Goal: Task Accomplishment & Management: Manage account settings

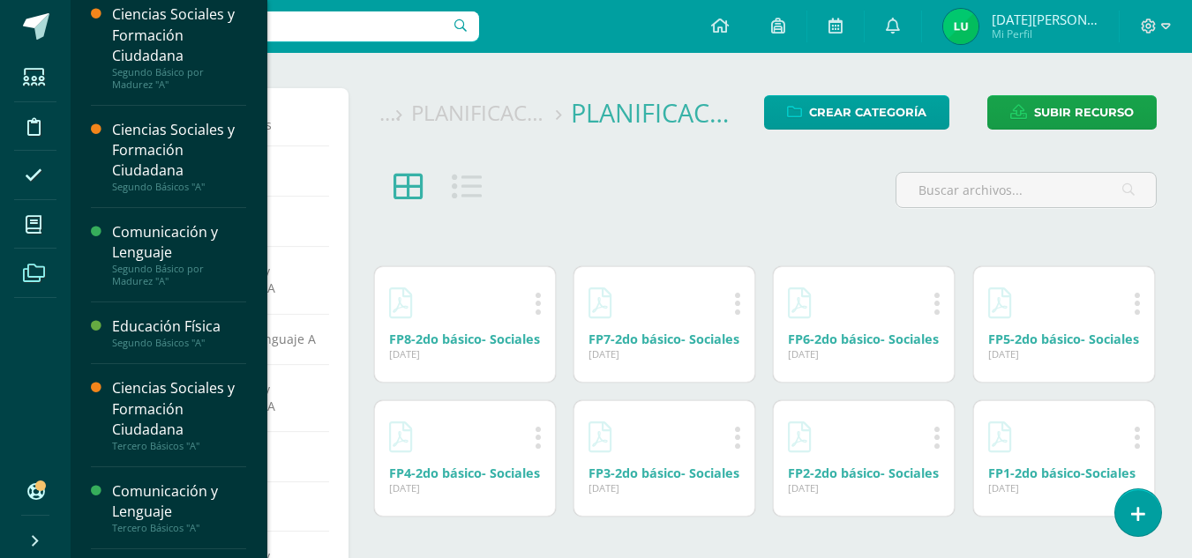
scroll to position [176, 0]
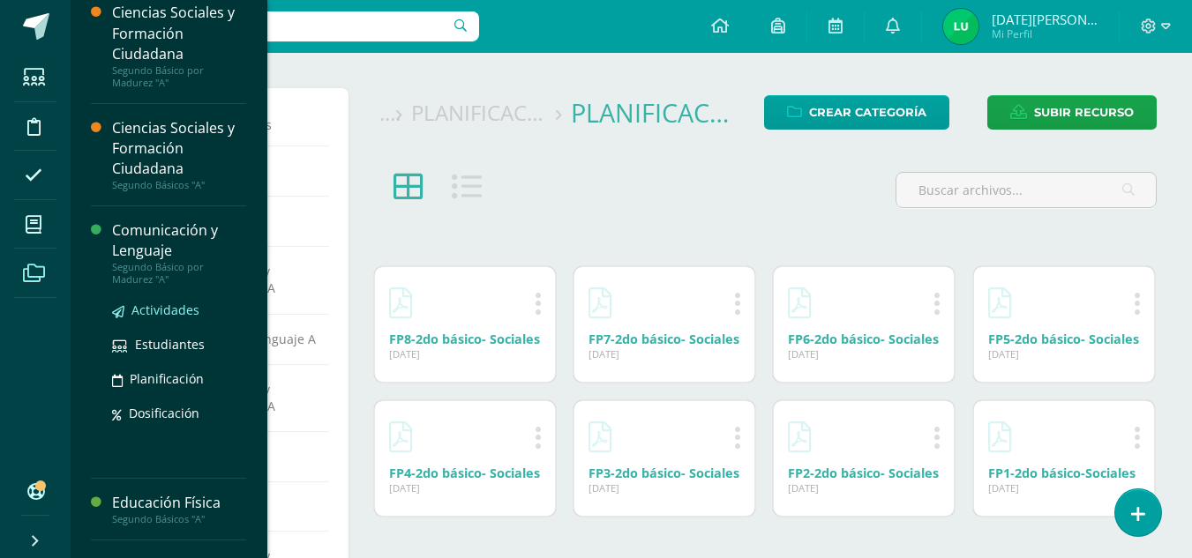
click at [182, 312] on span "Actividades" at bounding box center [165, 310] width 68 height 17
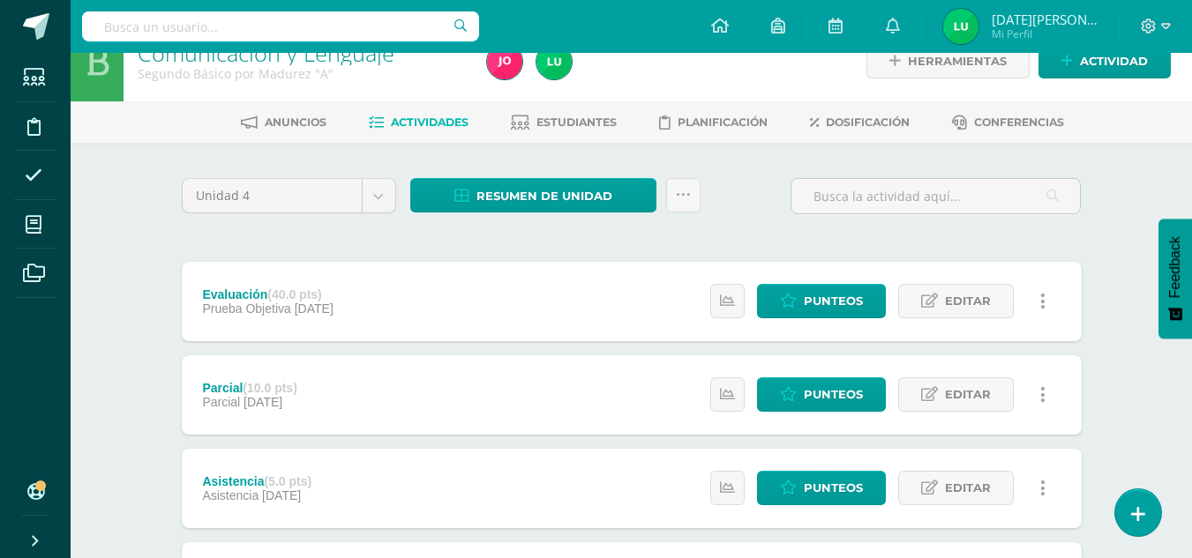
scroll to position [29, 0]
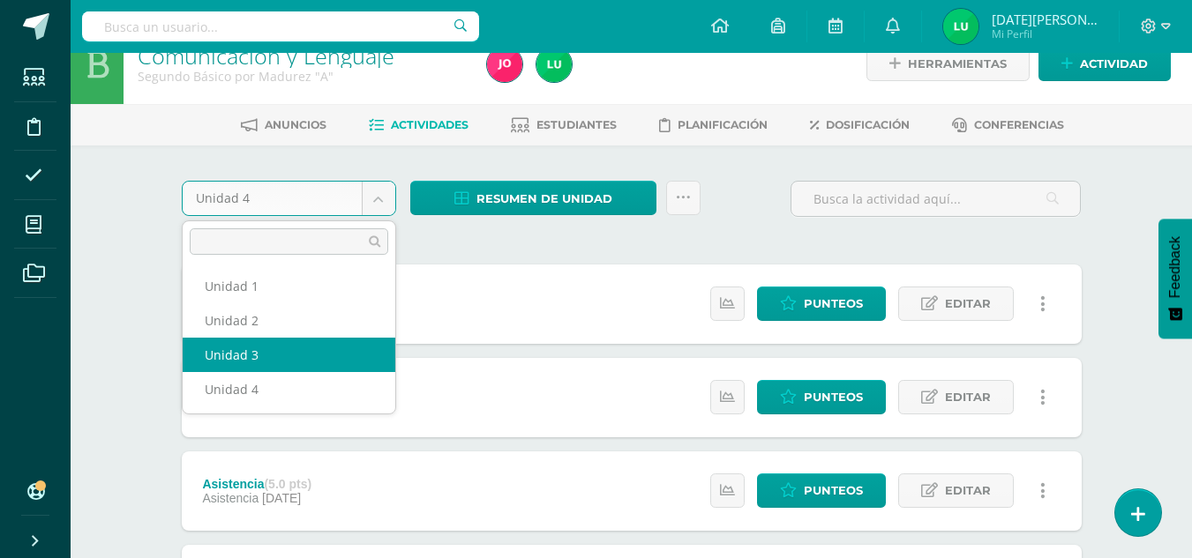
select select "Unidad 3"
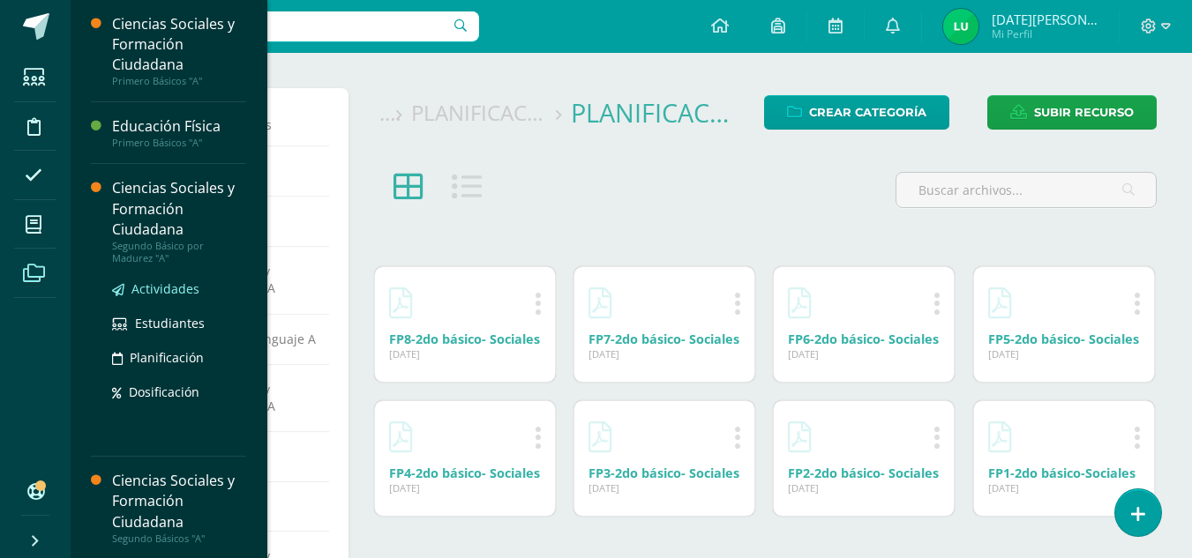
click at [178, 282] on span "Actividades" at bounding box center [165, 289] width 68 height 17
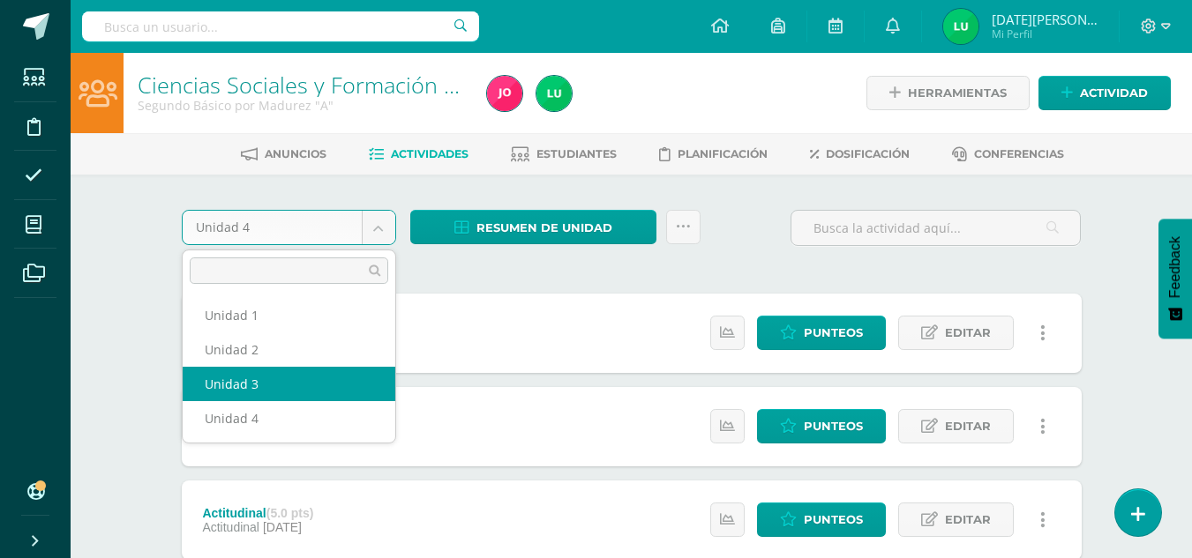
select select "Unidad 3"
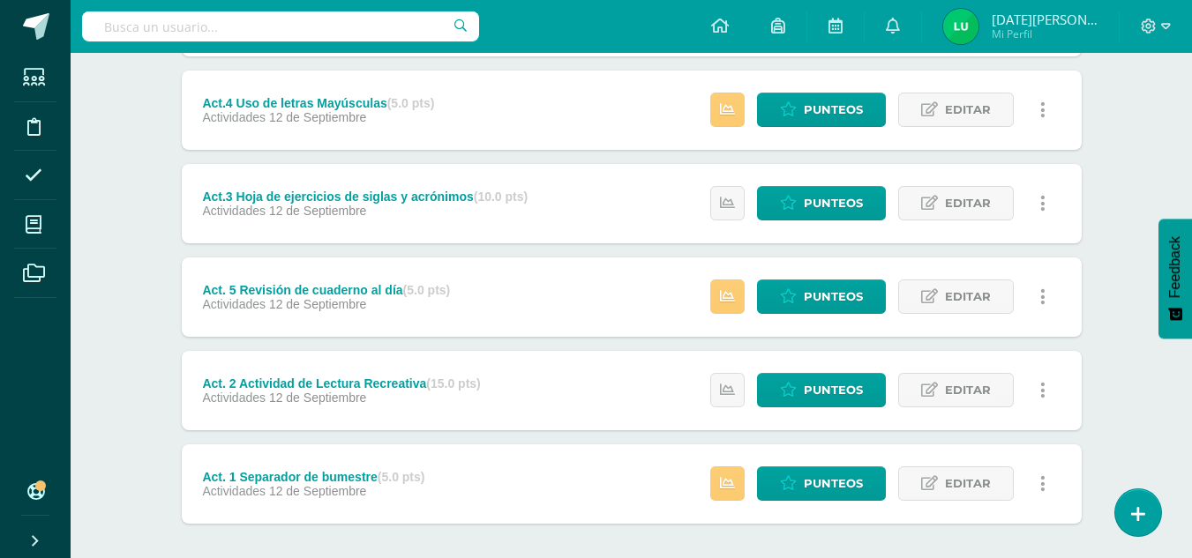
scroll to position [680, 0]
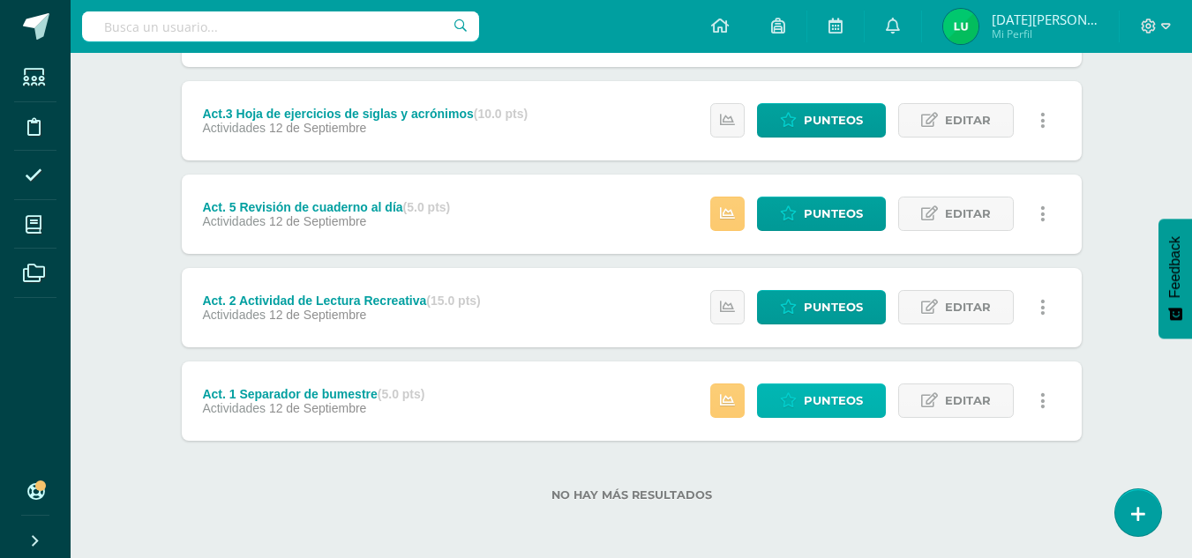
click at [808, 405] on span "Punteos" at bounding box center [833, 401] width 59 height 33
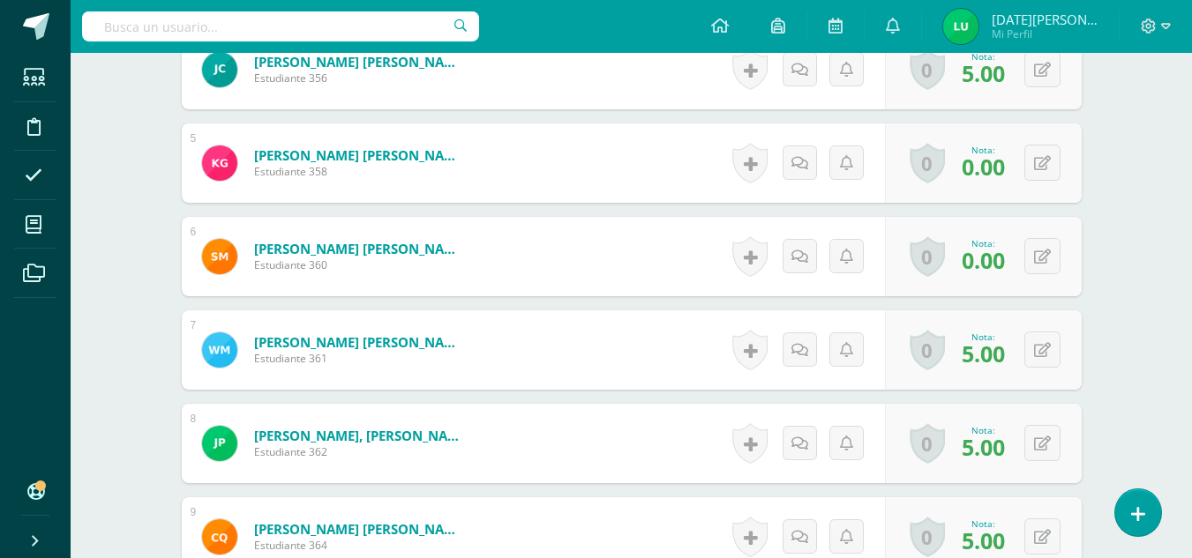
scroll to position [1271, 0]
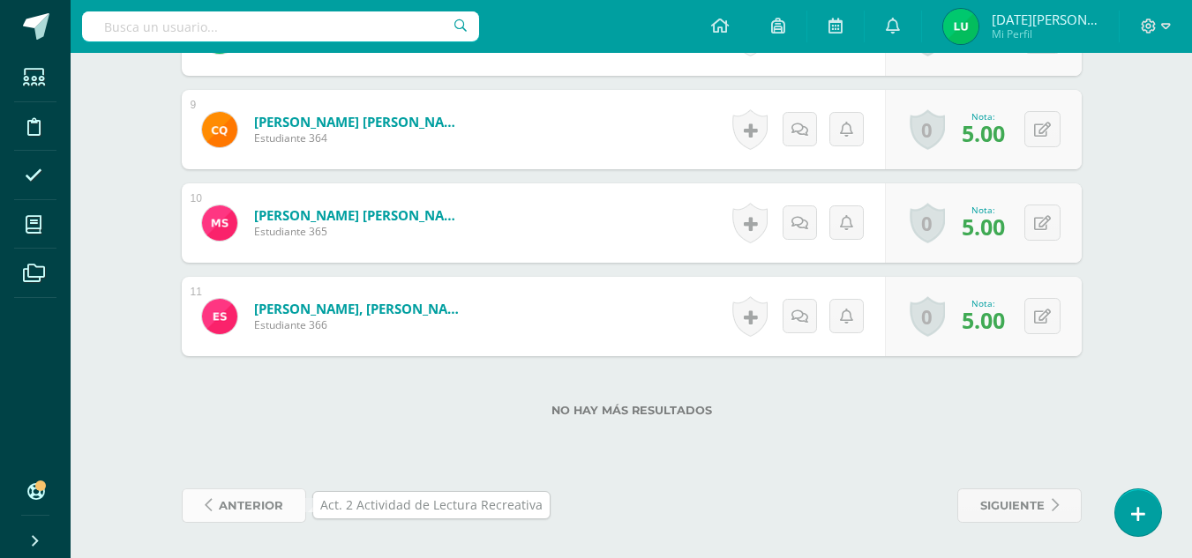
click at [258, 513] on span "anterior" at bounding box center [251, 506] width 64 height 33
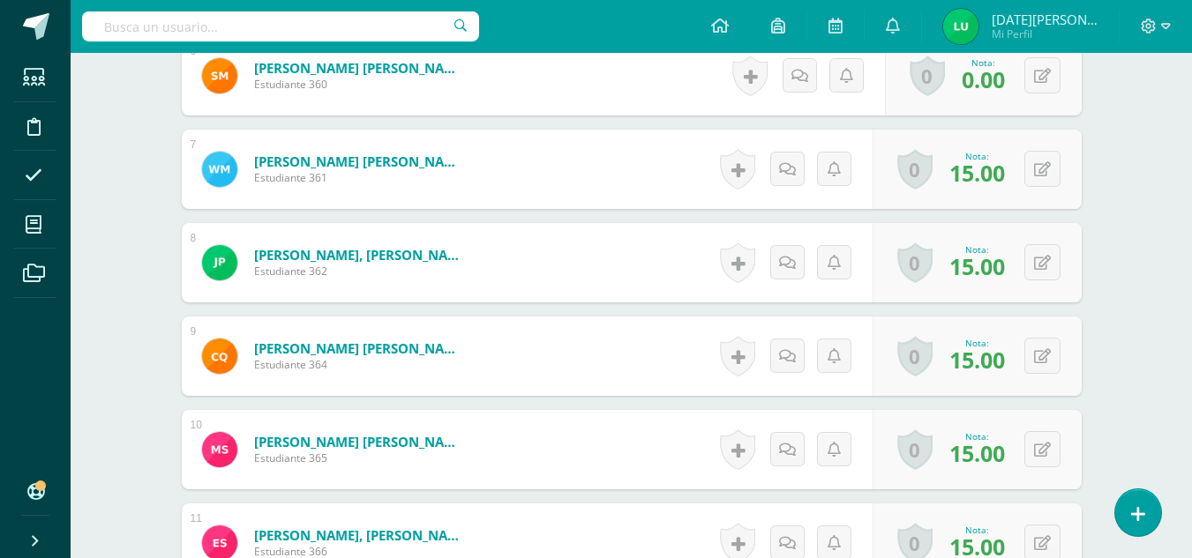
scroll to position [1271, 0]
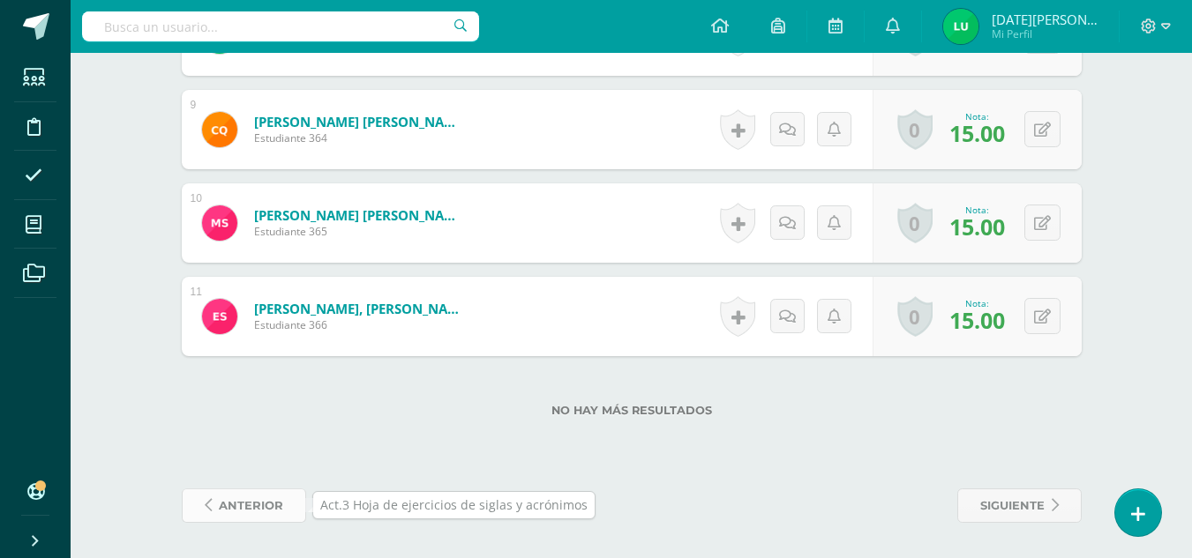
click at [233, 516] on span "anterior" at bounding box center [251, 506] width 64 height 33
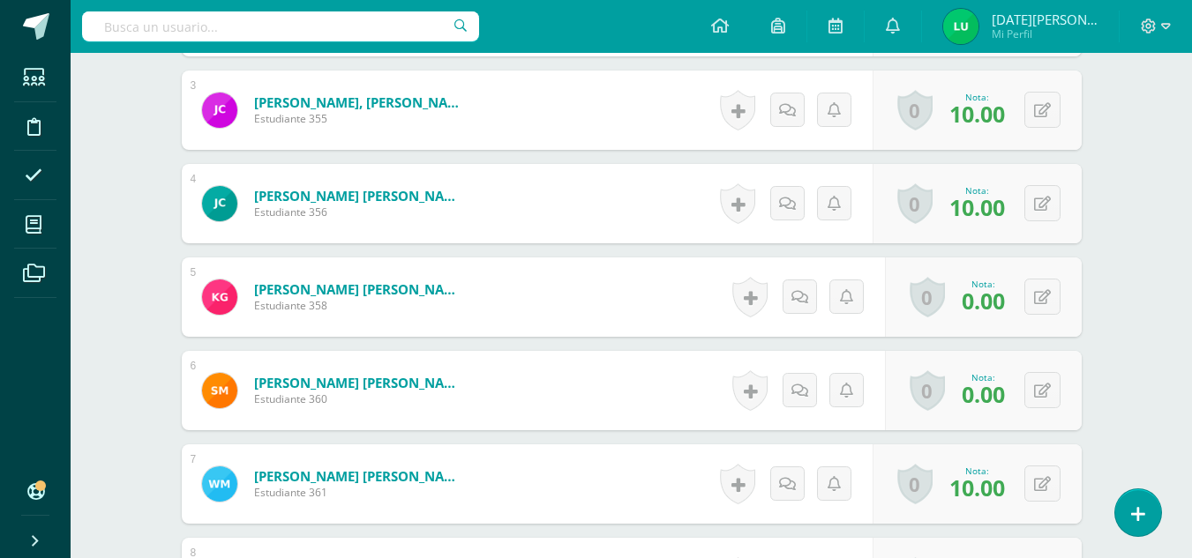
scroll to position [1271, 0]
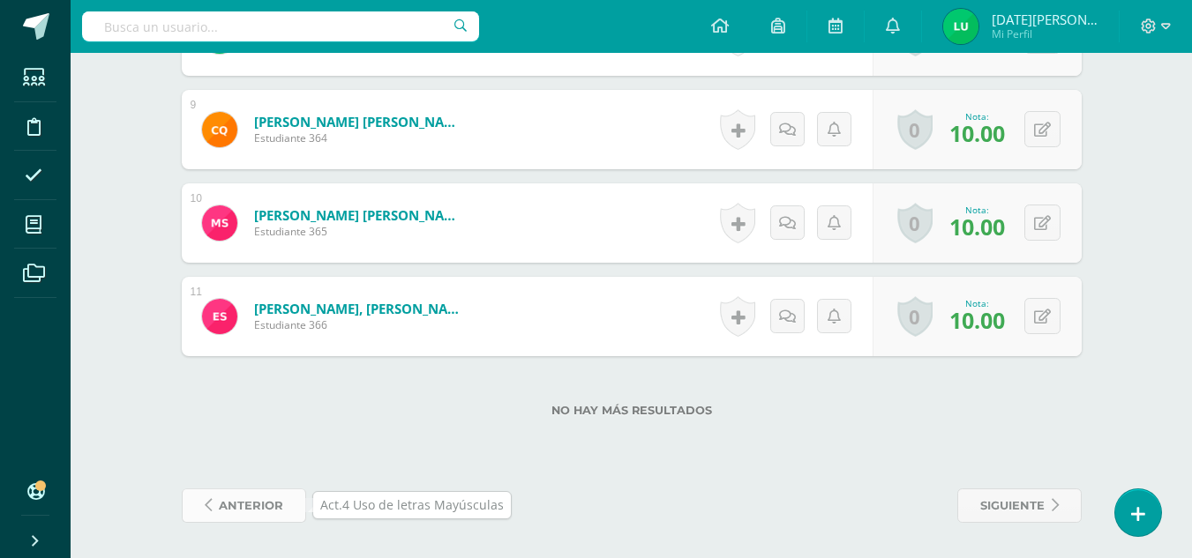
click at [273, 505] on span "anterior" at bounding box center [251, 506] width 64 height 33
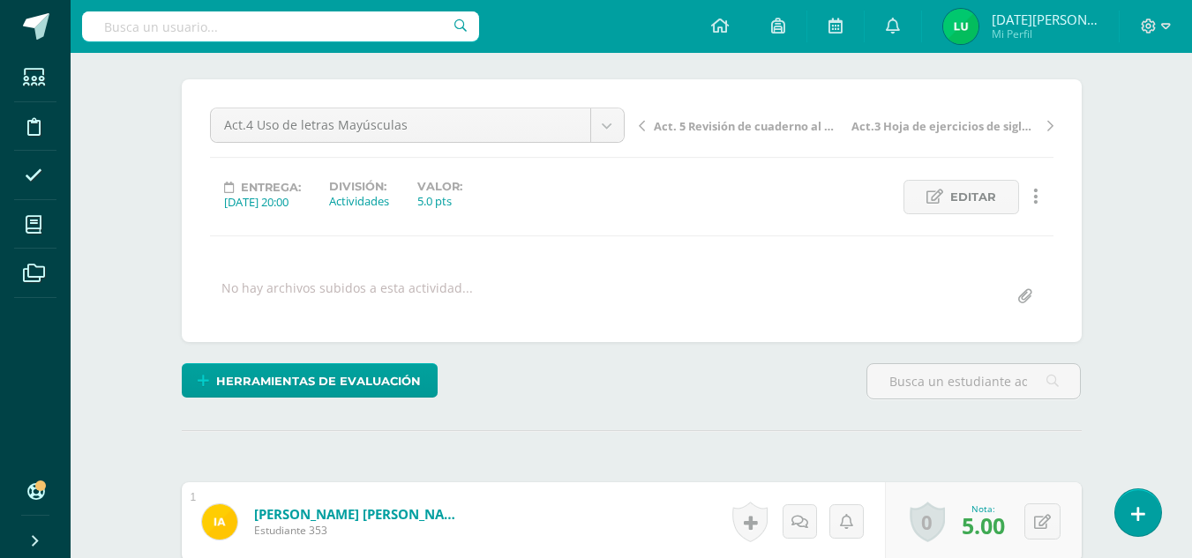
scroll to position [128, 0]
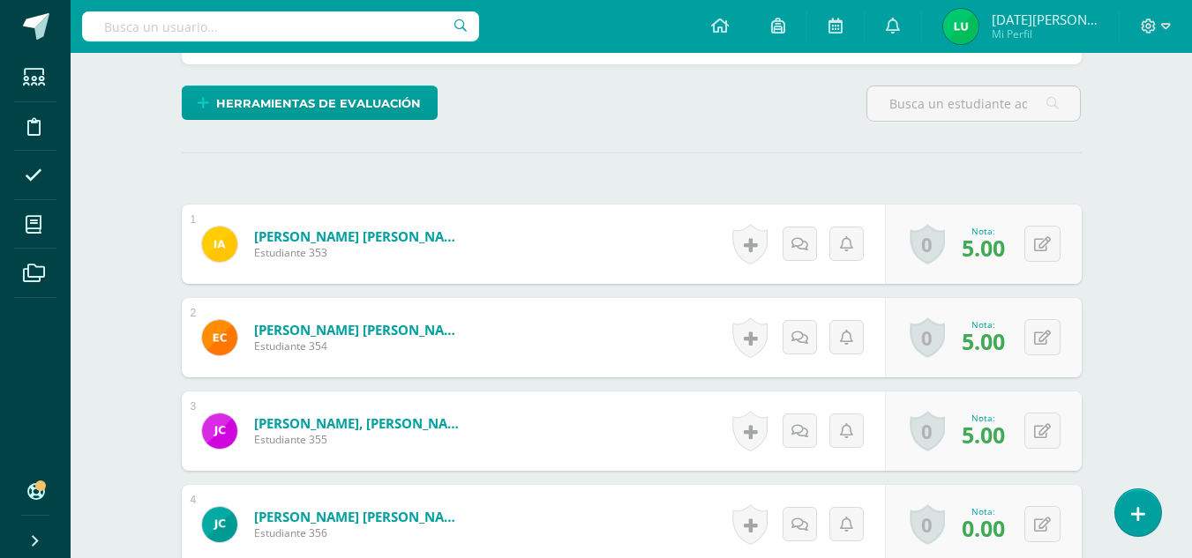
scroll to position [410, 0]
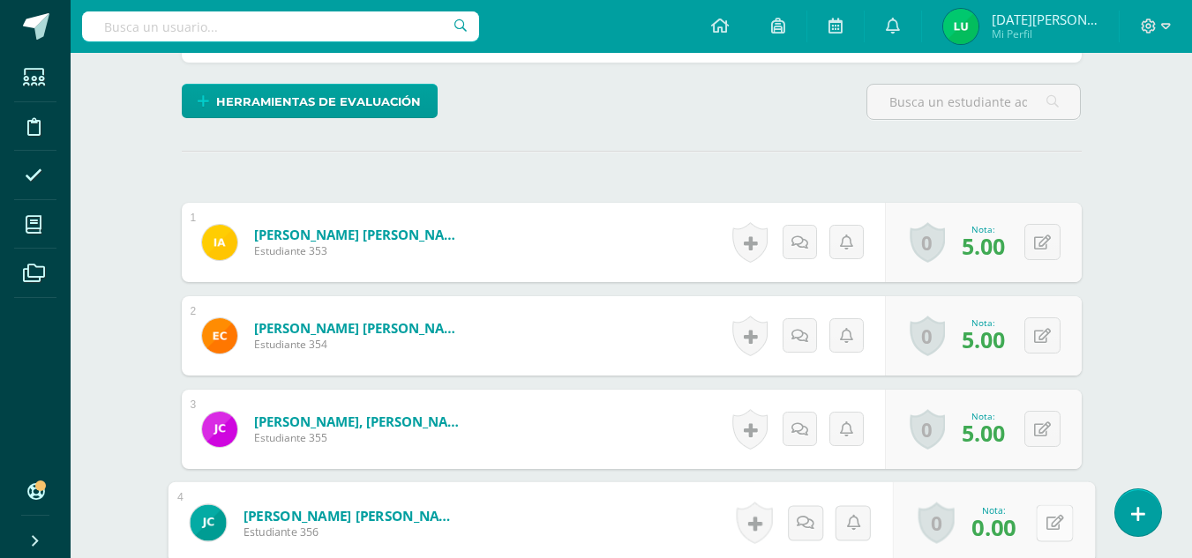
click at [1041, 522] on button at bounding box center [1054, 523] width 37 height 37
click at [997, 536] on link at bounding box center [1007, 529] width 35 height 35
type input "0"
click at [950, 524] on input "0" at bounding box center [933, 528] width 71 height 35
type input "5"
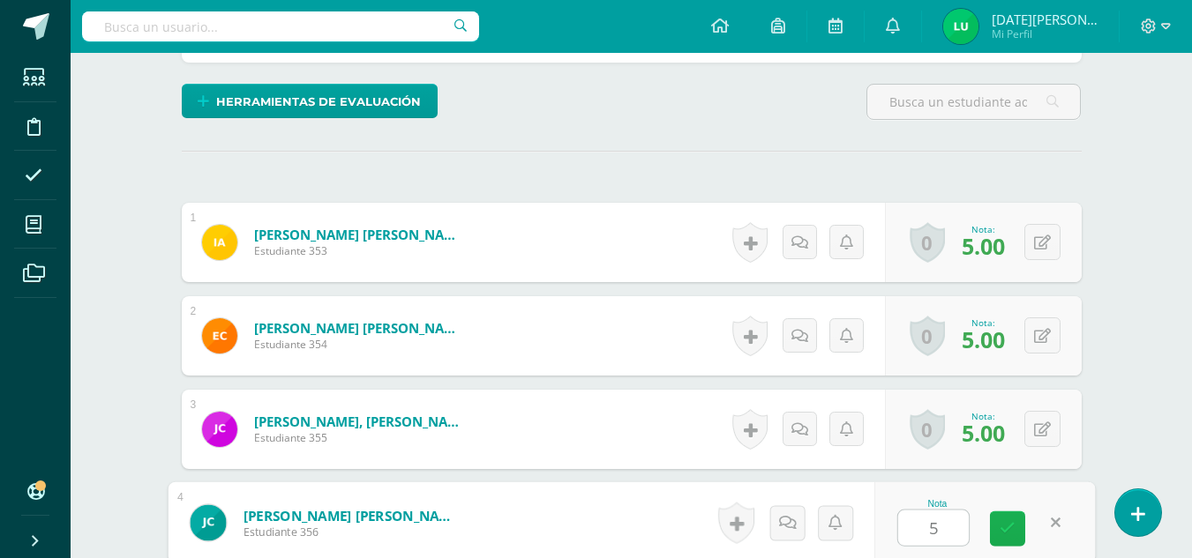
click at [1014, 516] on link at bounding box center [1007, 529] width 35 height 35
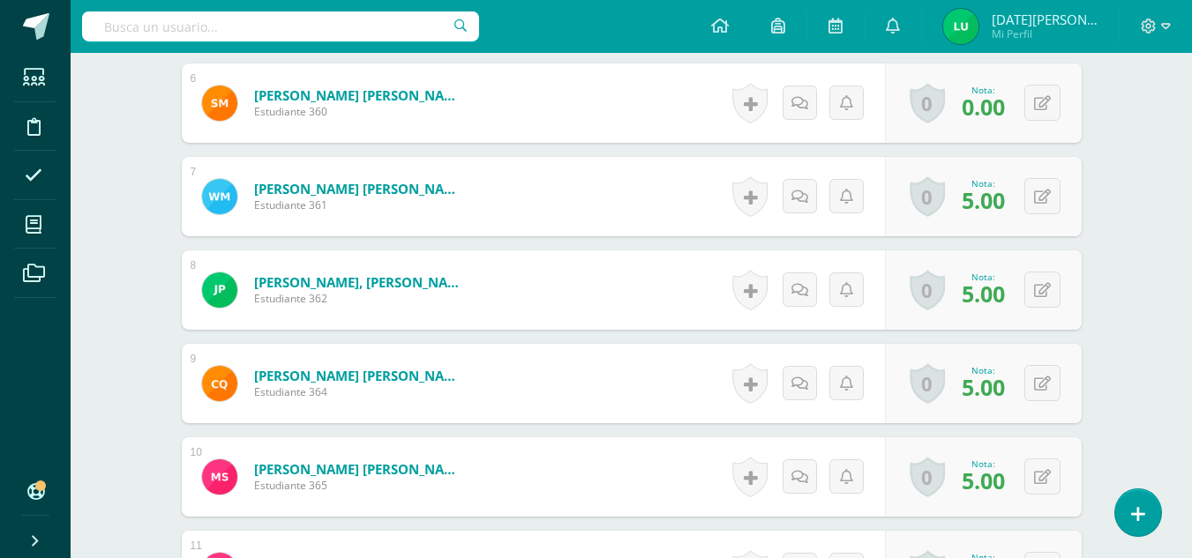
scroll to position [1271, 0]
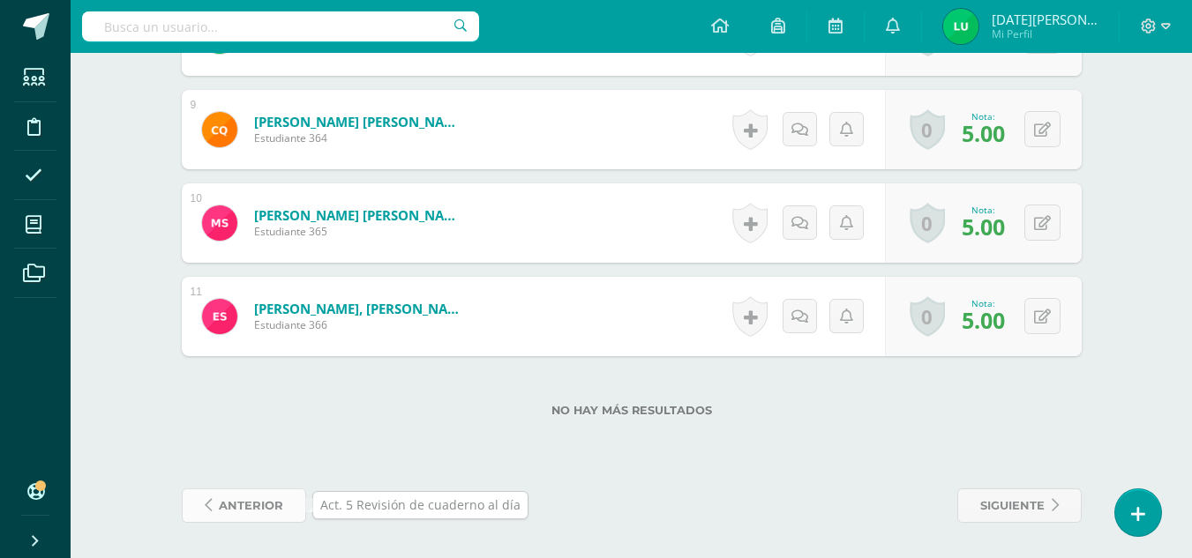
click at [219, 511] on span "anterior" at bounding box center [251, 506] width 64 height 33
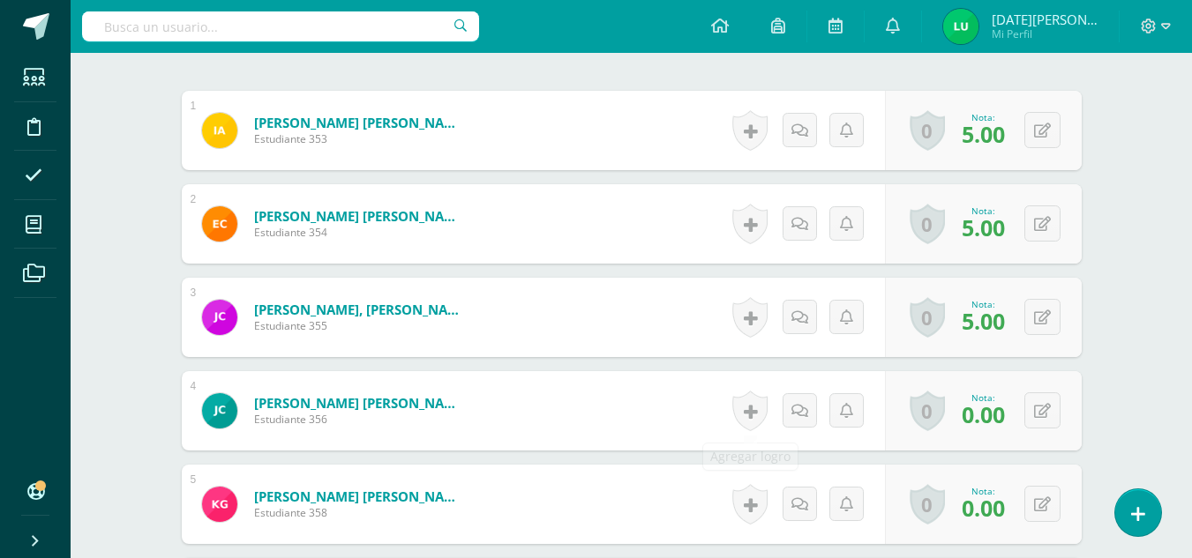
scroll to position [523, 0]
click at [1048, 425] on button at bounding box center [1042, 410] width 36 height 36
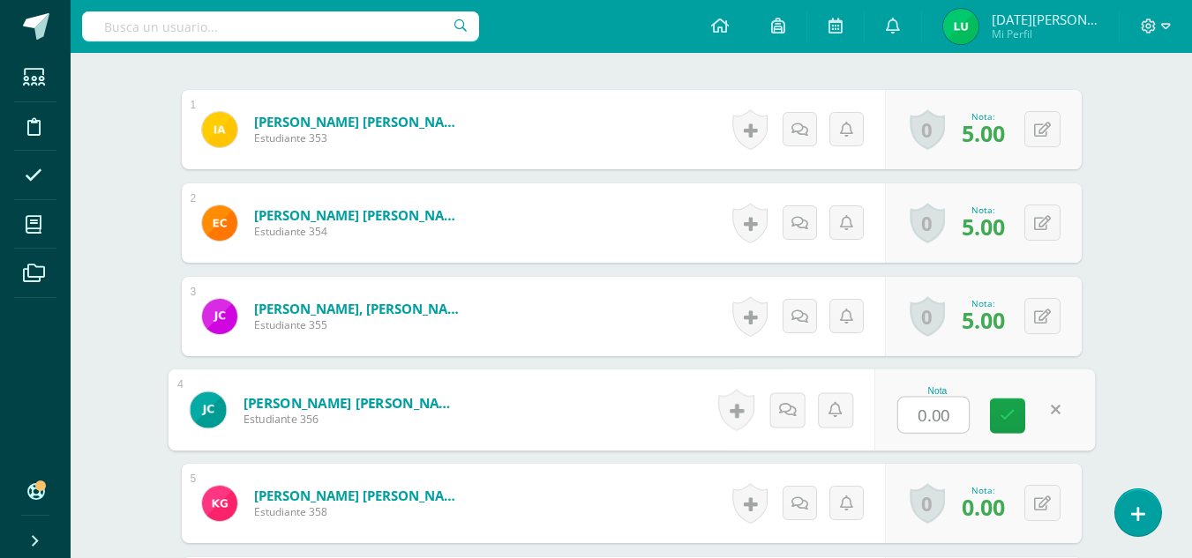
type input "5"
click at [1014, 423] on icon at bounding box center [1007, 415] width 16 height 15
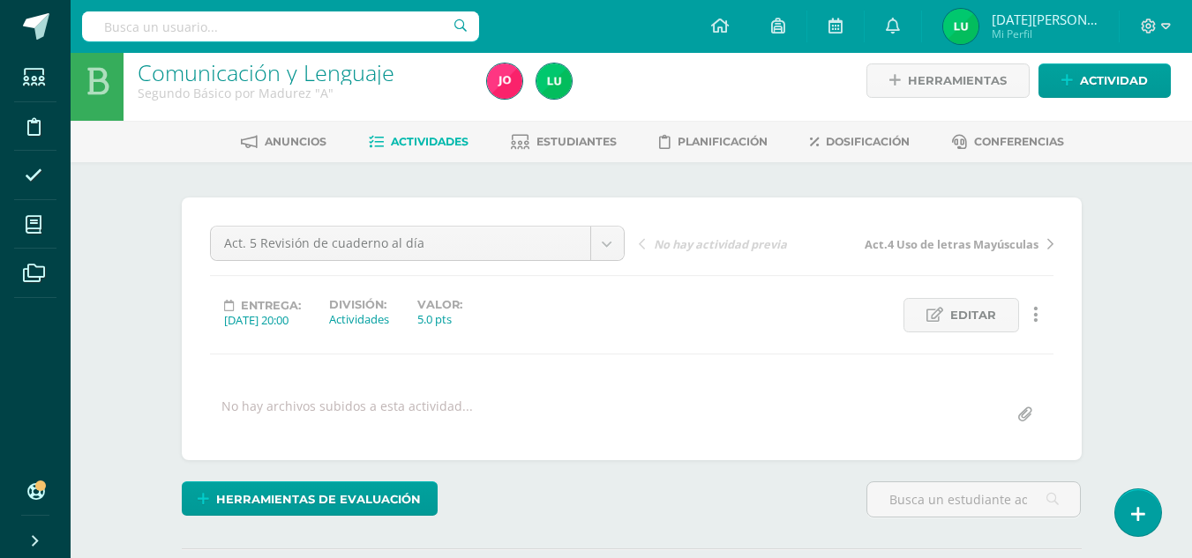
scroll to position [0, 0]
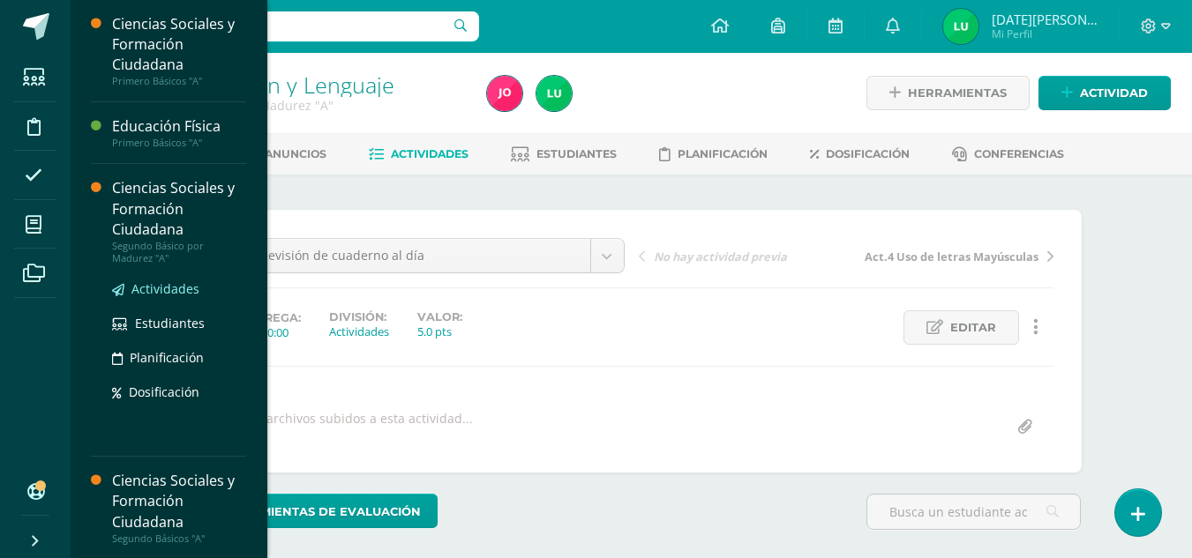
click at [169, 288] on span "Actividades" at bounding box center [165, 289] width 68 height 17
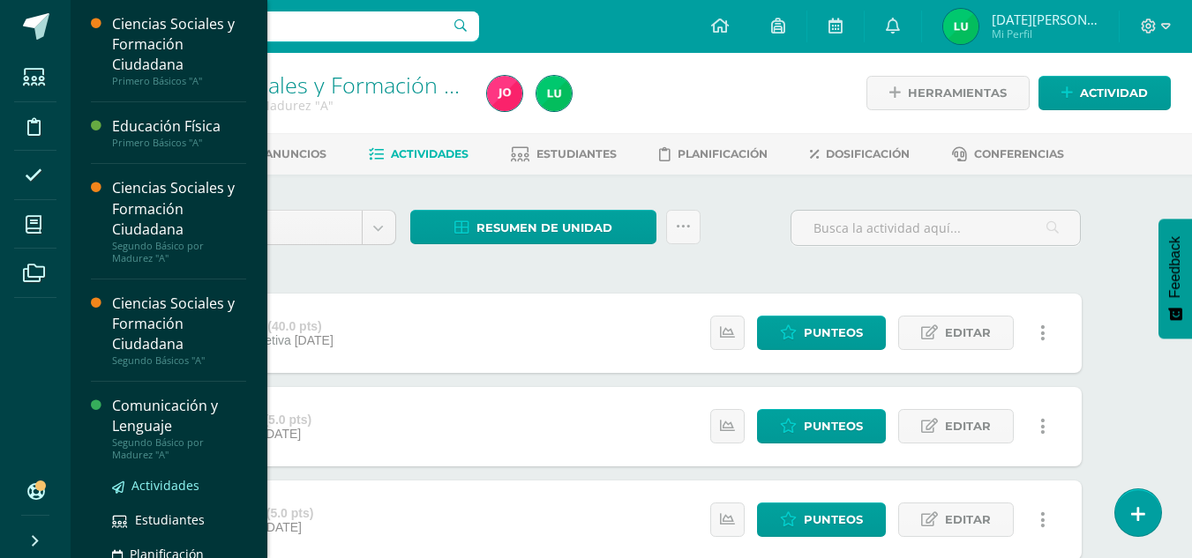
click at [143, 492] on span "Actividades" at bounding box center [165, 485] width 68 height 17
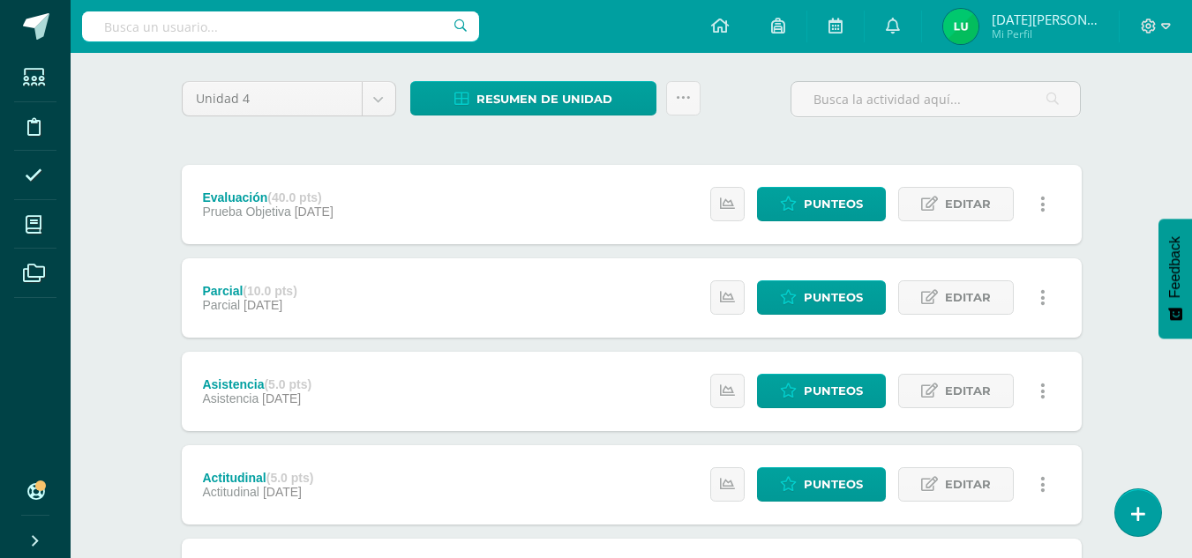
scroll to position [126, 0]
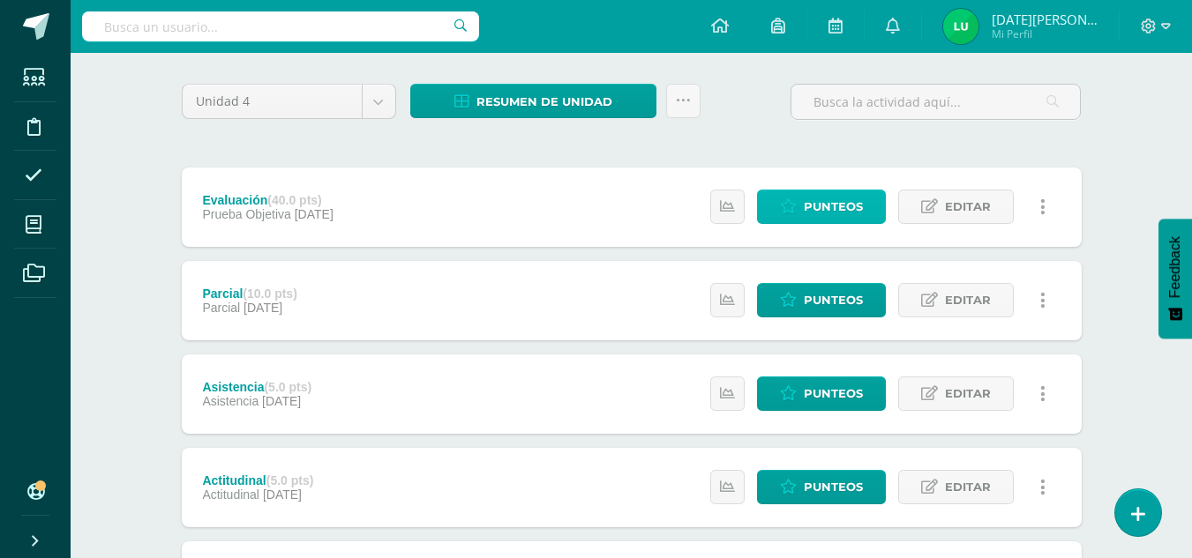
click at [816, 202] on span "Punteos" at bounding box center [833, 207] width 59 height 33
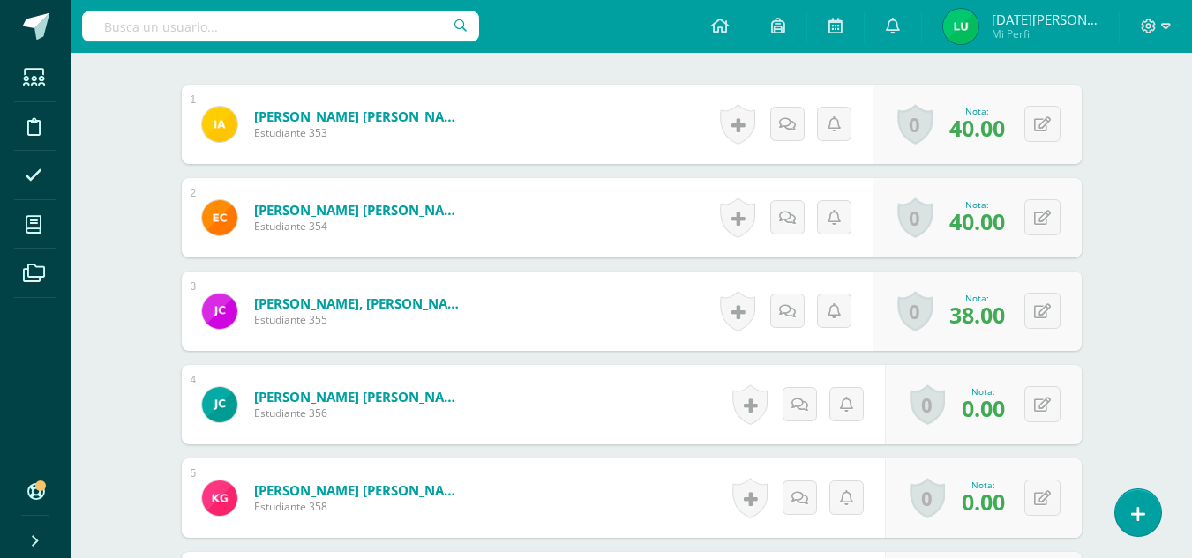
scroll to position [547, 0]
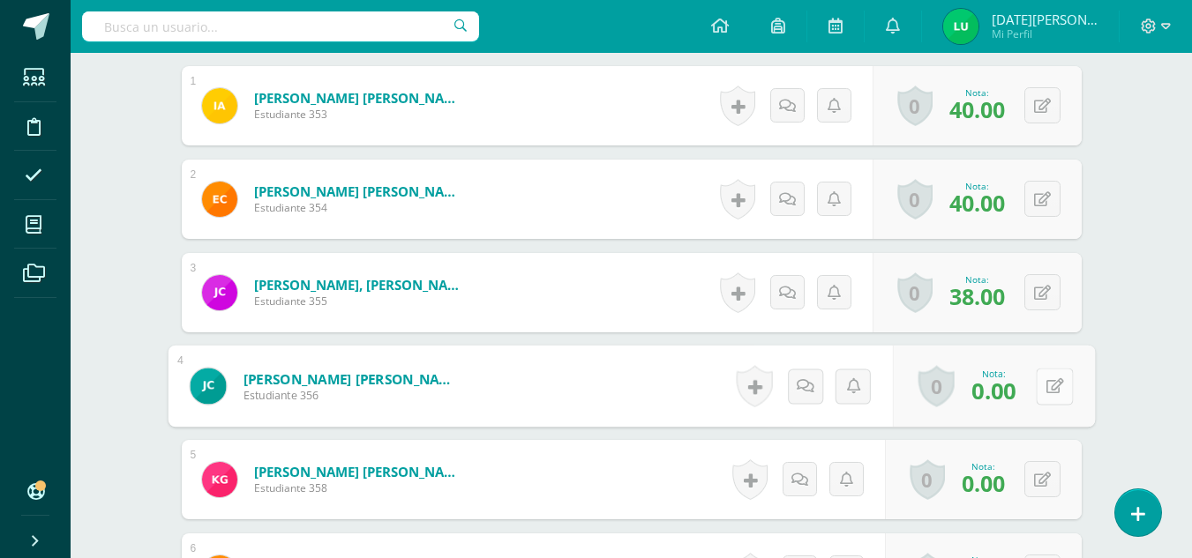
click at [1047, 391] on icon at bounding box center [1054, 385] width 18 height 15
type input "15"
click at [1000, 400] on icon at bounding box center [1007, 392] width 16 height 15
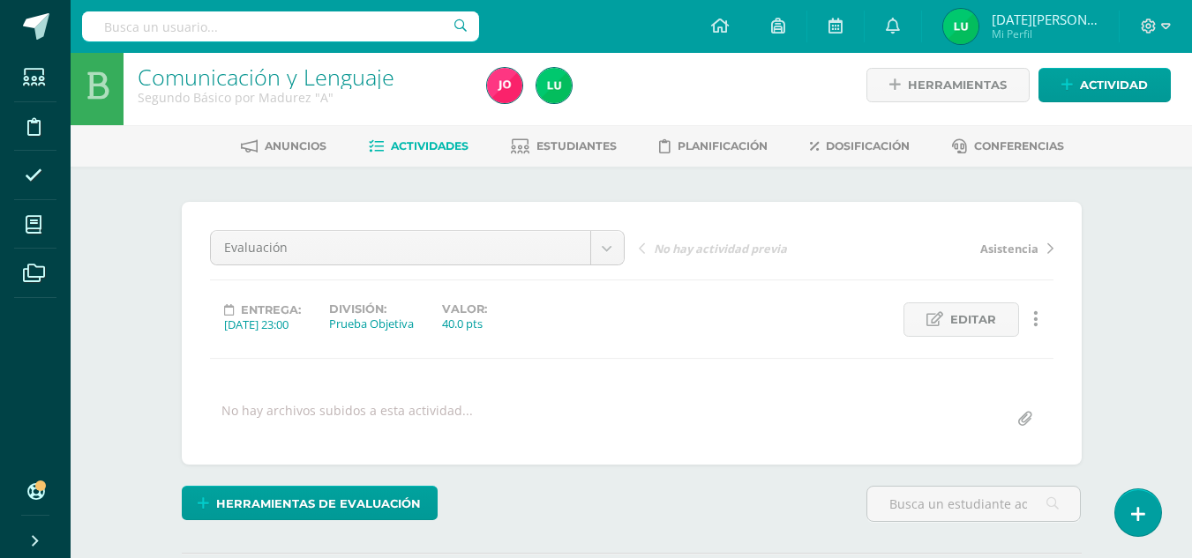
scroll to position [4, 0]
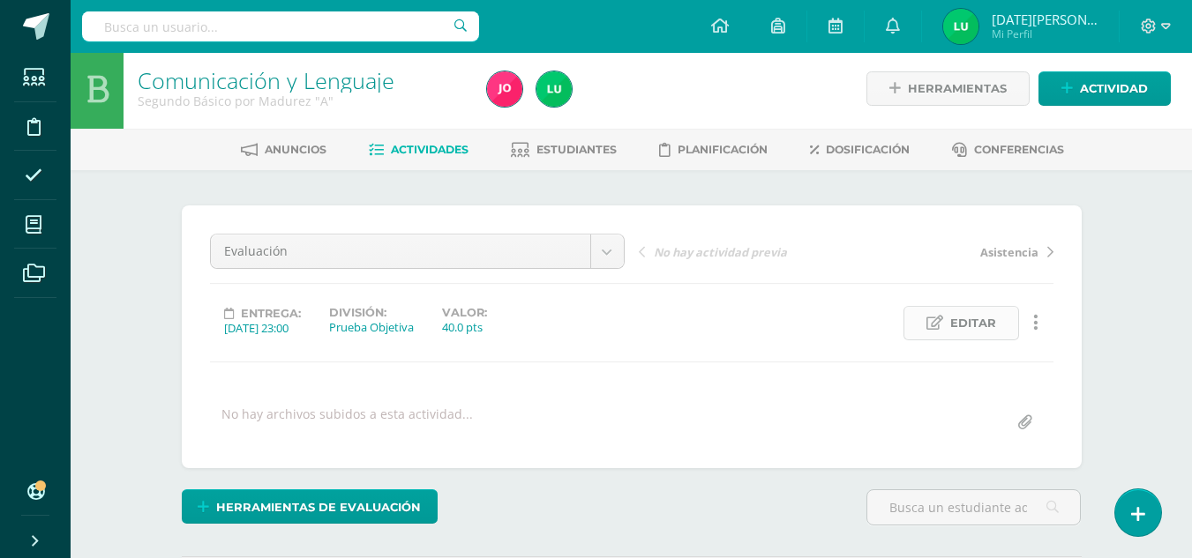
click at [980, 334] on span "Editar" at bounding box center [973, 323] width 46 height 33
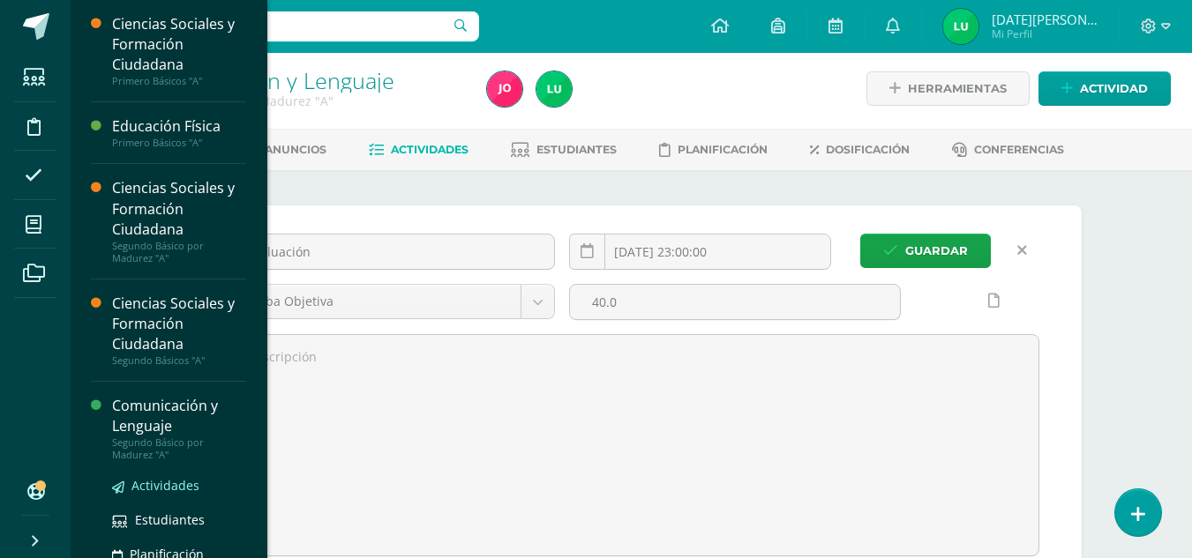
click at [168, 482] on span "Actividades" at bounding box center [165, 485] width 68 height 17
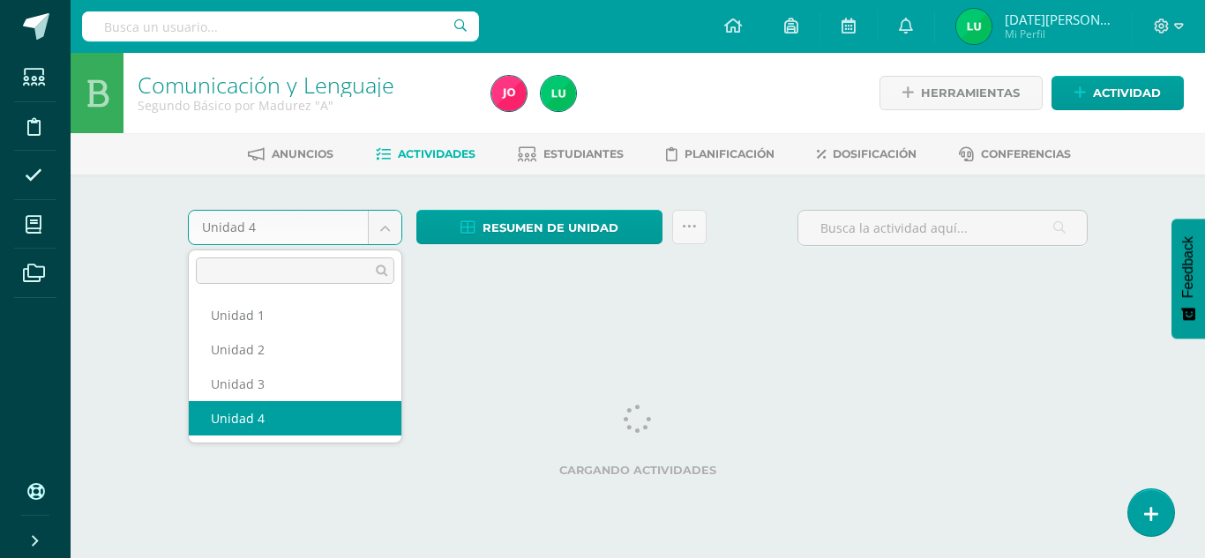
click at [392, 229] on body "Estudiantes Disciplina Asistencia Mis cursos Archivos Soporte Ayuda Reportar un…" at bounding box center [602, 164] width 1205 height 329
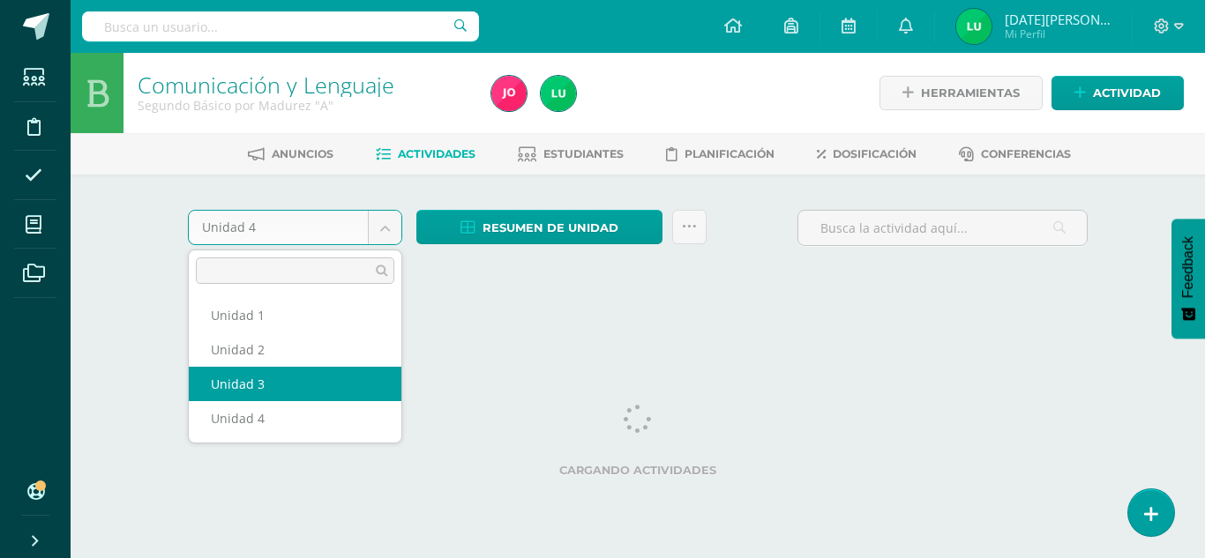
select select "Unidad 3"
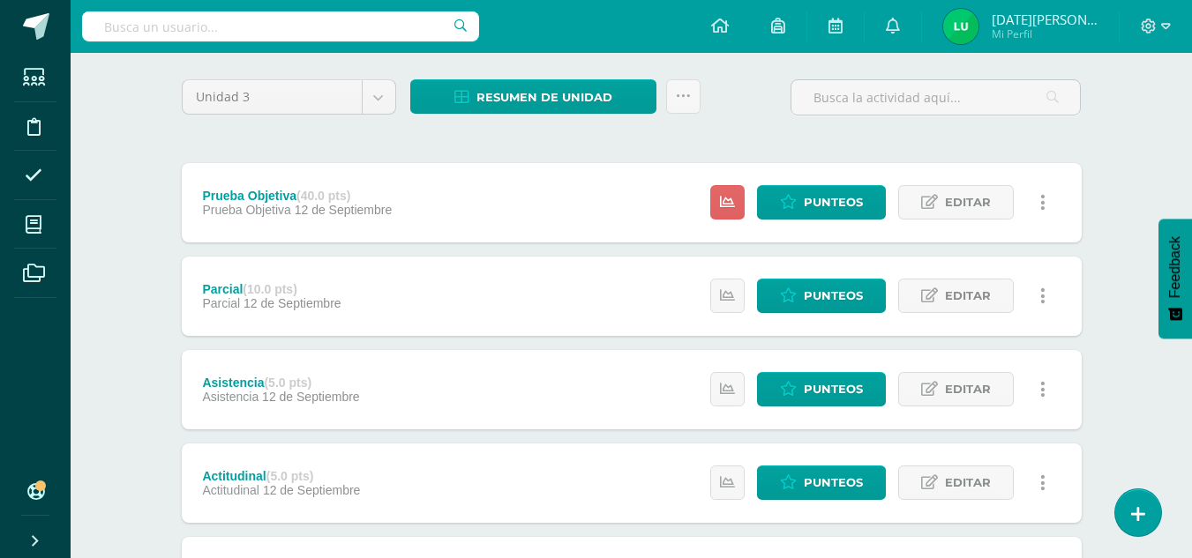
scroll to position [132, 0]
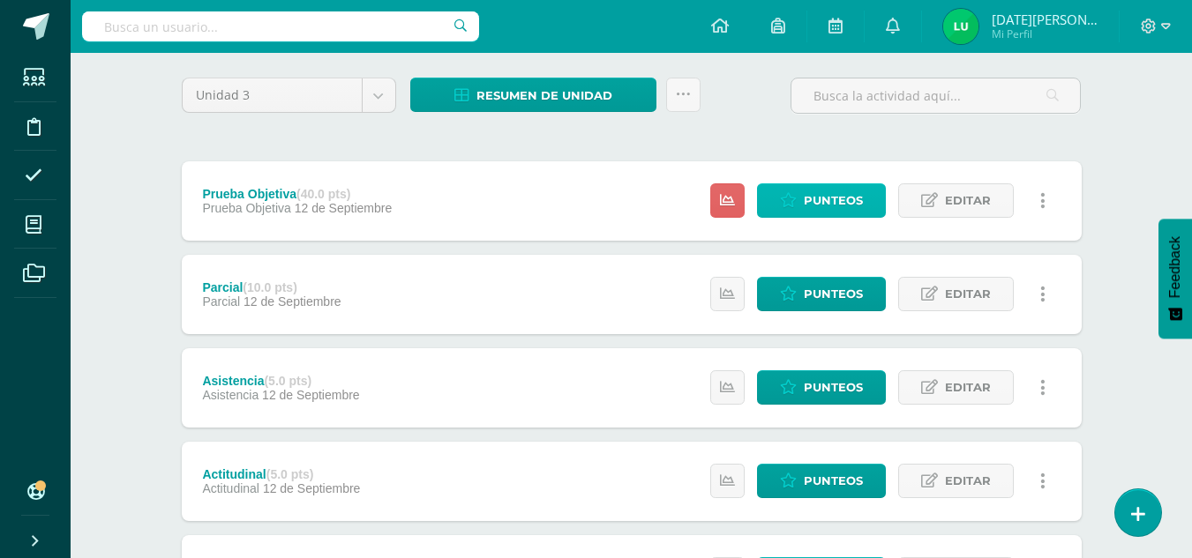
click at [829, 202] on span "Punteos" at bounding box center [833, 200] width 59 height 33
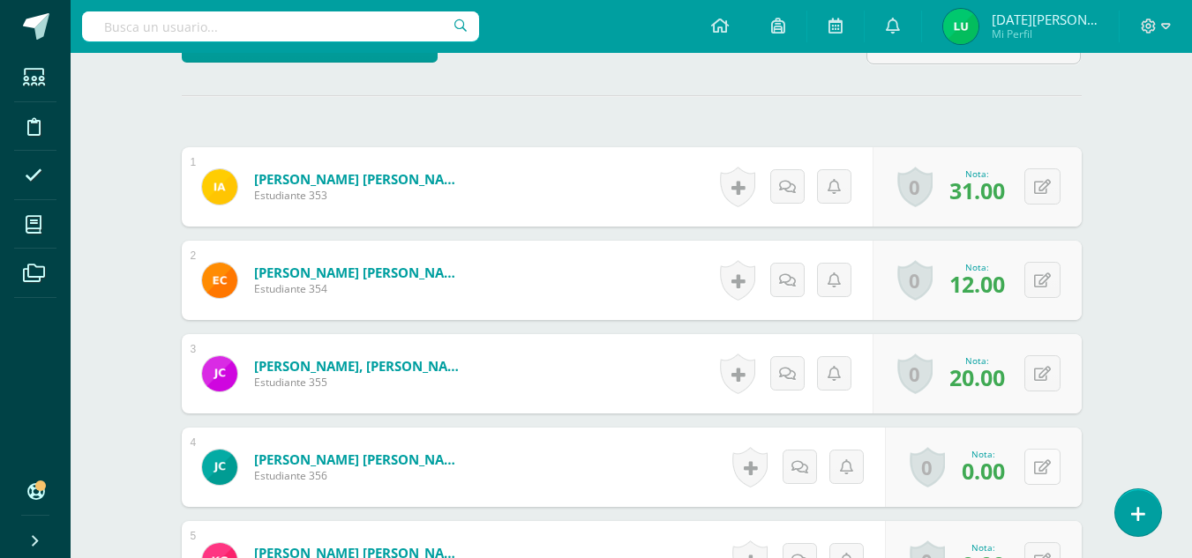
scroll to position [467, 0]
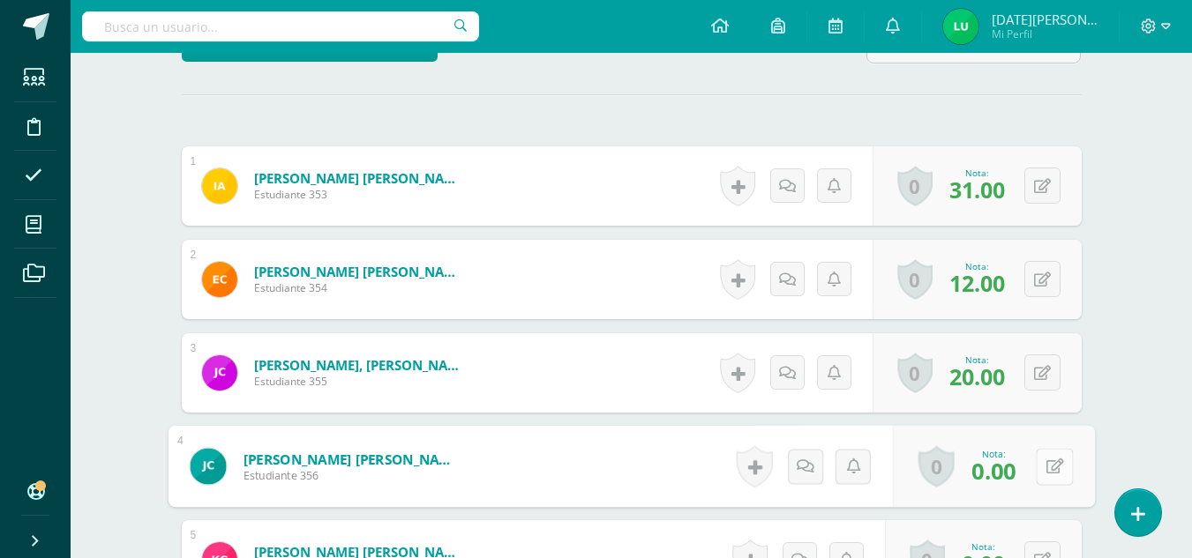
click at [1044, 470] on button at bounding box center [1054, 466] width 37 height 37
type input "15"
click at [1003, 468] on icon at bounding box center [1007, 472] width 16 height 15
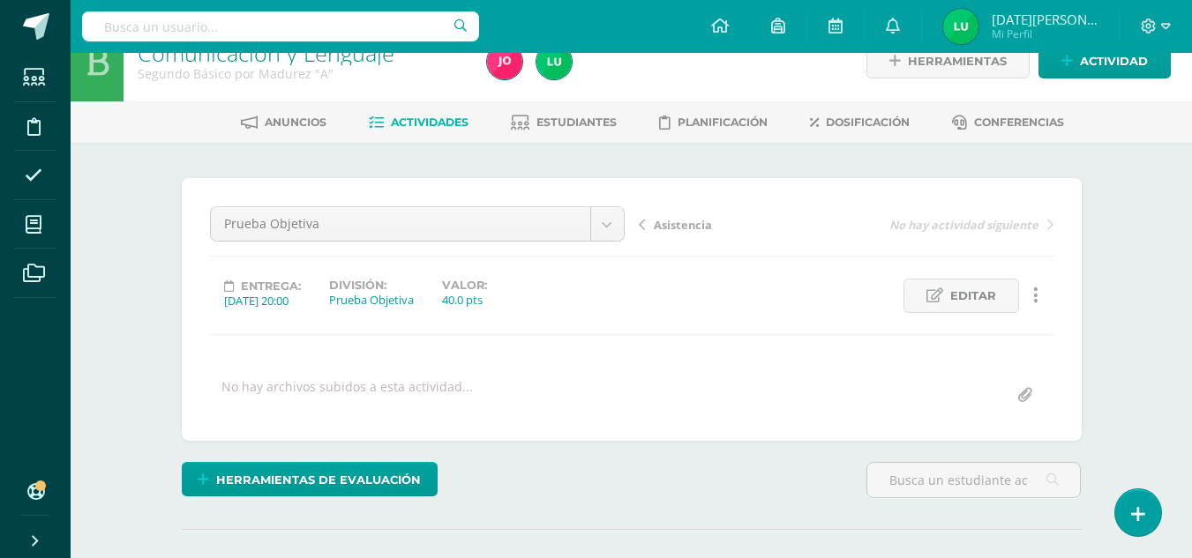
scroll to position [0, 0]
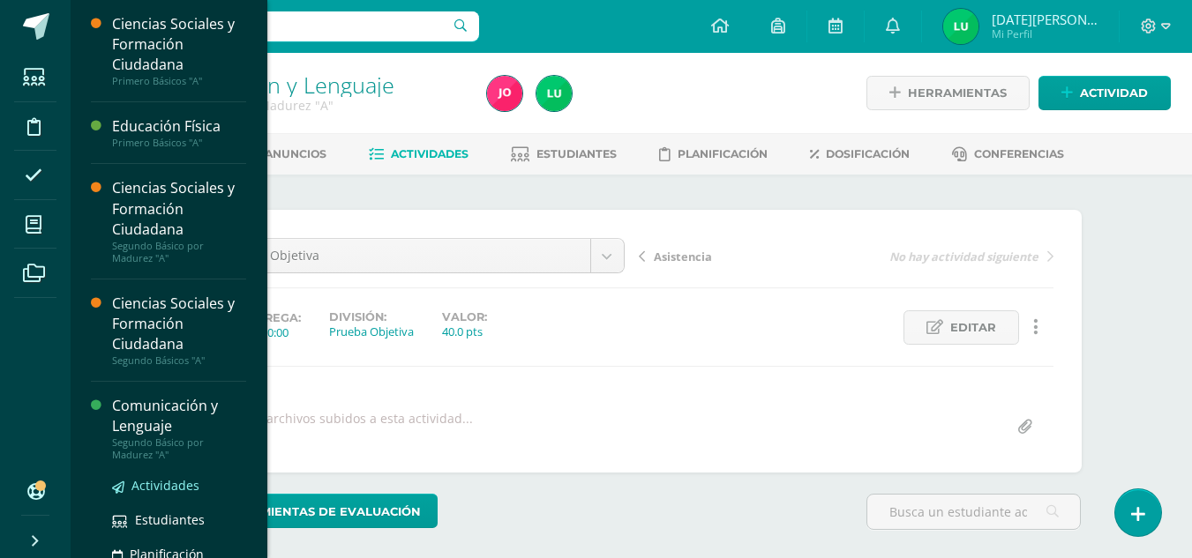
click at [153, 483] on span "Actividades" at bounding box center [165, 485] width 68 height 17
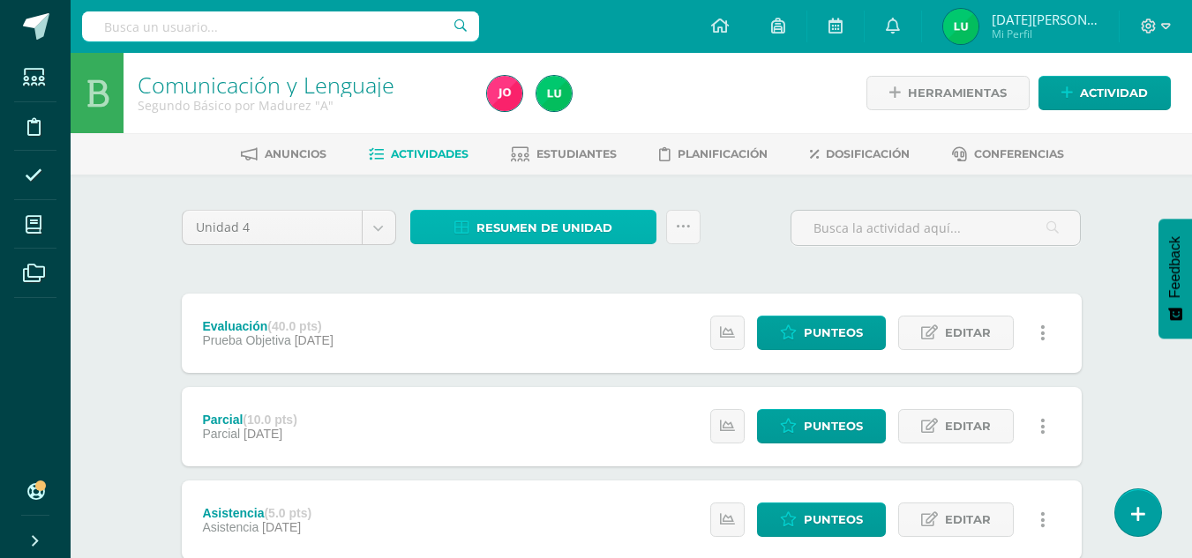
click at [598, 228] on span "Resumen de unidad" at bounding box center [544, 228] width 136 height 33
click at [370, 255] on div "Unidad 4 Unidad 1 Unidad 2 Unidad 3 Unidad 4" at bounding box center [289, 235] width 228 height 50
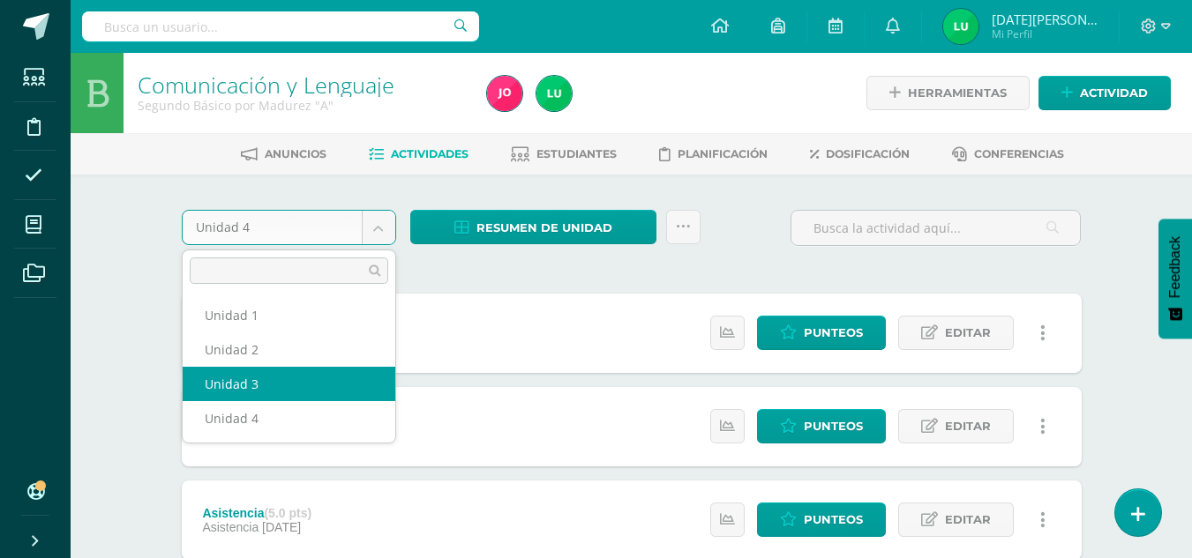
select select "Unidad 3"
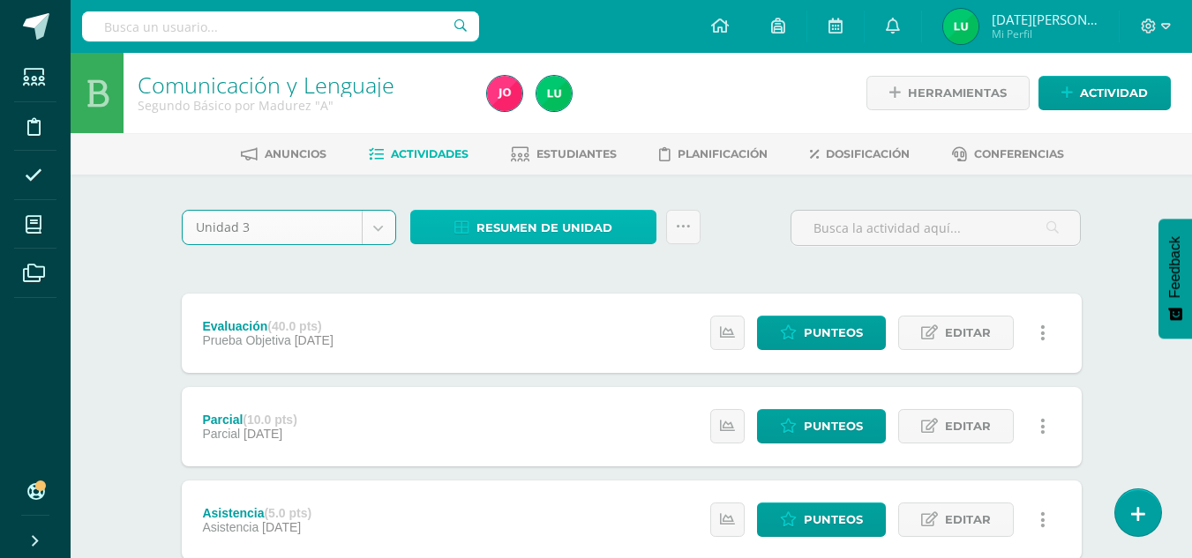
click at [573, 231] on span "Resumen de unidad" at bounding box center [544, 228] width 136 height 33
click at [559, 224] on span "Resumen de unidad" at bounding box center [544, 228] width 136 height 33
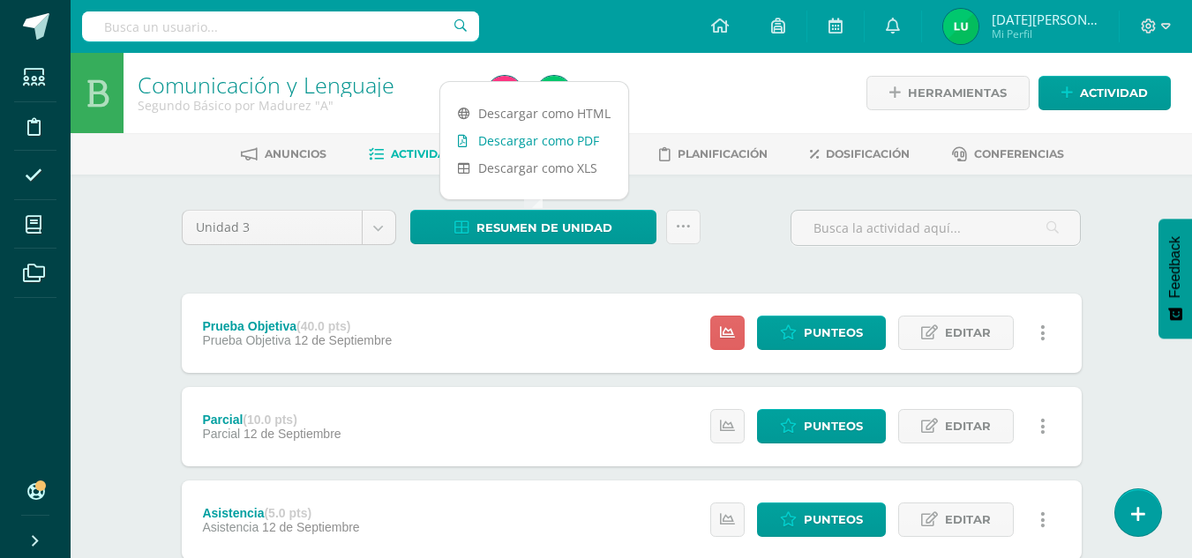
click at [547, 137] on link "Descargar como PDF" at bounding box center [534, 140] width 188 height 27
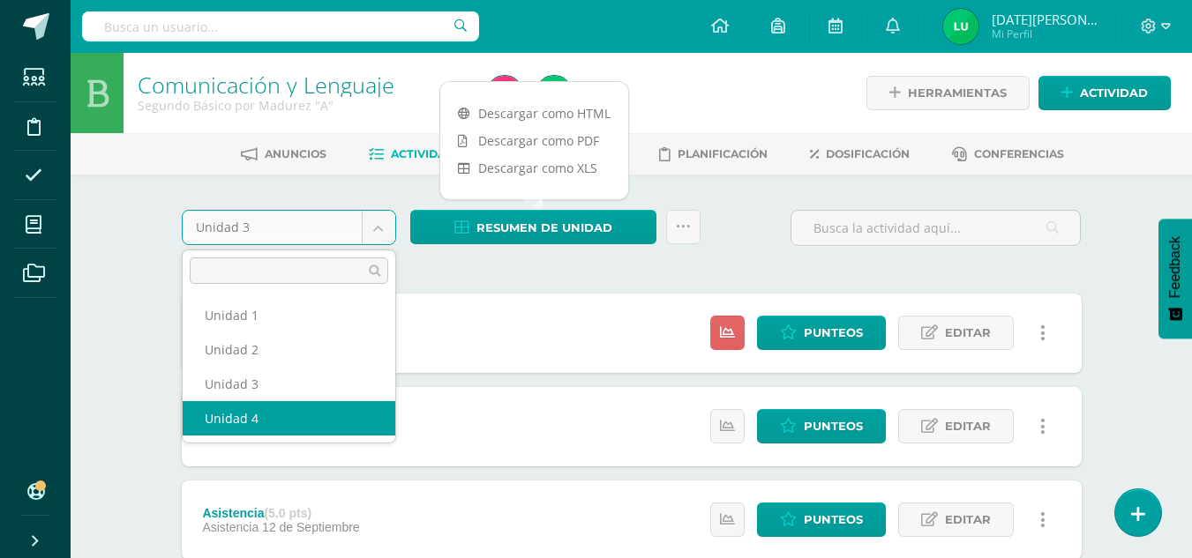
select select "Unidad 4"
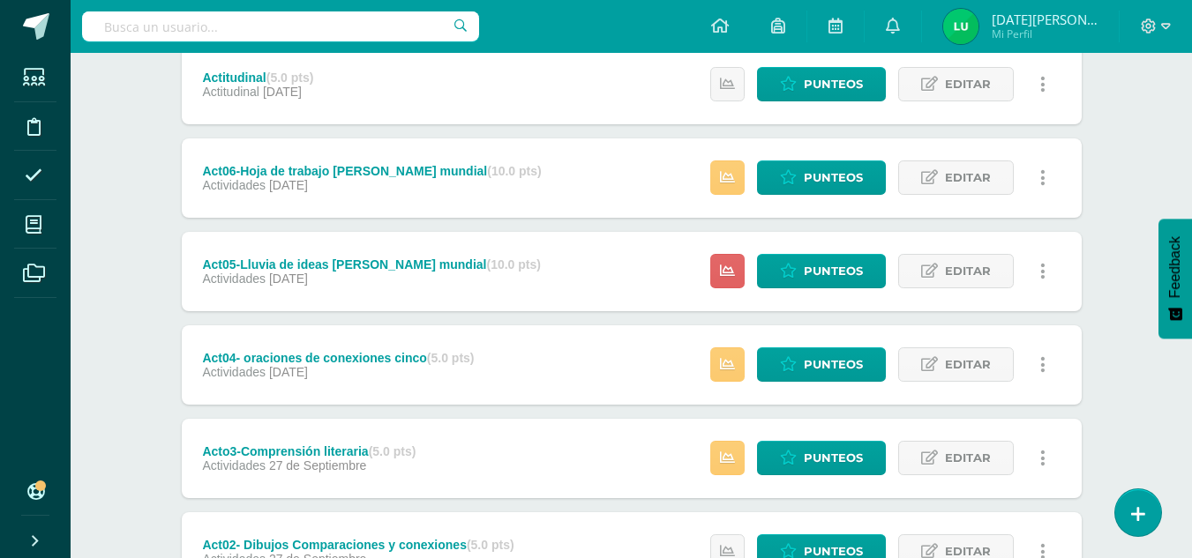
scroll to position [506, 0]
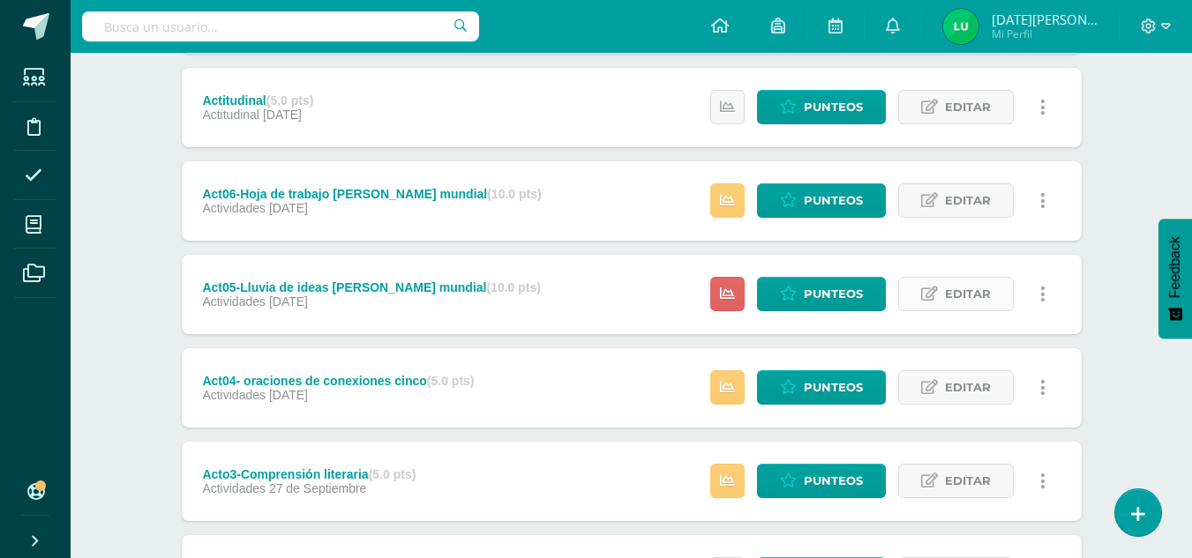
click at [982, 311] on span "Editar" at bounding box center [968, 294] width 46 height 33
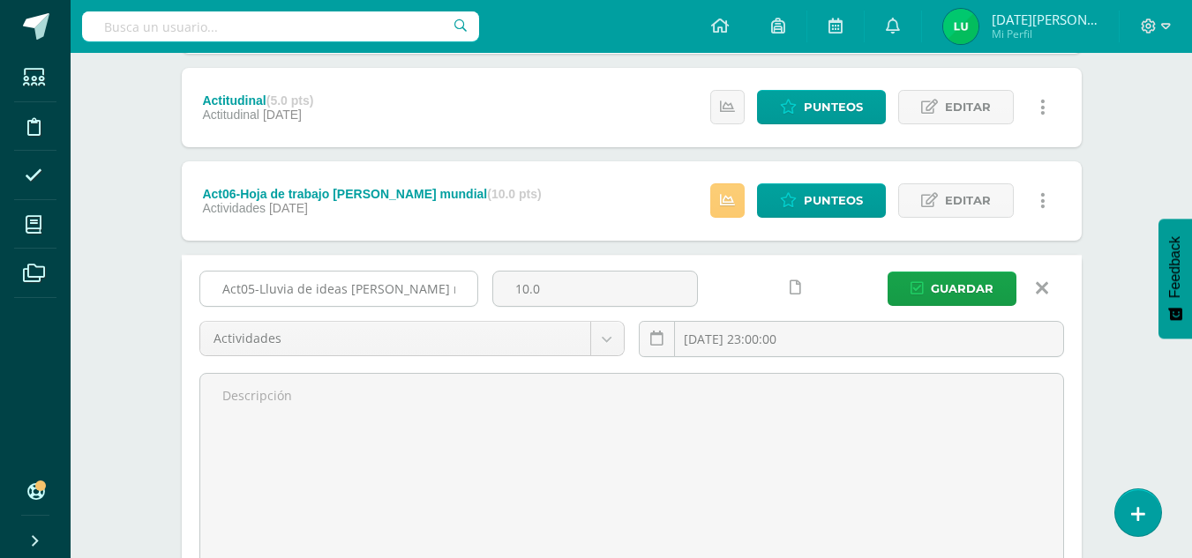
click at [459, 284] on input "Act05-Lluvia de ideas segunda guerra mundial" at bounding box center [338, 289] width 277 height 34
click at [439, 291] on input "Act05-Lluvia de ideas segunda guerra mundial" at bounding box center [338, 289] width 277 height 34
type input "Act05-Ideas principales y secundarias"
click at [944, 288] on span "Guardar" at bounding box center [962, 289] width 63 height 33
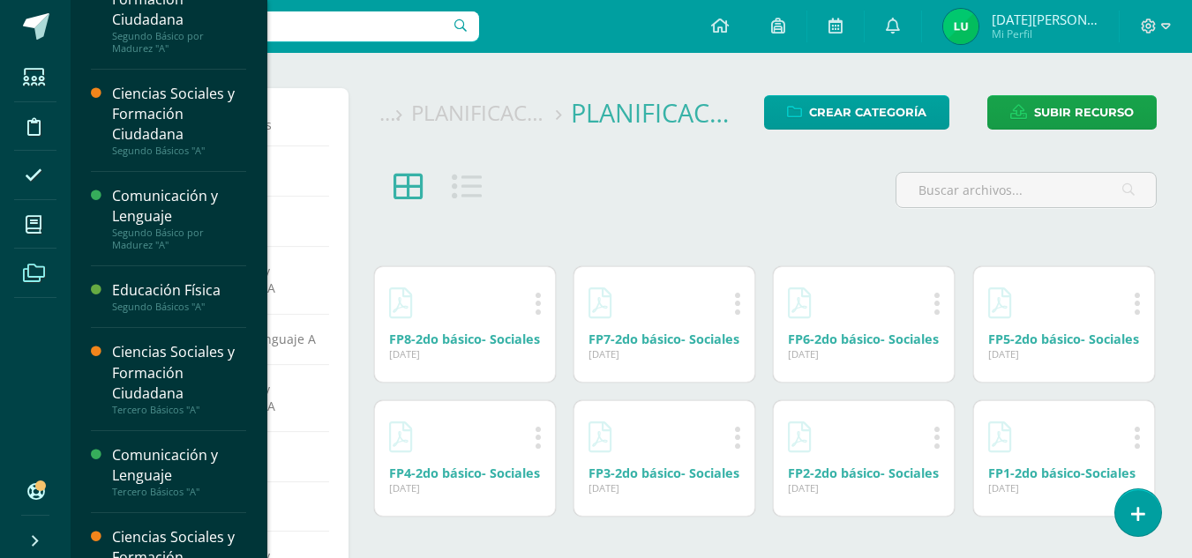
scroll to position [224, 0]
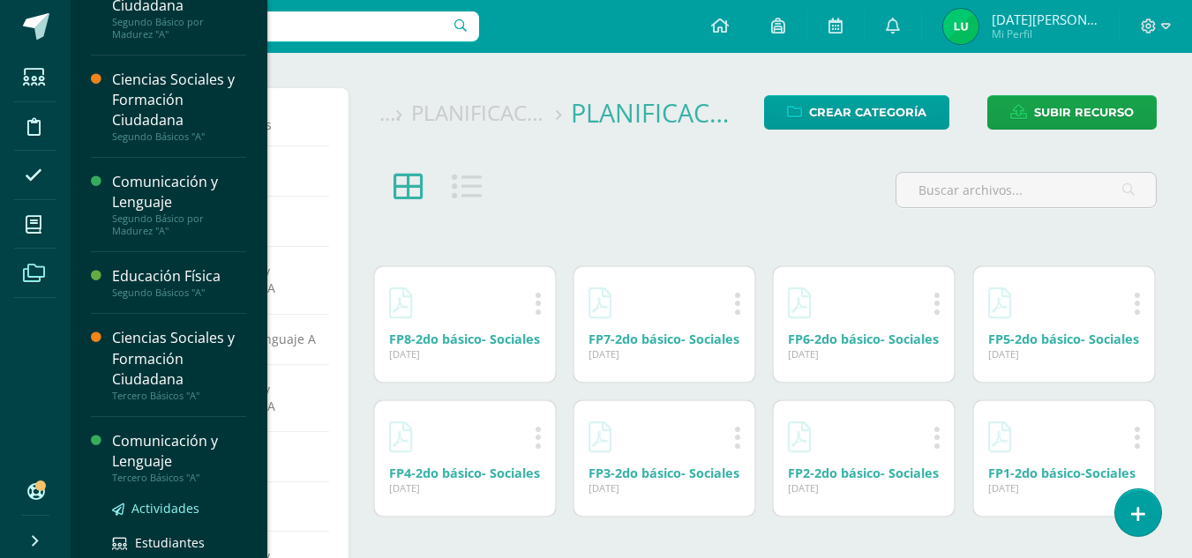
click at [175, 504] on span "Actividades" at bounding box center [165, 508] width 68 height 17
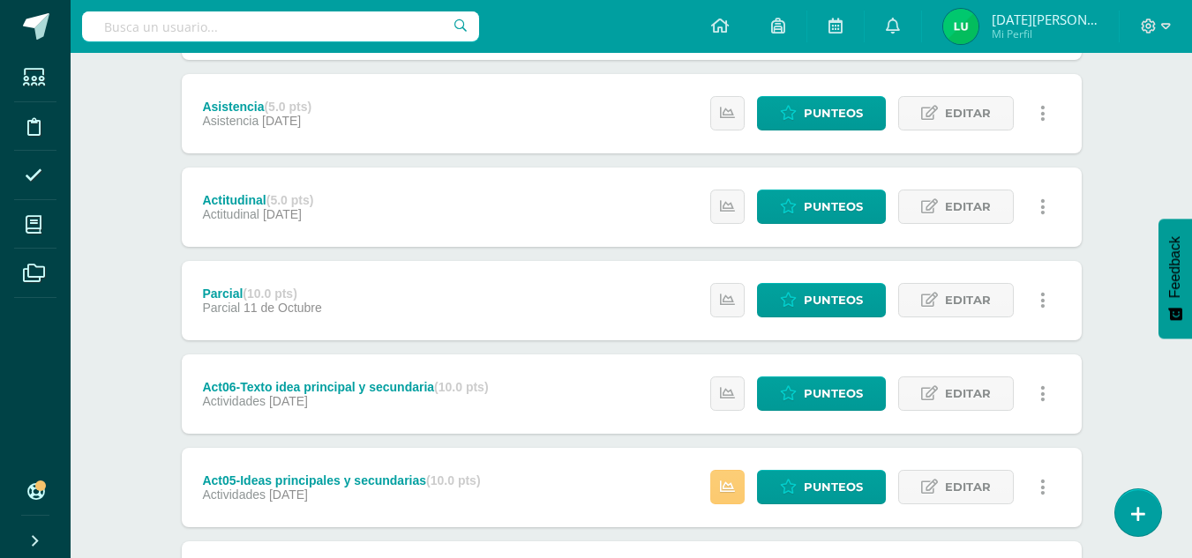
scroll to position [311, 0]
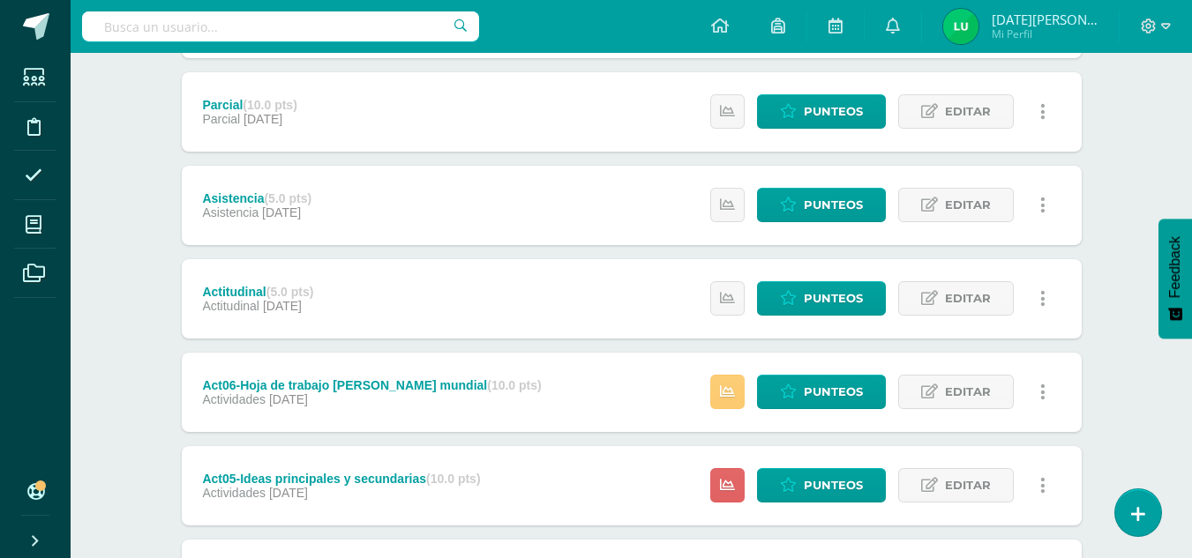
scroll to position [319, 0]
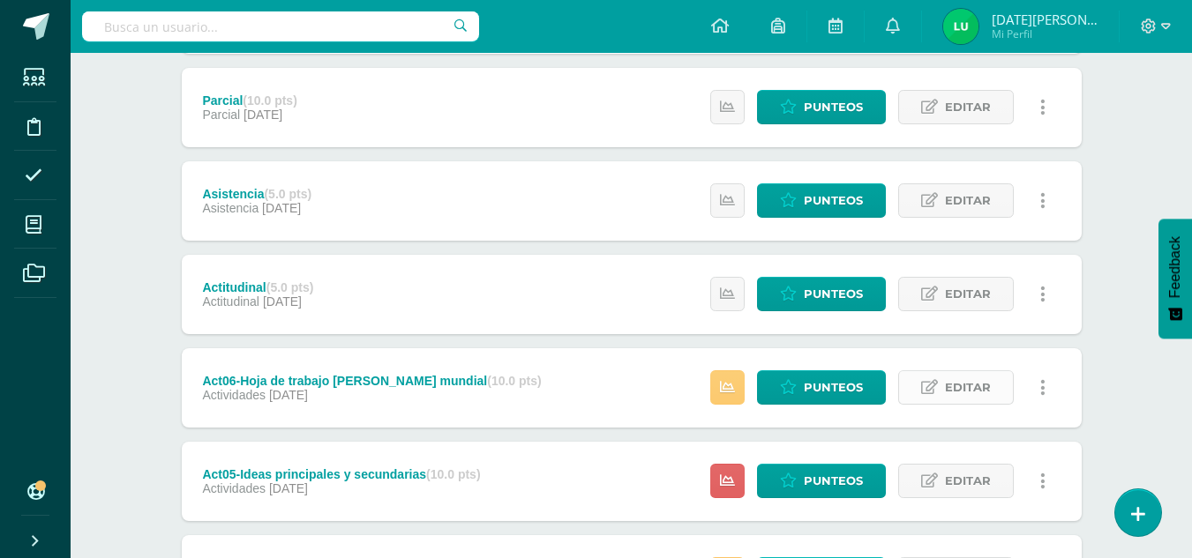
click at [981, 395] on span "Editar" at bounding box center [968, 387] width 46 height 33
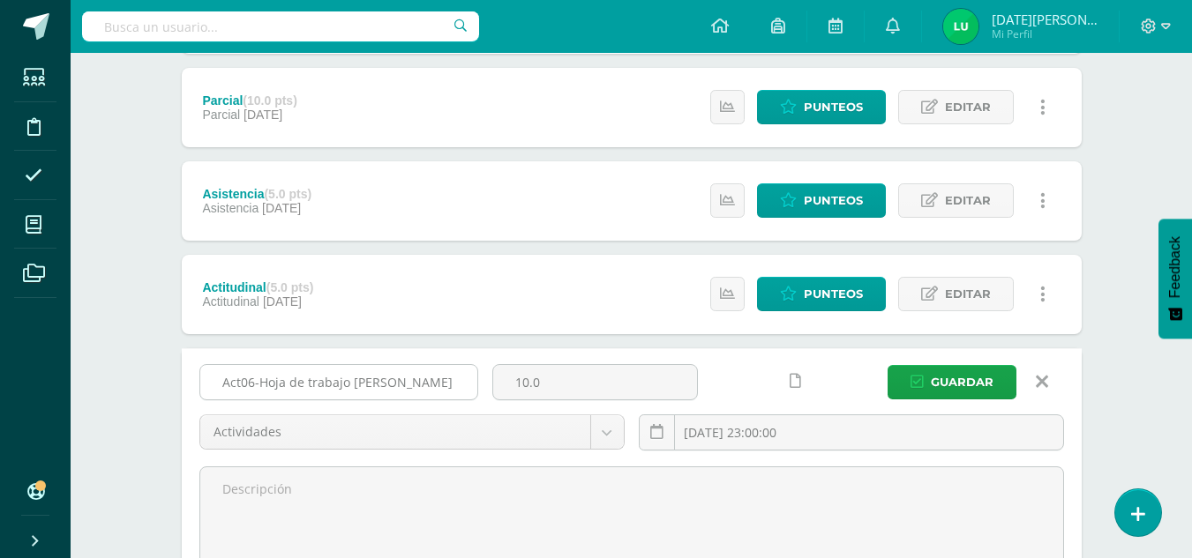
click at [440, 392] on input "Act06-Hoja de trabajo segunda guerra mundial" at bounding box center [338, 382] width 277 height 34
type input "Act06-Texto idea principal y secundaria"
click at [1010, 363] on div "Act06-Texto idea principal y secundaria 10.0 Actividades Prueba Objetiva Asiste…" at bounding box center [632, 514] width 900 height 332
click at [1001, 381] on button "Guardar" at bounding box center [951, 382] width 129 height 34
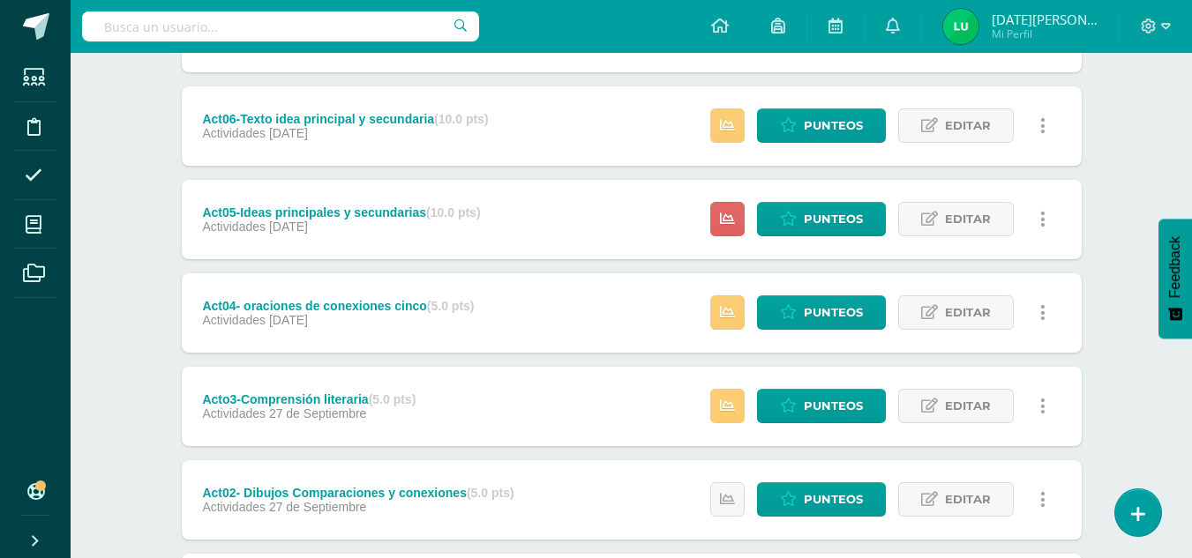
scroll to position [767, 0]
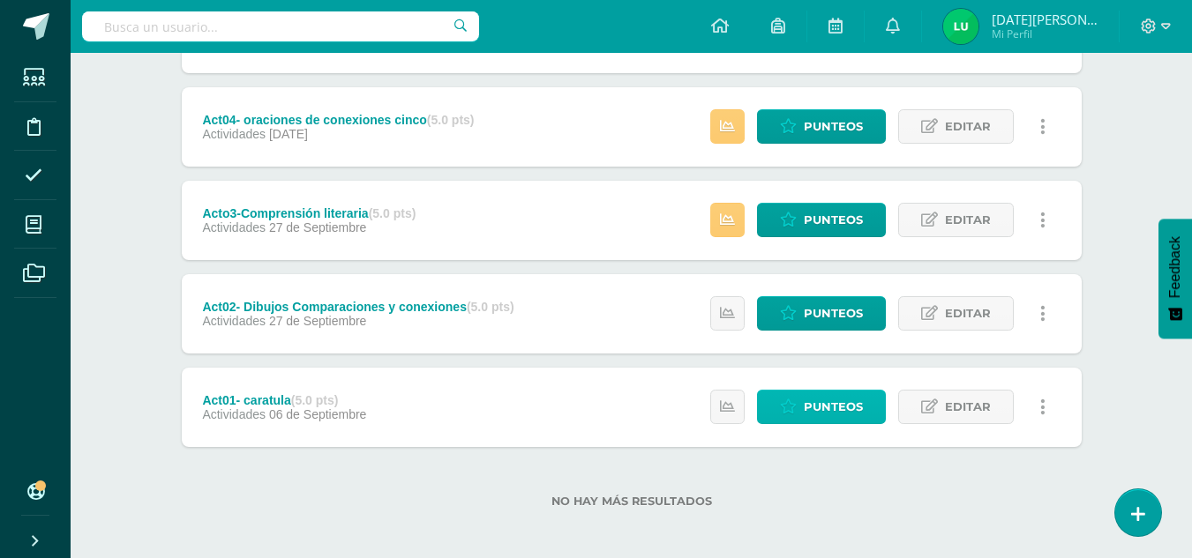
click at [842, 400] on span "Punteos" at bounding box center [833, 407] width 59 height 33
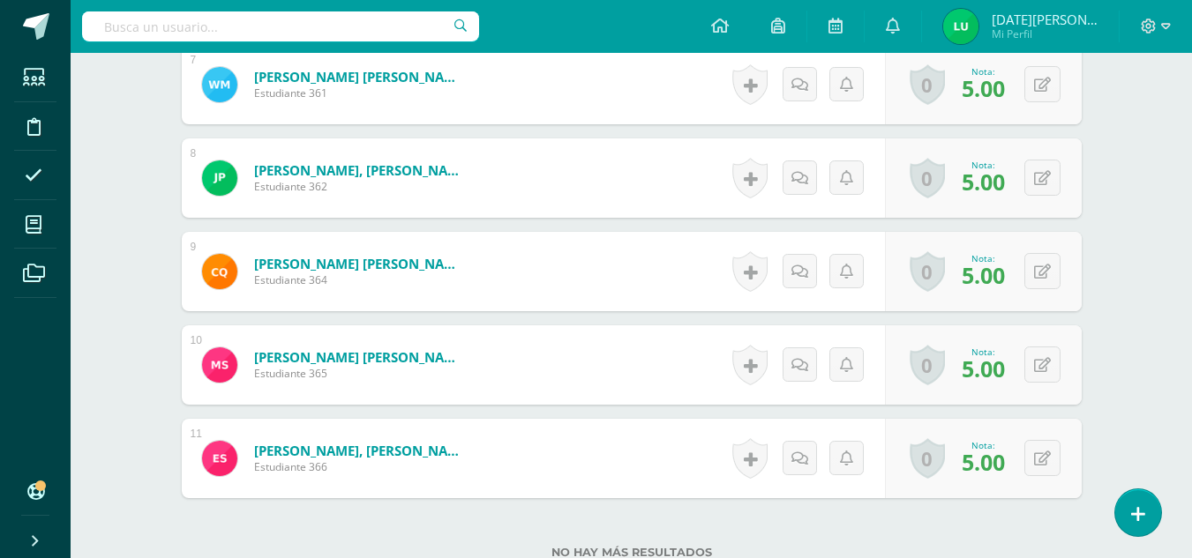
scroll to position [1271, 0]
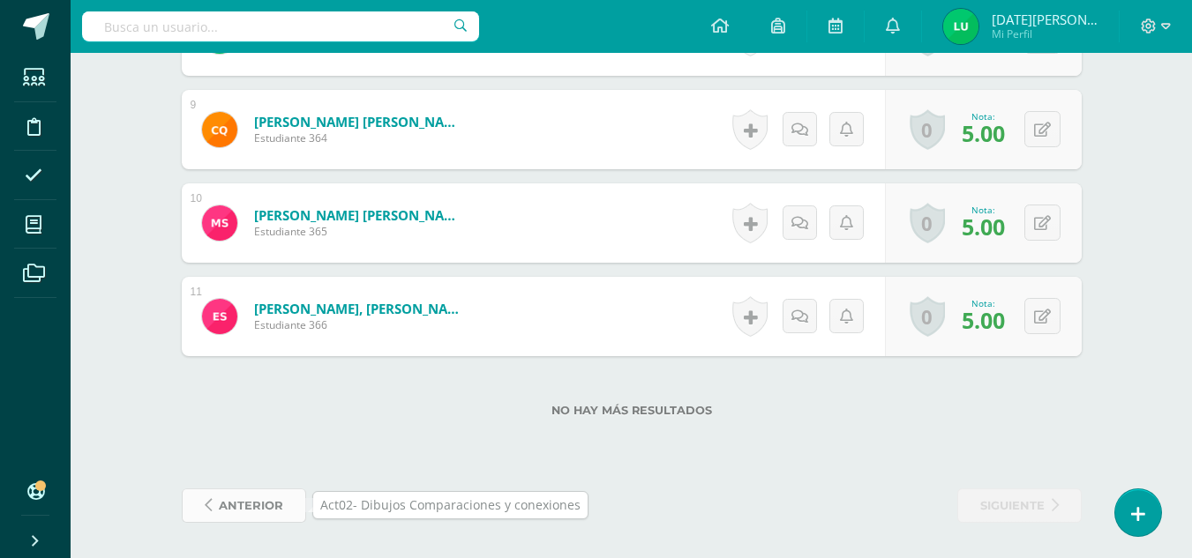
click at [236, 516] on span "anterior" at bounding box center [251, 506] width 64 height 33
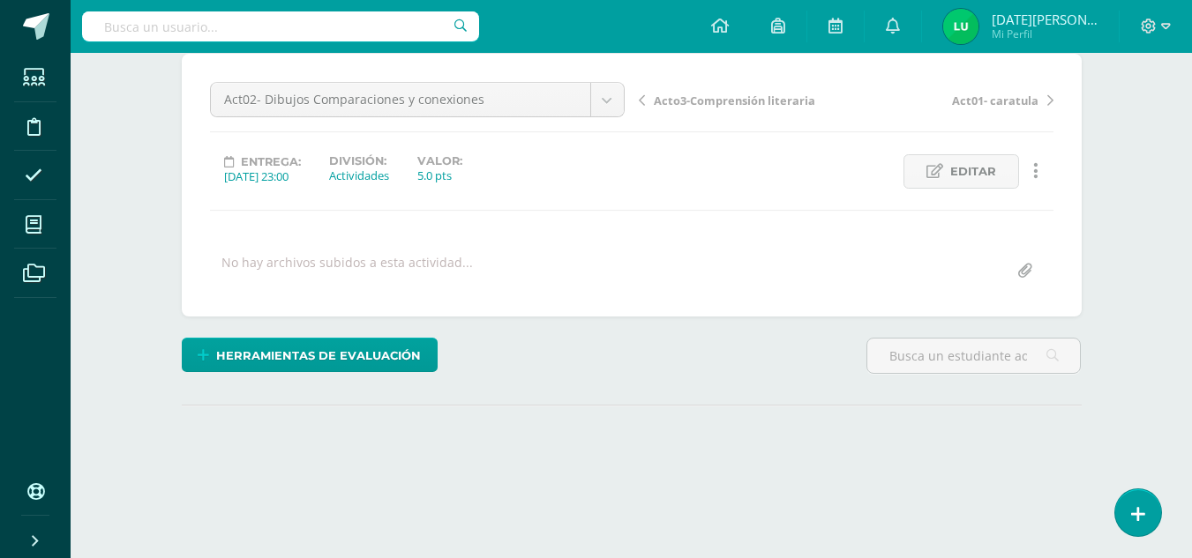
scroll to position [246, 0]
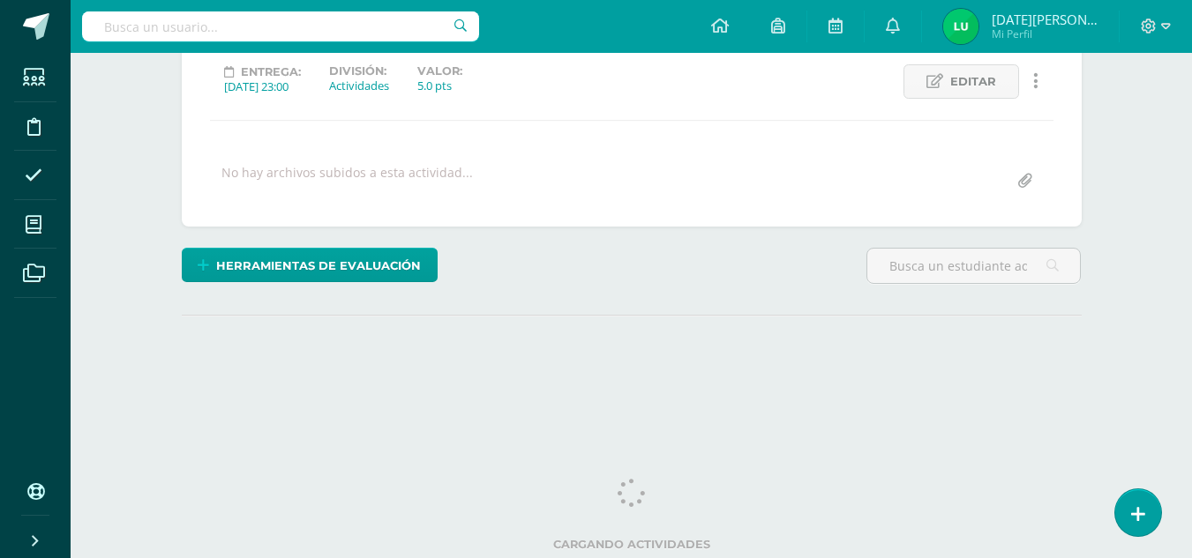
drag, startPoint x: 1202, startPoint y: 113, endPoint x: 1203, endPoint y: 422, distance: 308.7
click at [1191, 425] on html "Estudiantes Disciplina Asistencia Mis cursos Archivos Soporte Ayuda Reportar un…" at bounding box center [596, 103] width 1192 height 699
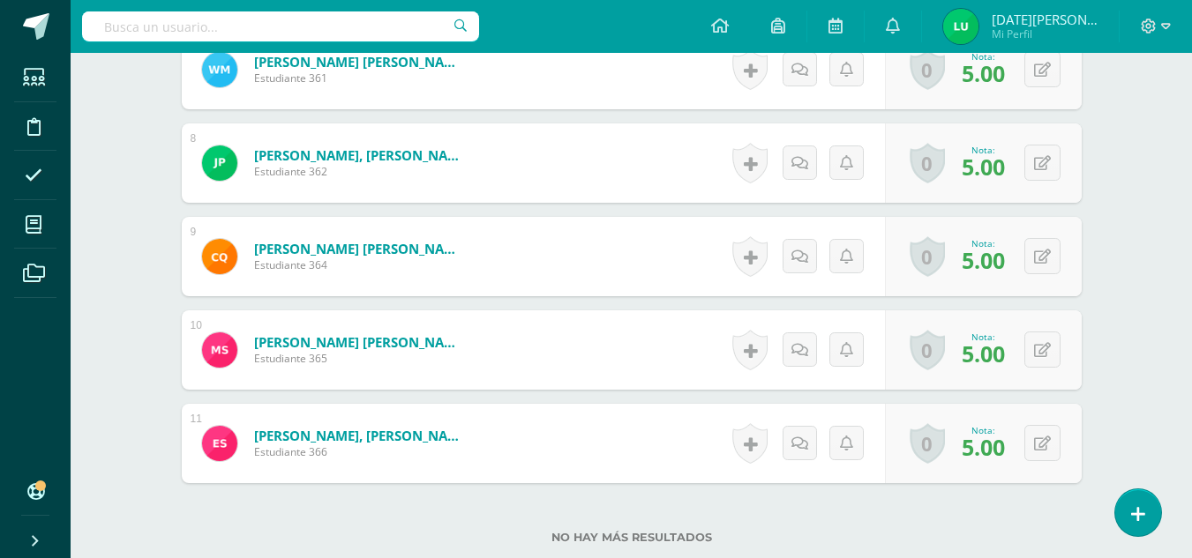
scroll to position [1271, 0]
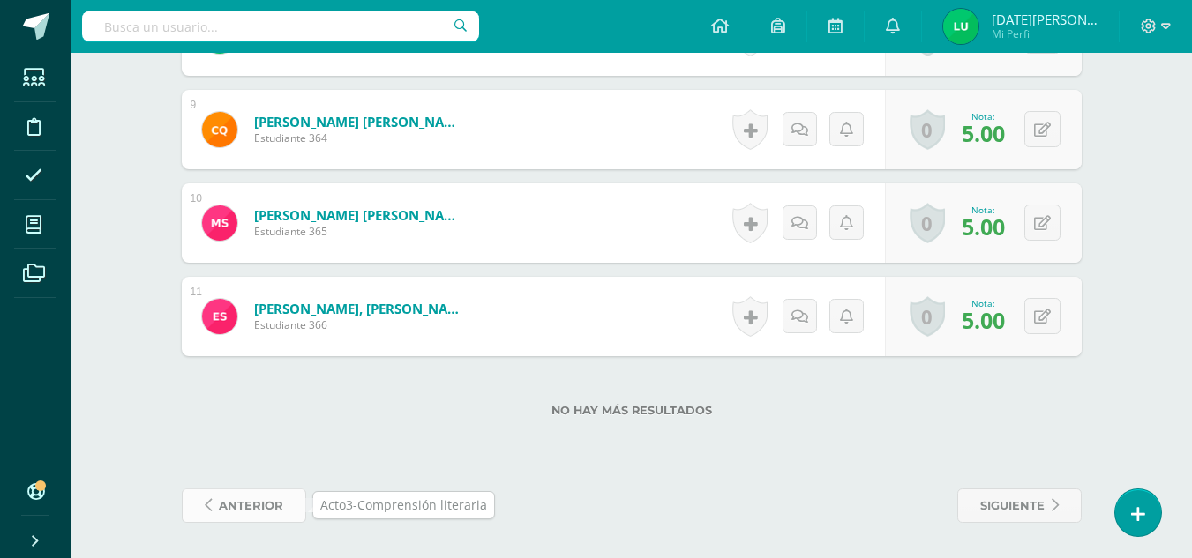
click at [284, 496] on link "anterior" at bounding box center [244, 506] width 124 height 34
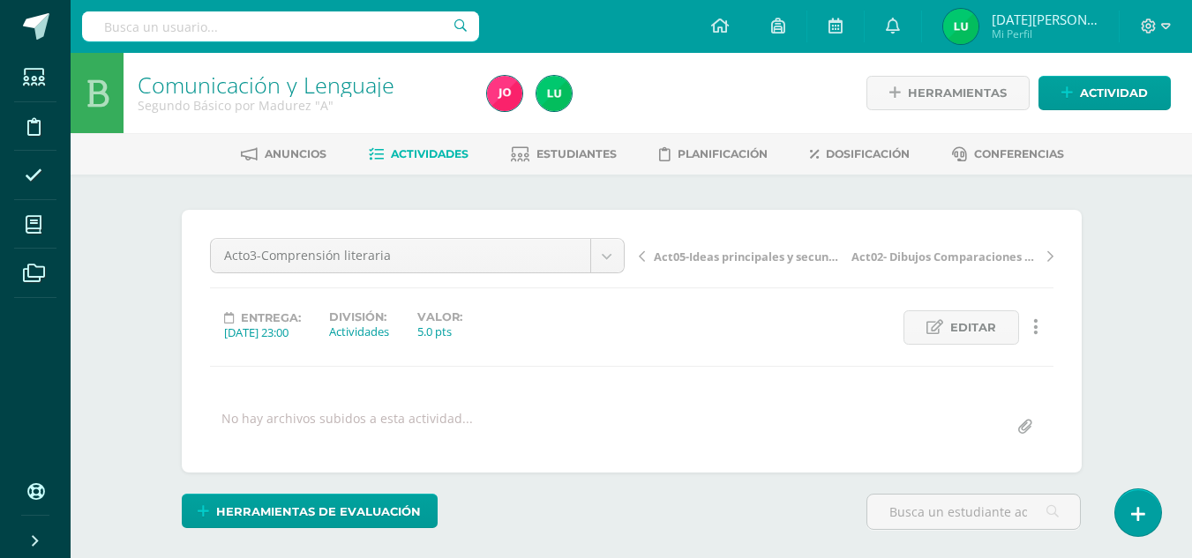
drag, startPoint x: 0, startPoint y: 0, endPoint x: 585, endPoint y: 525, distance: 785.8
click at [585, 525] on div "Herramientas de evaluación Lista de cotejo Escala de valoración Puntos Extra Su…" at bounding box center [632, 519] width 914 height 50
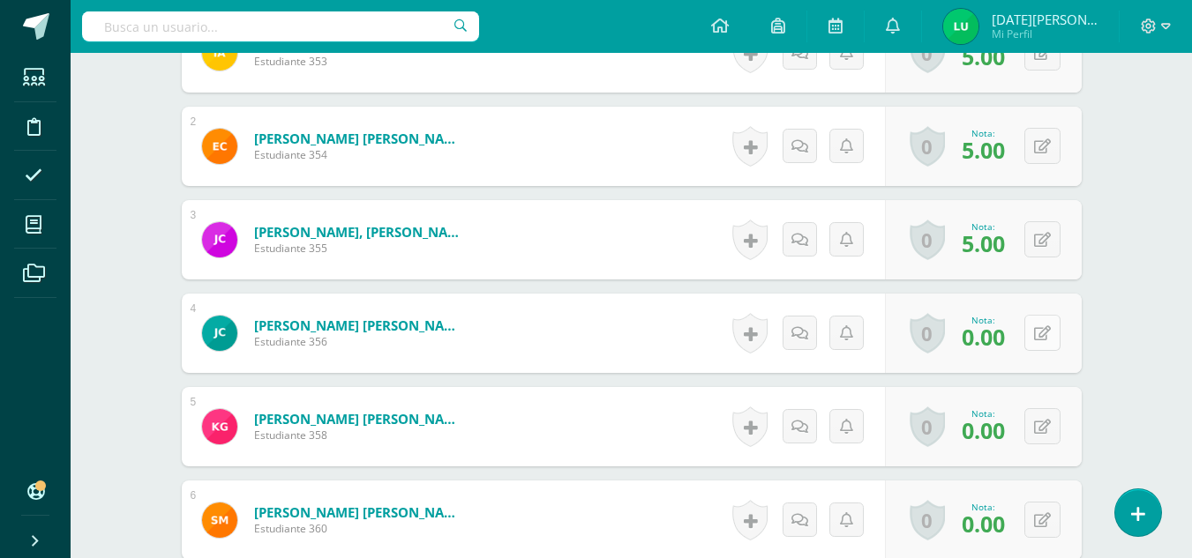
scroll to position [601, 0]
click at [1037, 332] on button at bounding box center [1042, 332] width 36 height 36
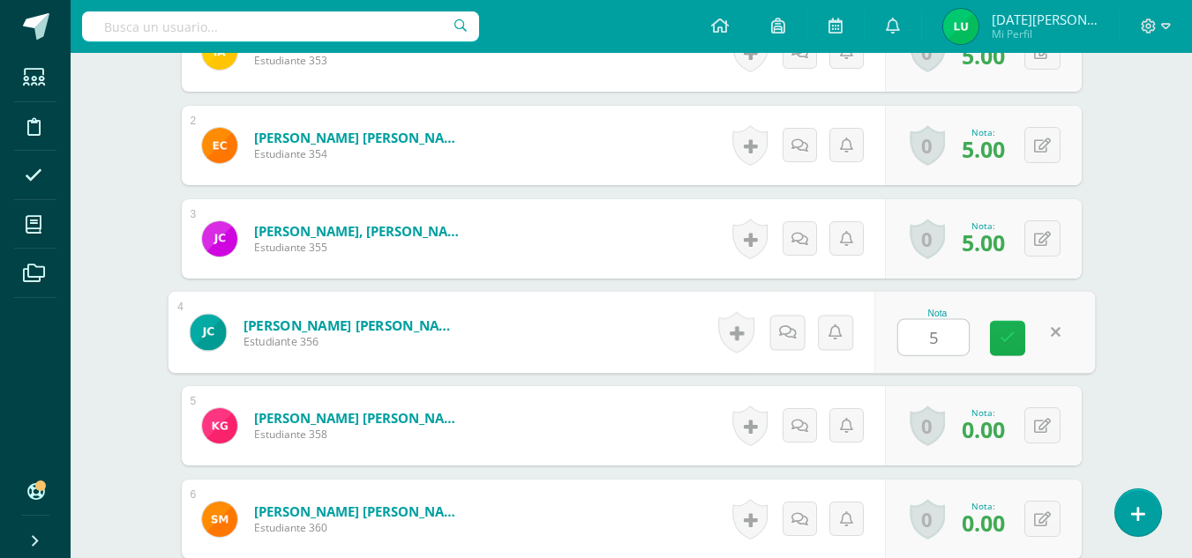
click at [1011, 328] on link at bounding box center [1007, 338] width 35 height 35
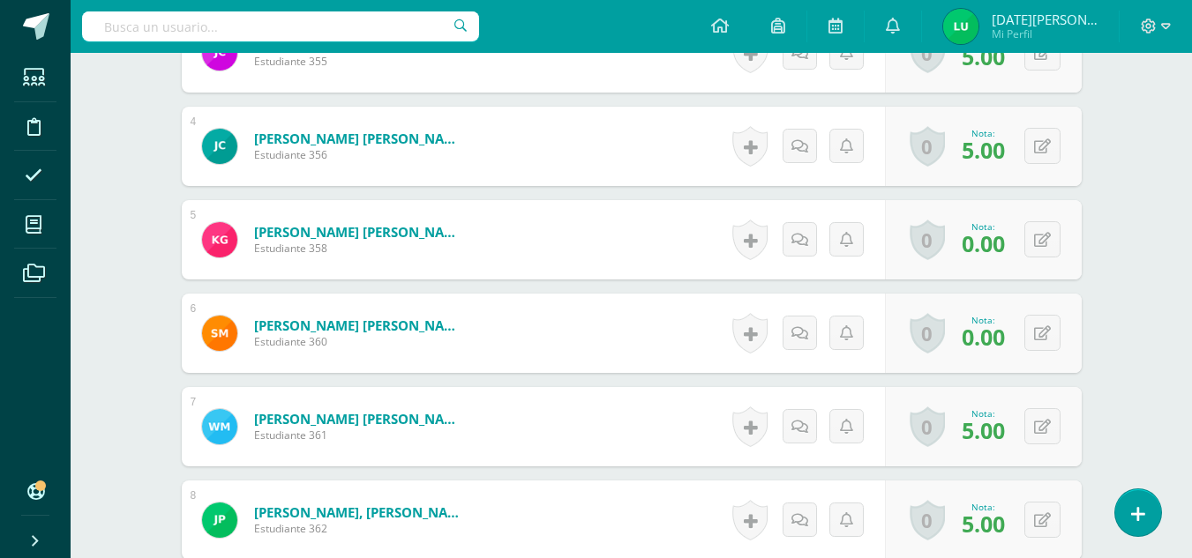
scroll to position [772, 0]
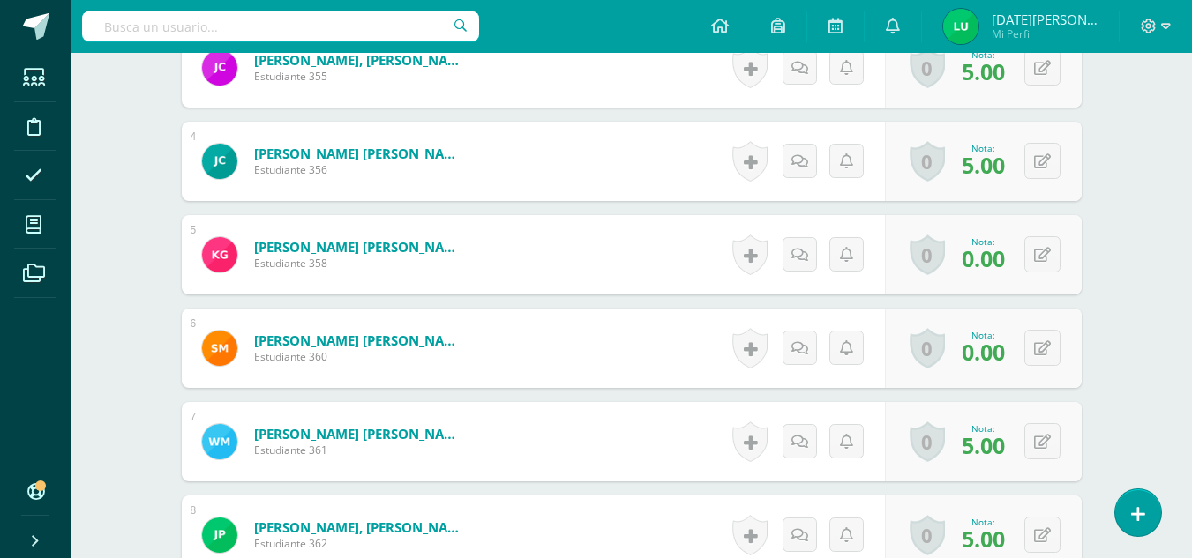
click at [1062, 141] on div "0 Logros Logros obtenidos Aún no hay logros agregados Nota: 5.00" at bounding box center [983, 161] width 197 height 79
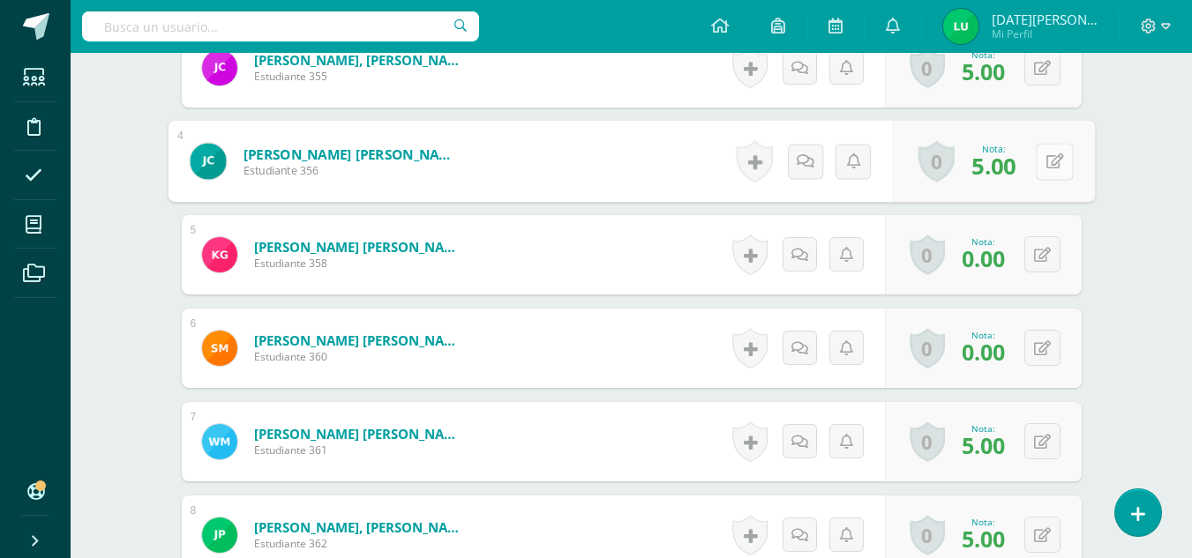
click at [1036, 171] on button at bounding box center [1054, 161] width 37 height 37
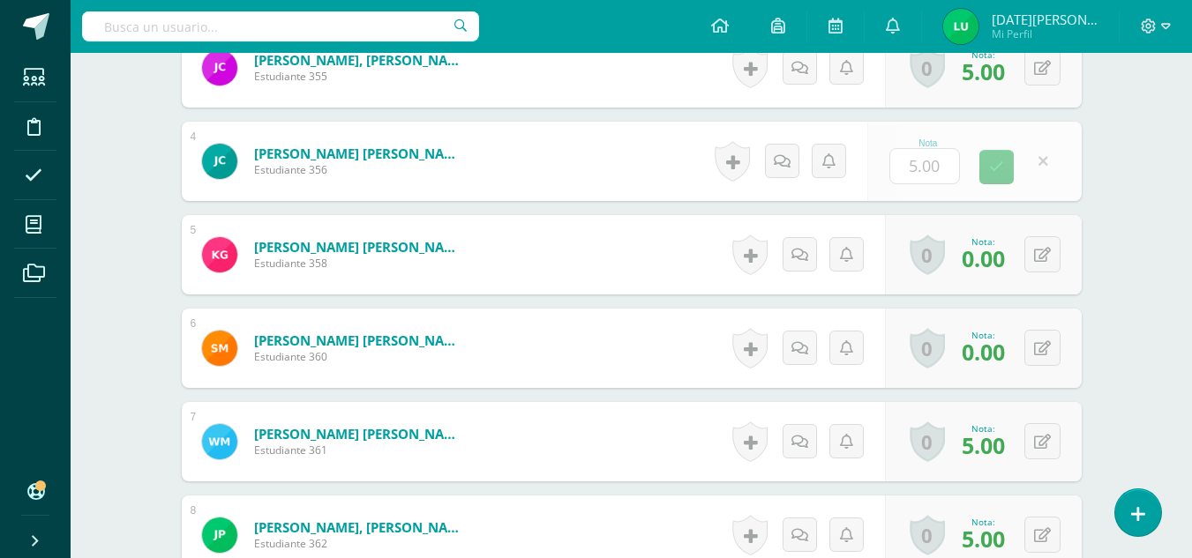
type input "3"
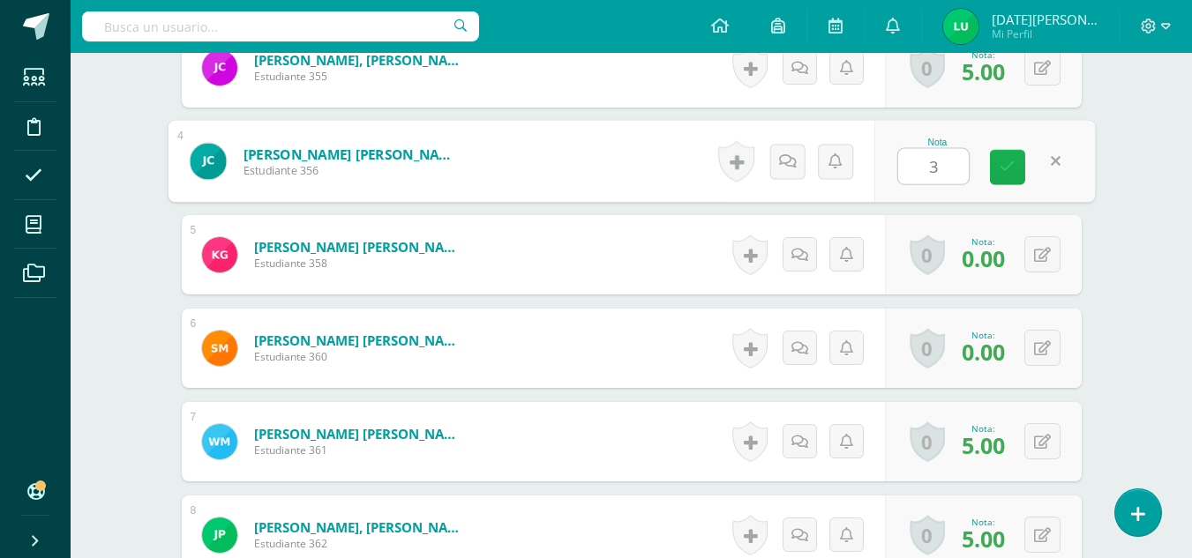
click at [1006, 164] on icon at bounding box center [1007, 167] width 16 height 15
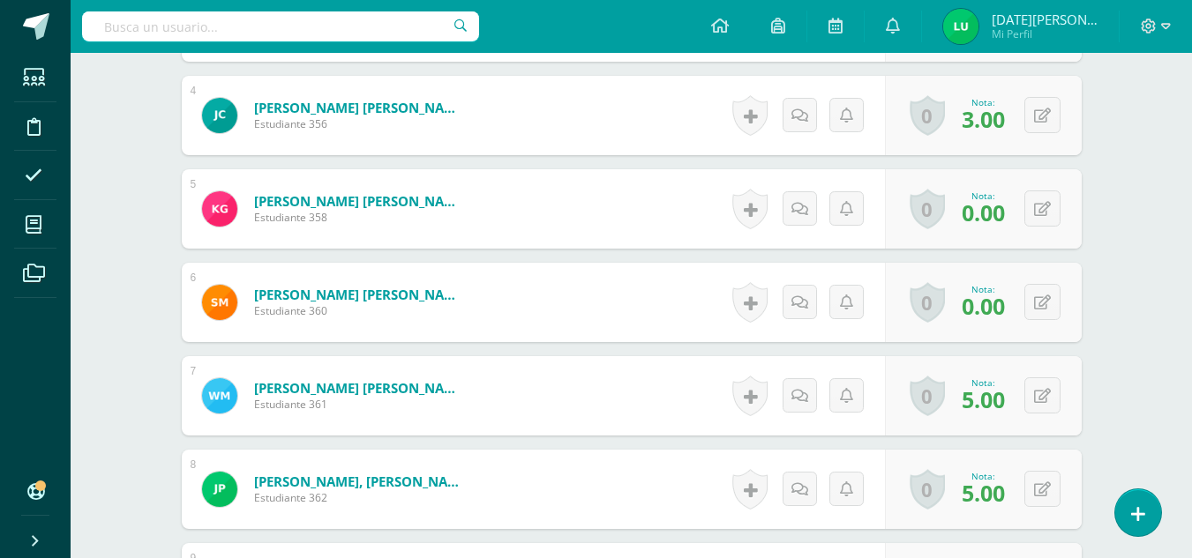
scroll to position [1271, 0]
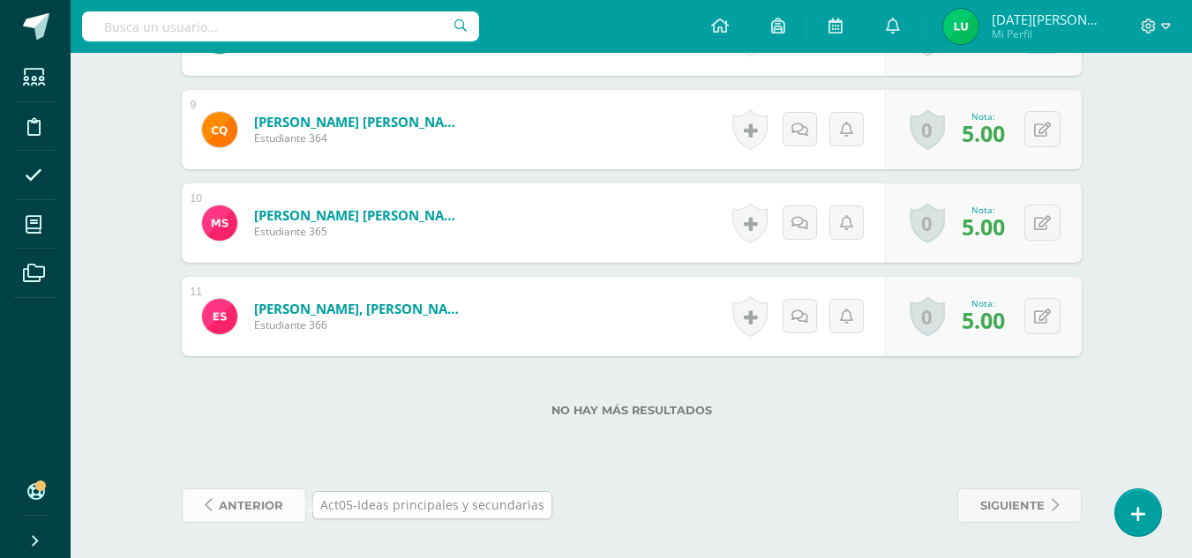
click at [282, 504] on link "anterior" at bounding box center [244, 506] width 124 height 34
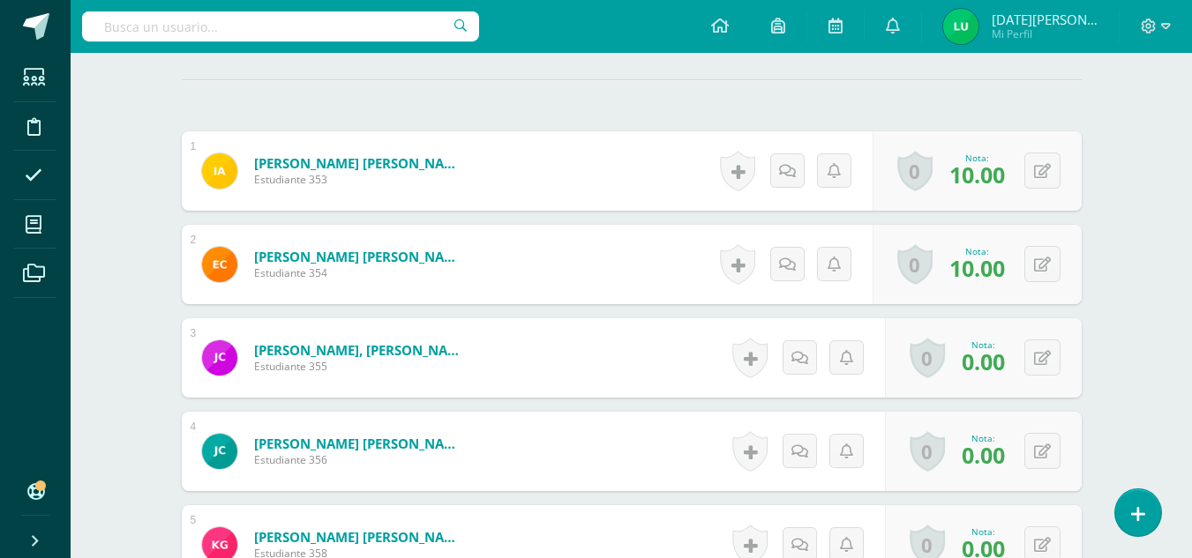
scroll to position [483, 0]
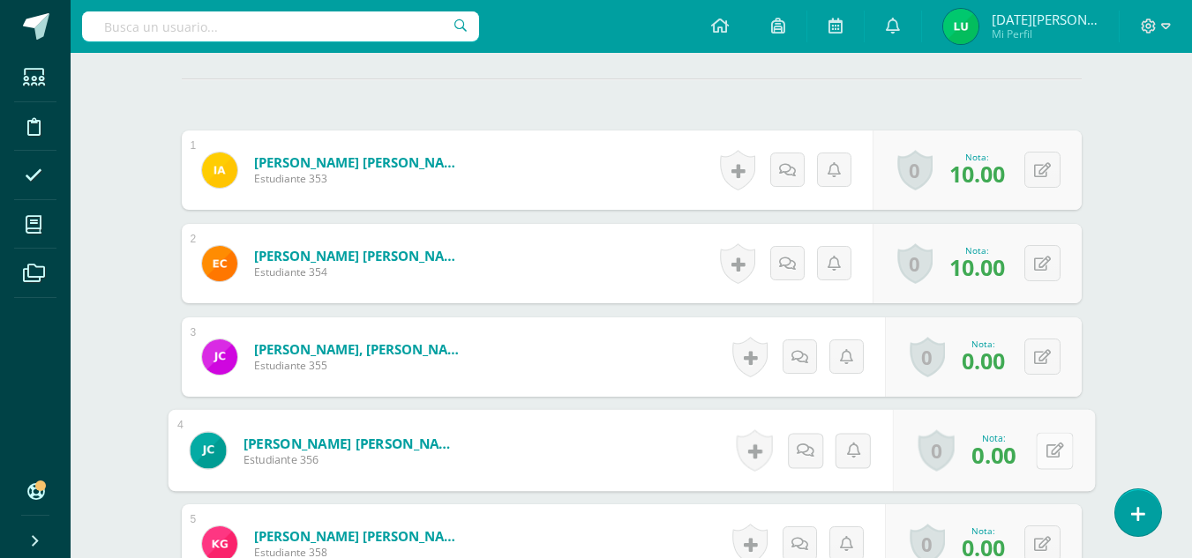
click at [1042, 438] on button at bounding box center [1054, 450] width 37 height 37
type input "10"
click at [1015, 461] on link at bounding box center [1007, 456] width 35 height 35
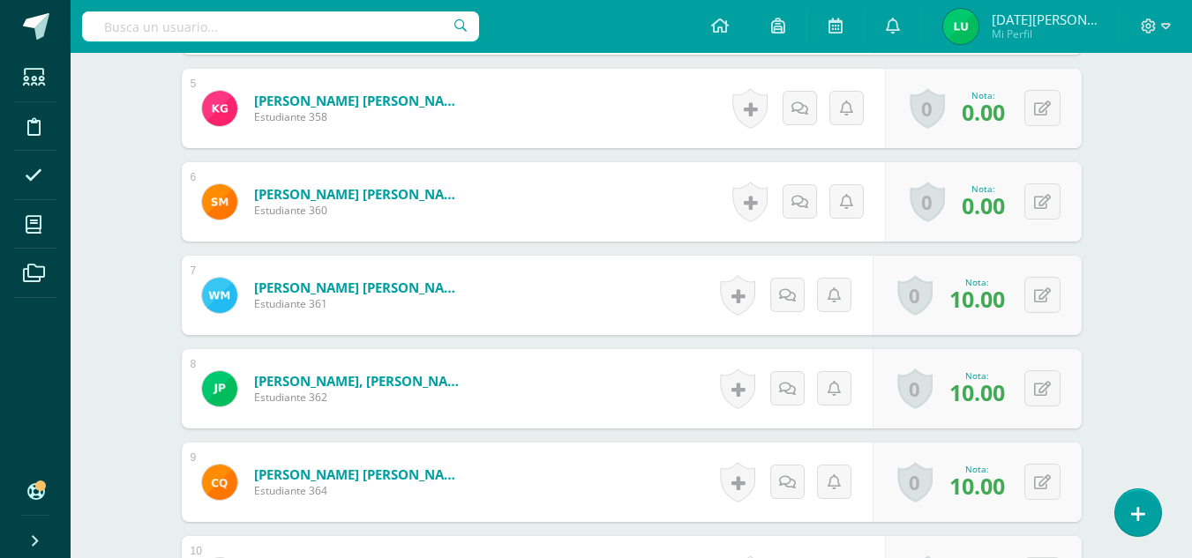
scroll to position [1271, 0]
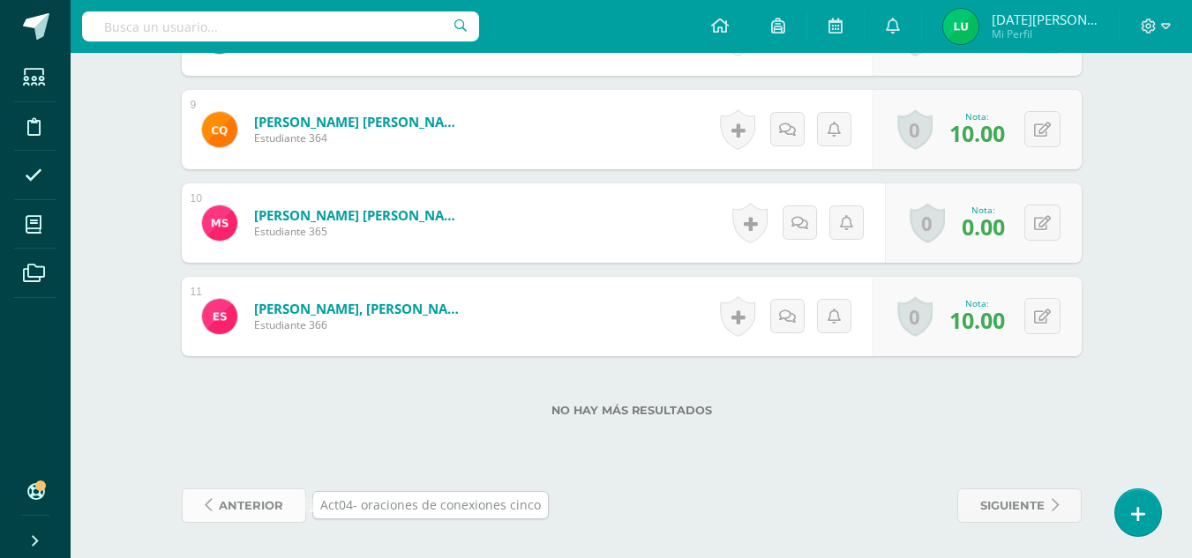
click at [245, 500] on span "anterior" at bounding box center [251, 506] width 64 height 33
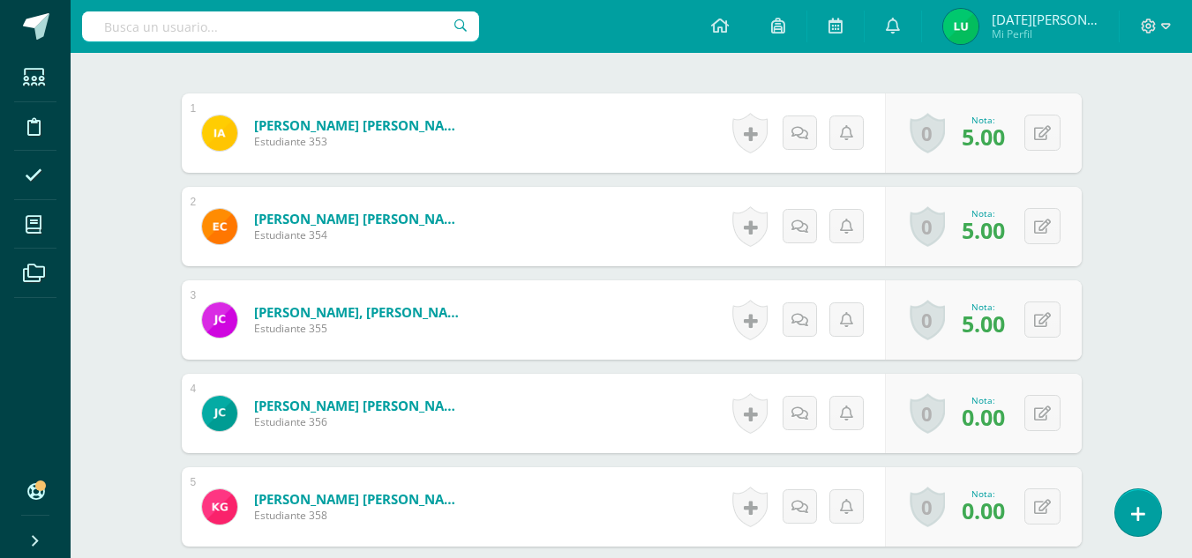
scroll to position [522, 0]
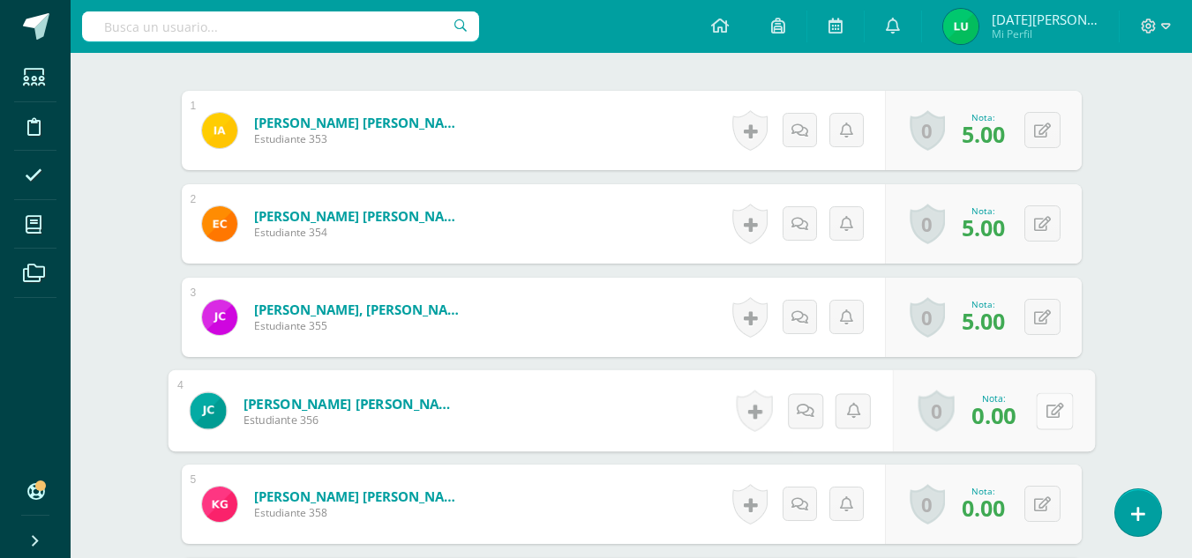
click at [1040, 408] on button at bounding box center [1054, 411] width 37 height 37
type input "2"
click at [990, 413] on link at bounding box center [1007, 417] width 35 height 35
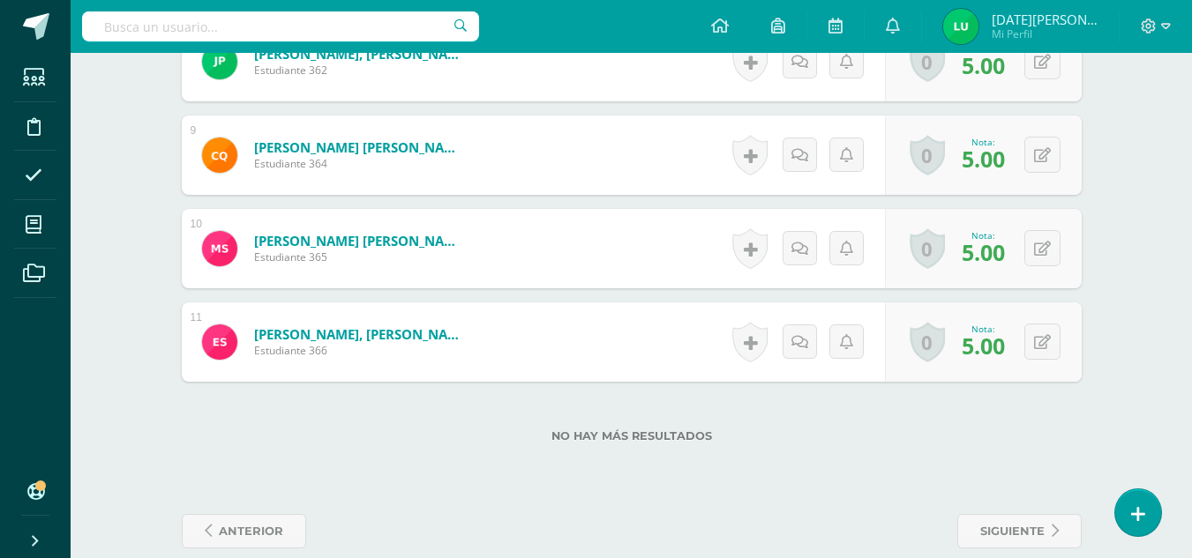
scroll to position [1271, 0]
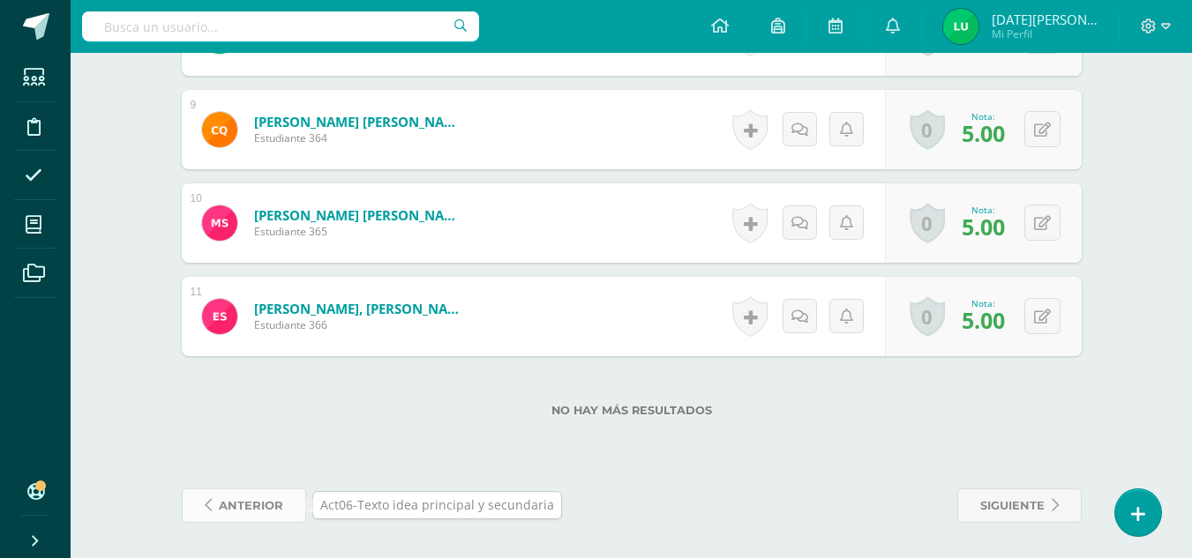
click at [236, 504] on span "anterior" at bounding box center [251, 506] width 64 height 33
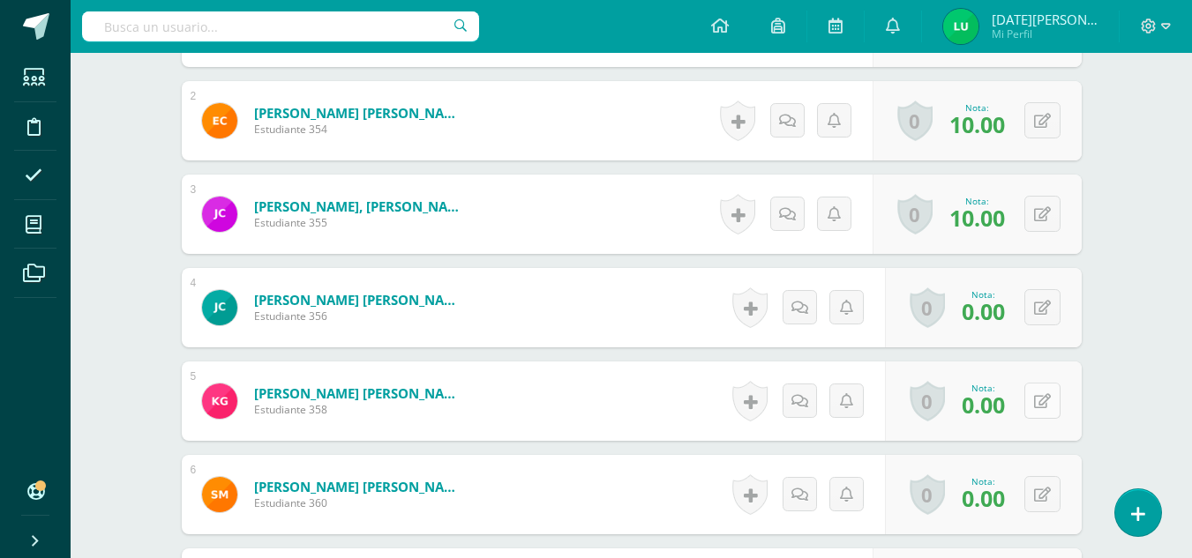
scroll to position [626, 0]
click at [1034, 300] on div "0 [GEOGRAPHIC_DATA] Logros obtenidos Aún no hay logros agregados Nota: 0.00" at bounding box center [983, 306] width 197 height 79
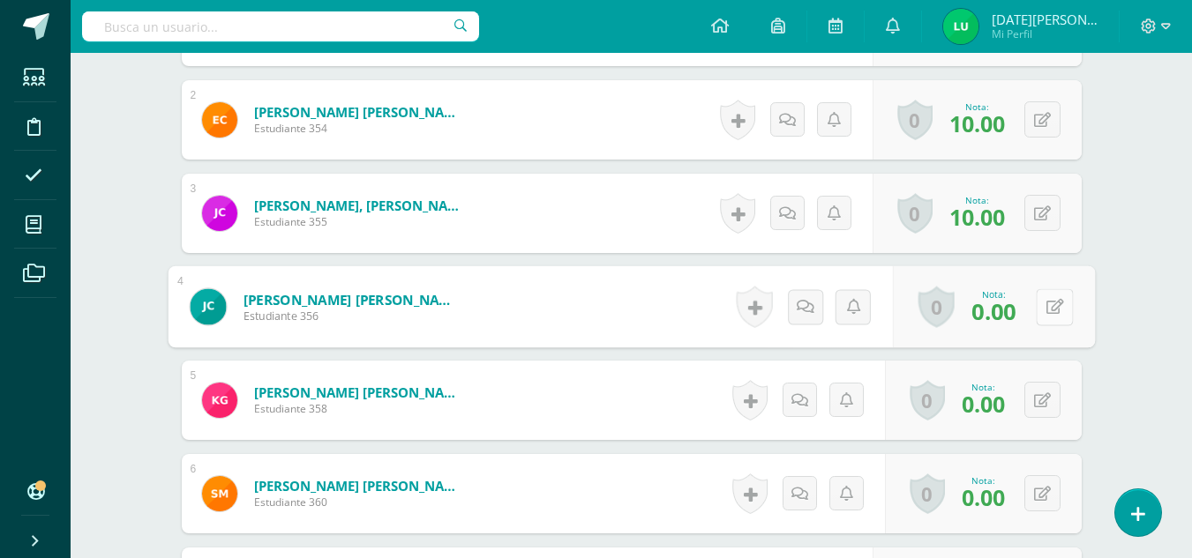
scroll to position [627, 0]
click at [1060, 318] on button at bounding box center [1054, 306] width 37 height 37
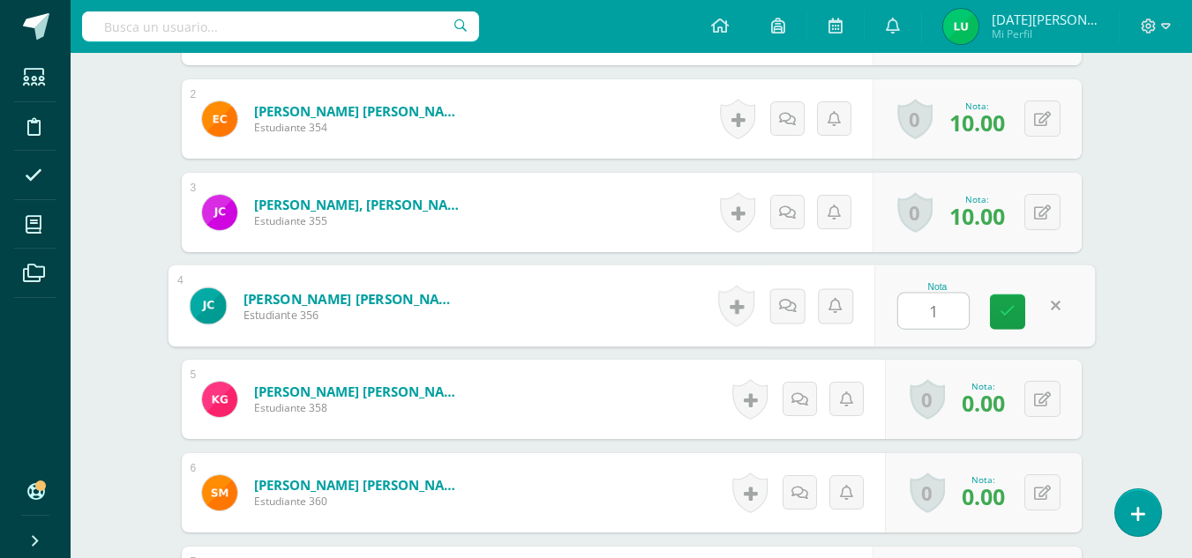
type input "10"
click at [1017, 312] on link at bounding box center [1007, 312] width 35 height 35
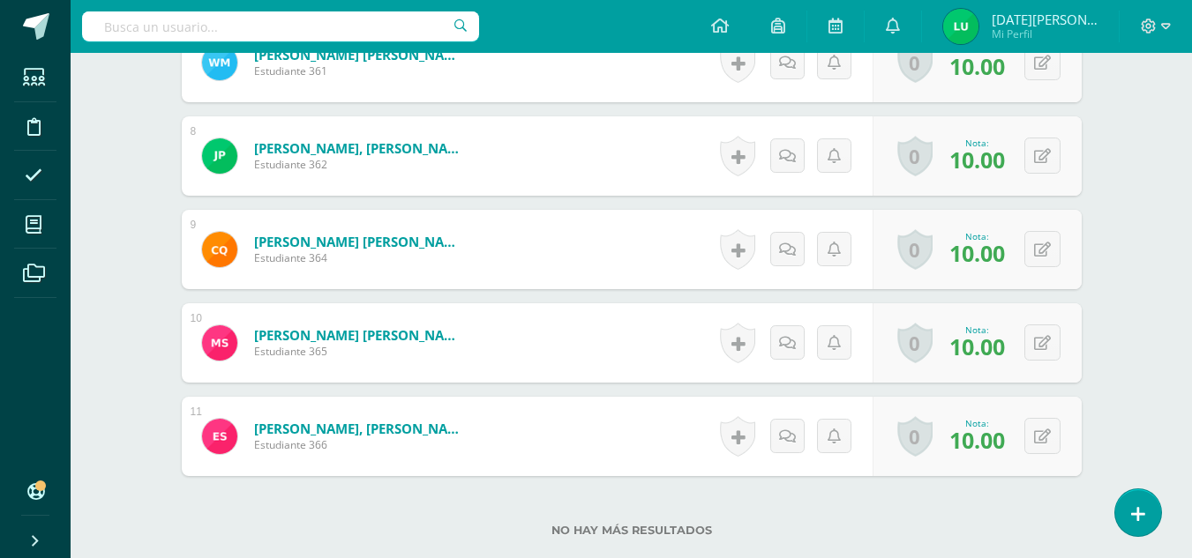
scroll to position [1271, 0]
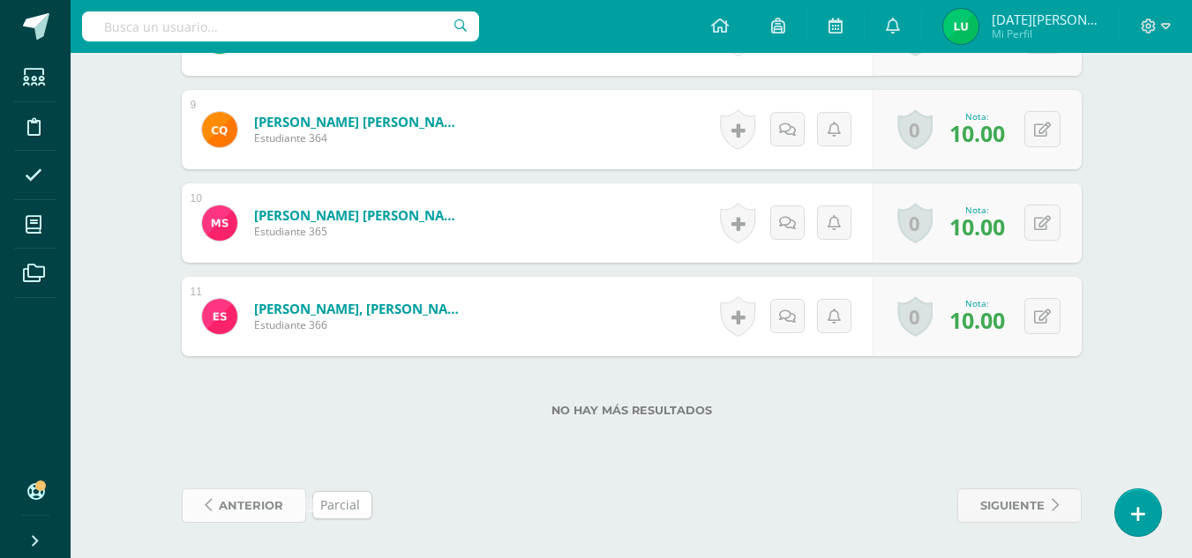
click at [243, 508] on span "anterior" at bounding box center [251, 506] width 64 height 33
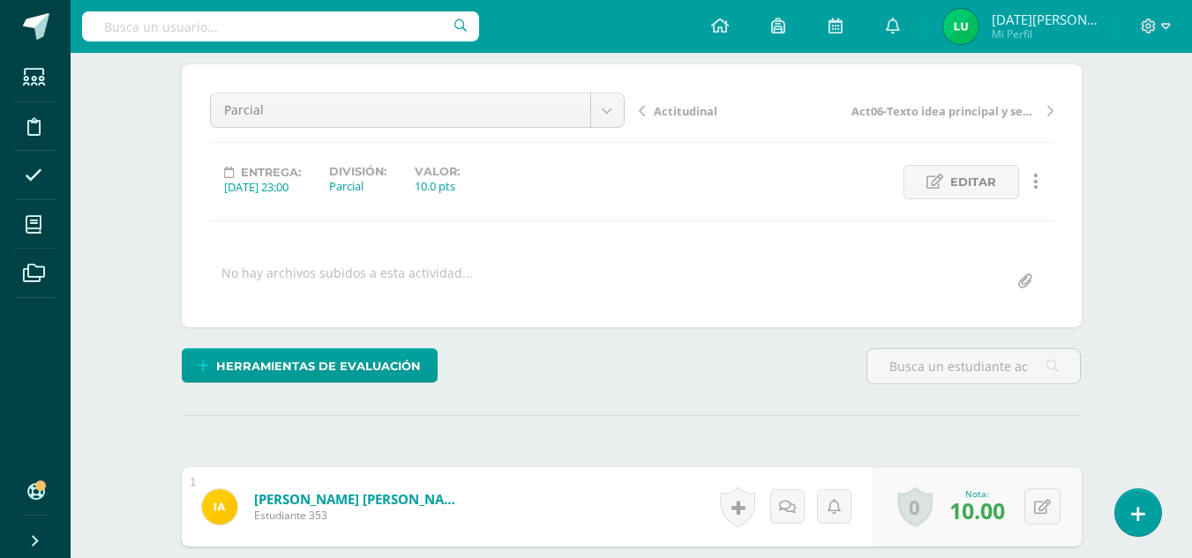
scroll to position [587, 0]
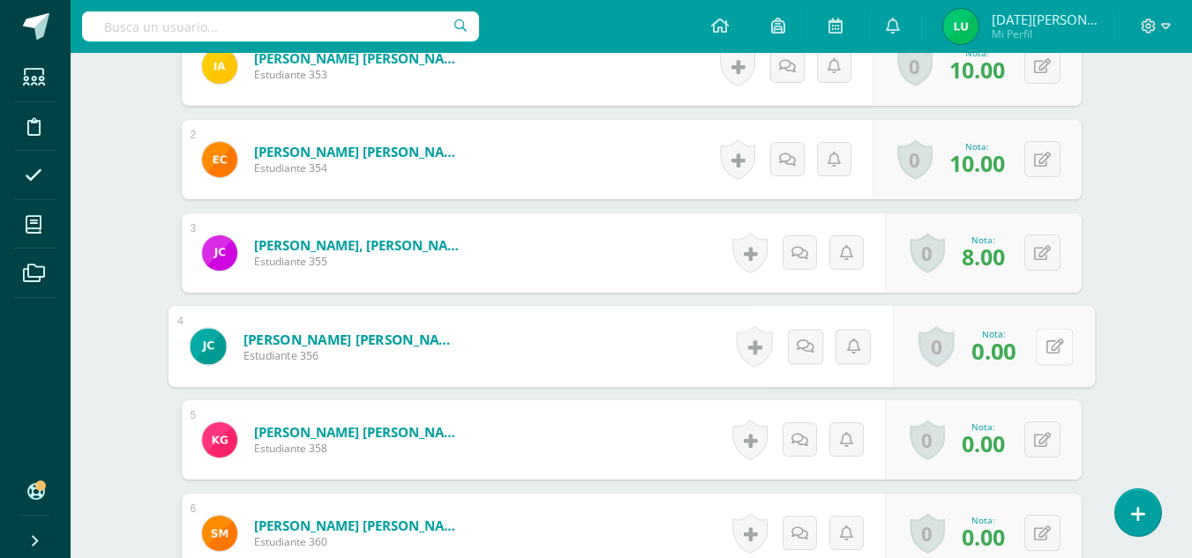
click at [1050, 357] on button at bounding box center [1054, 346] width 37 height 37
type input "8"
click at [1002, 353] on icon at bounding box center [1007, 352] width 16 height 15
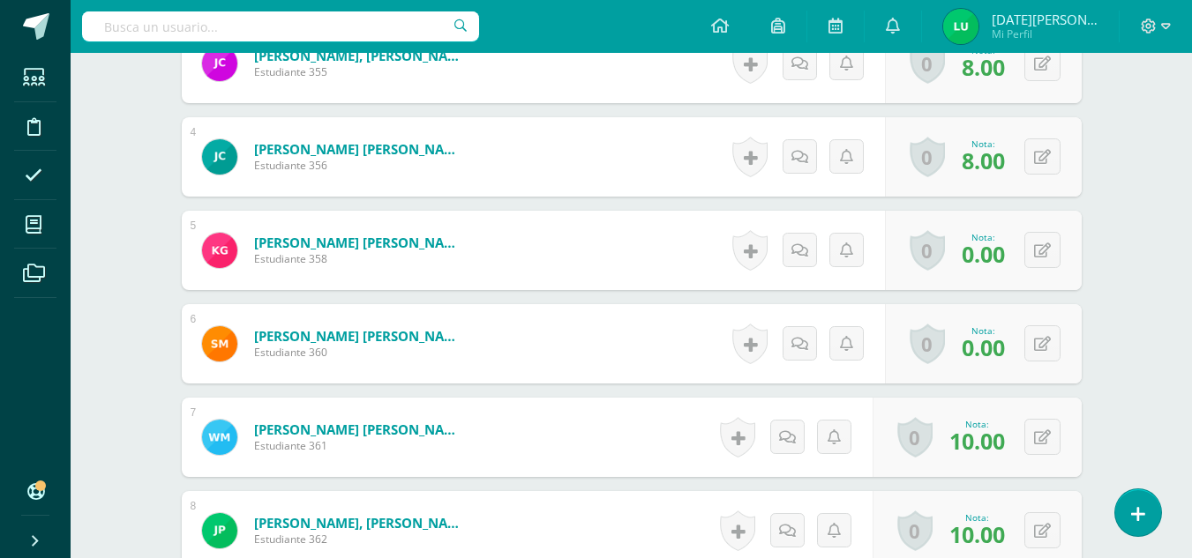
scroll to position [1271, 0]
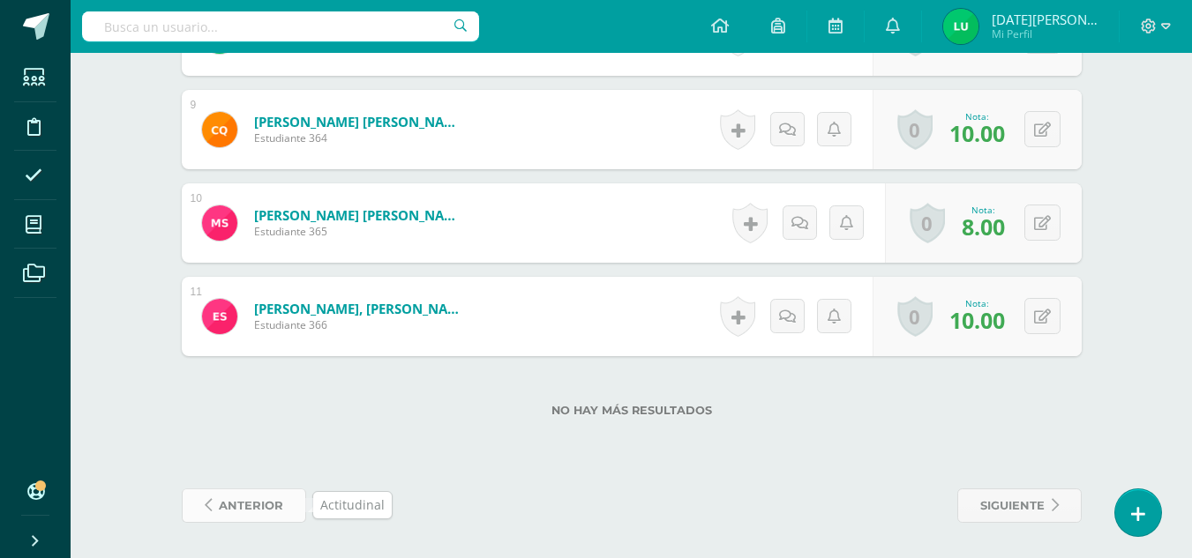
click at [276, 501] on span "anterior" at bounding box center [251, 506] width 64 height 33
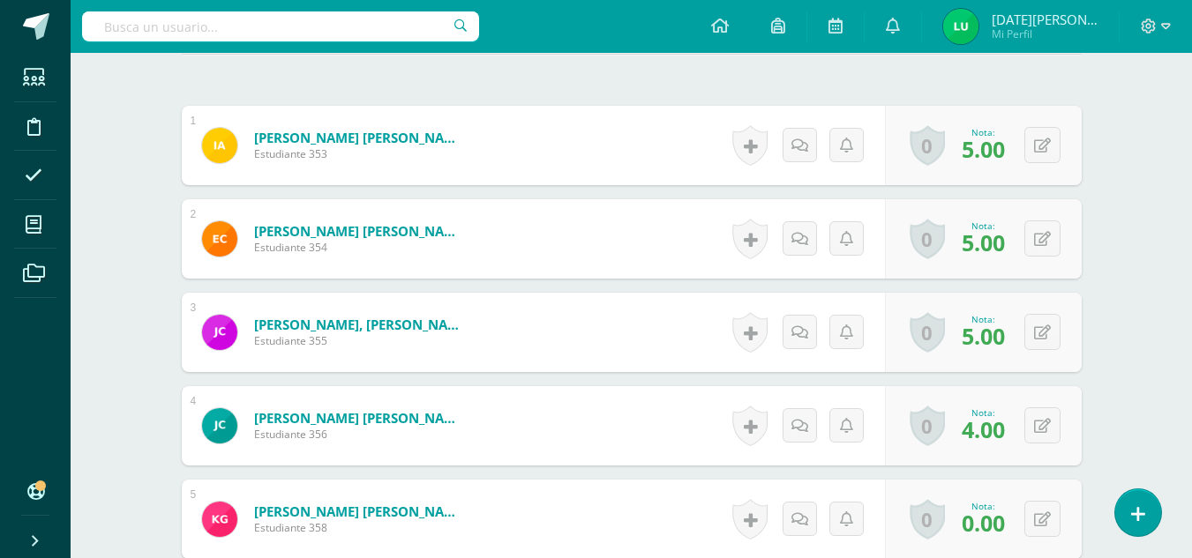
scroll to position [1271, 0]
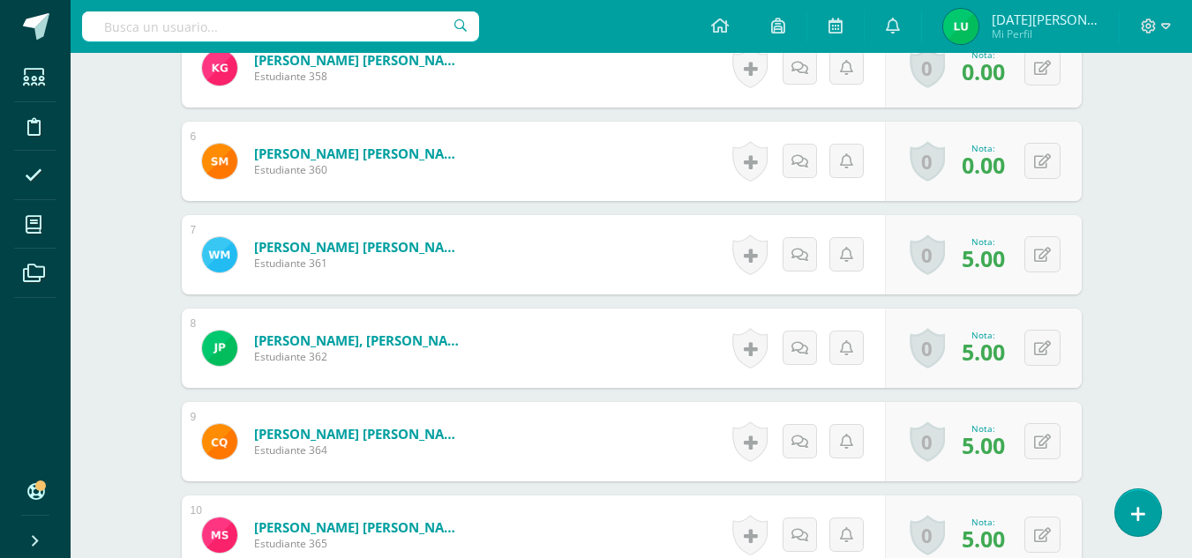
scroll to position [1271, 0]
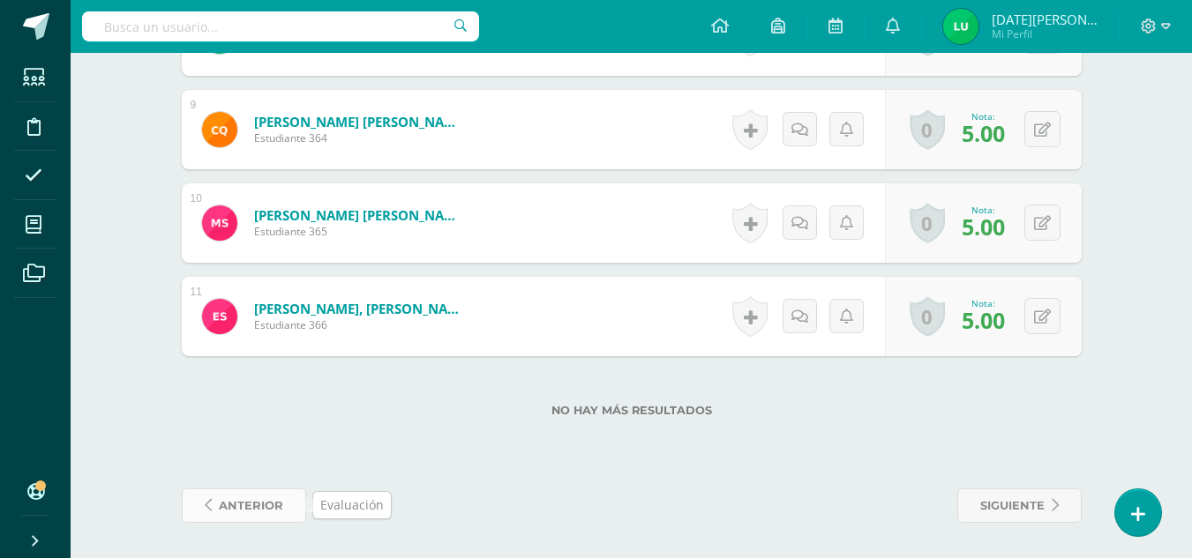
click at [234, 508] on span "anterior" at bounding box center [251, 506] width 64 height 33
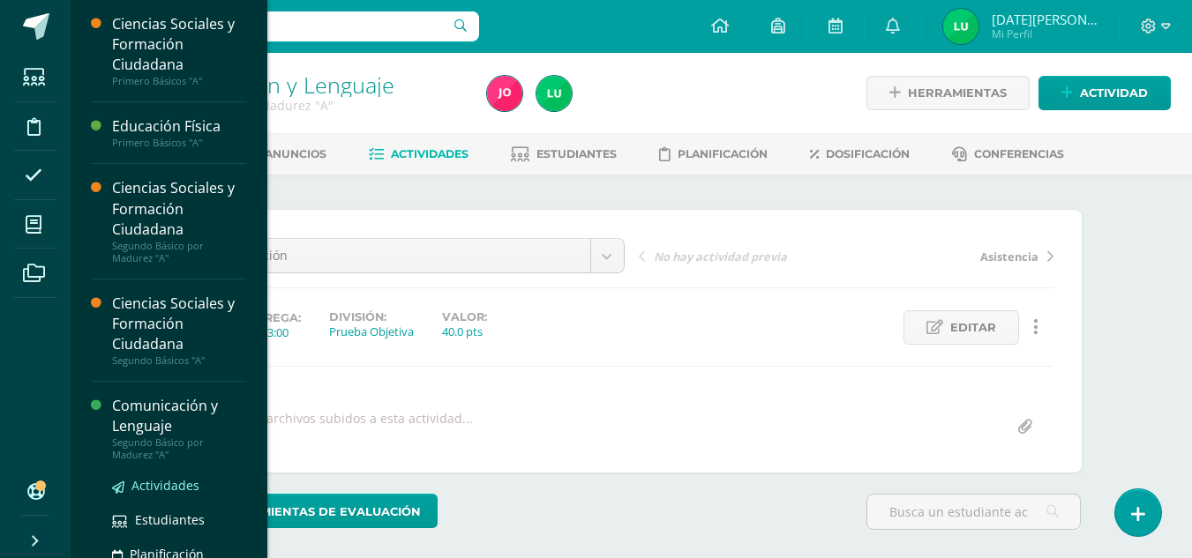
click at [163, 483] on span "Actividades" at bounding box center [165, 485] width 68 height 17
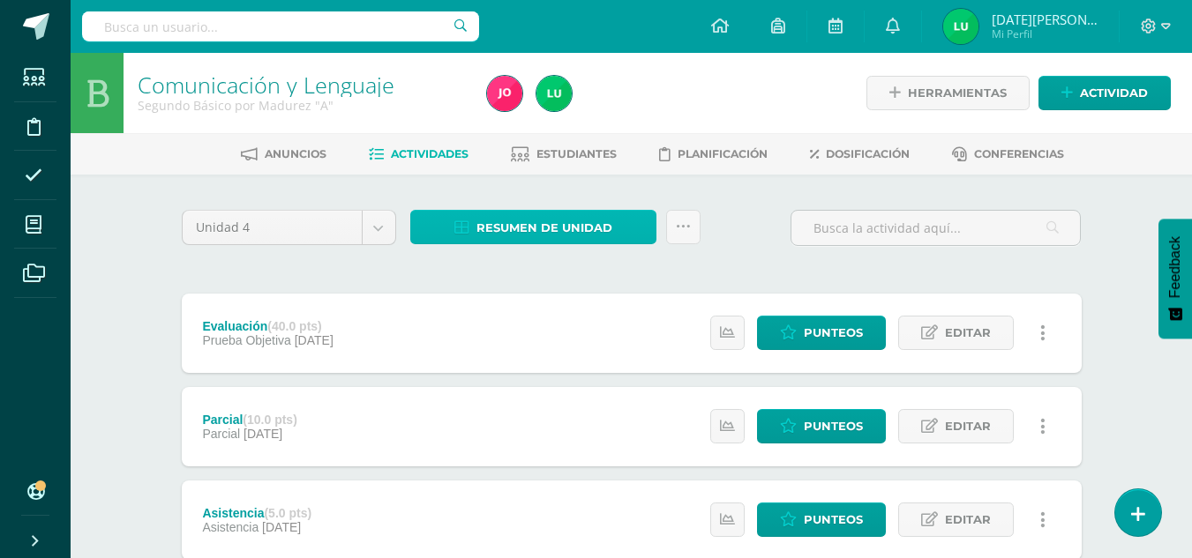
click at [548, 226] on span "Resumen de unidad" at bounding box center [544, 228] width 136 height 33
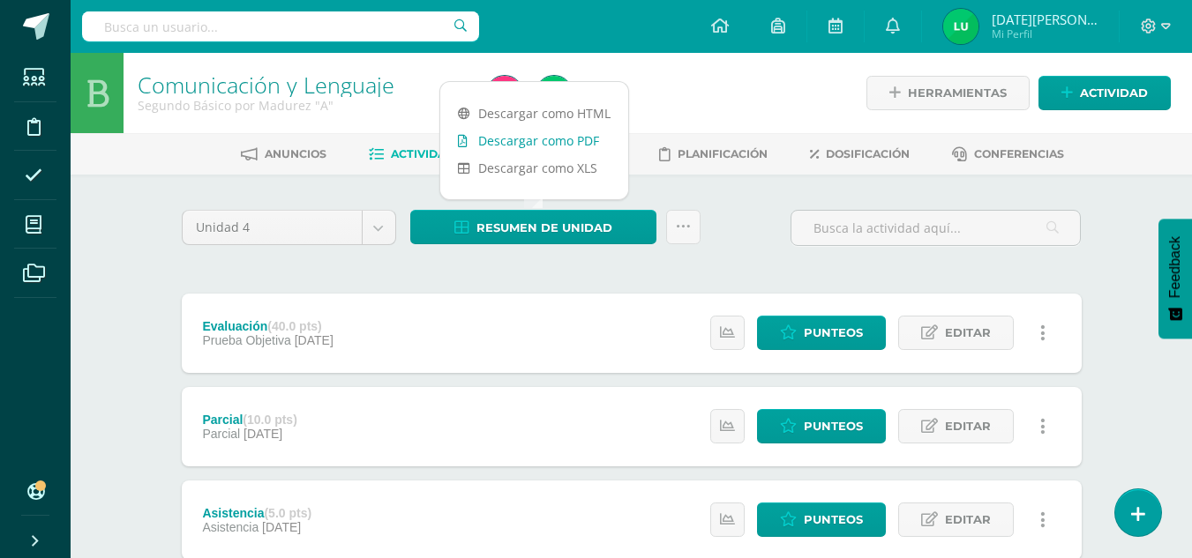
click at [565, 133] on link "Descargar como PDF" at bounding box center [534, 140] width 188 height 27
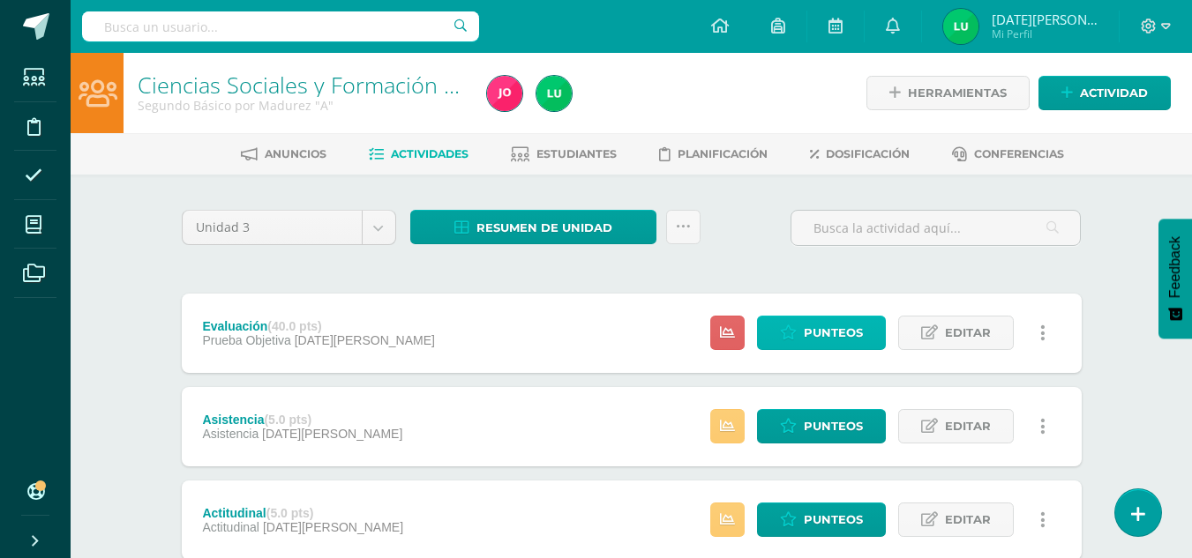
click at [831, 336] on span "Punteos" at bounding box center [833, 333] width 59 height 33
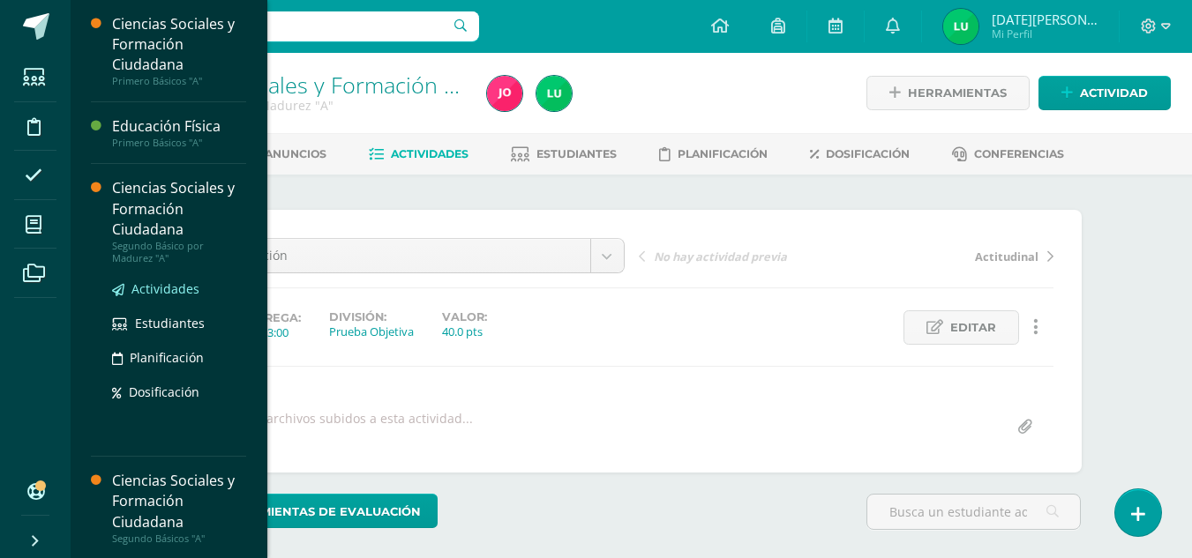
click at [151, 296] on span "Actividades" at bounding box center [165, 289] width 68 height 17
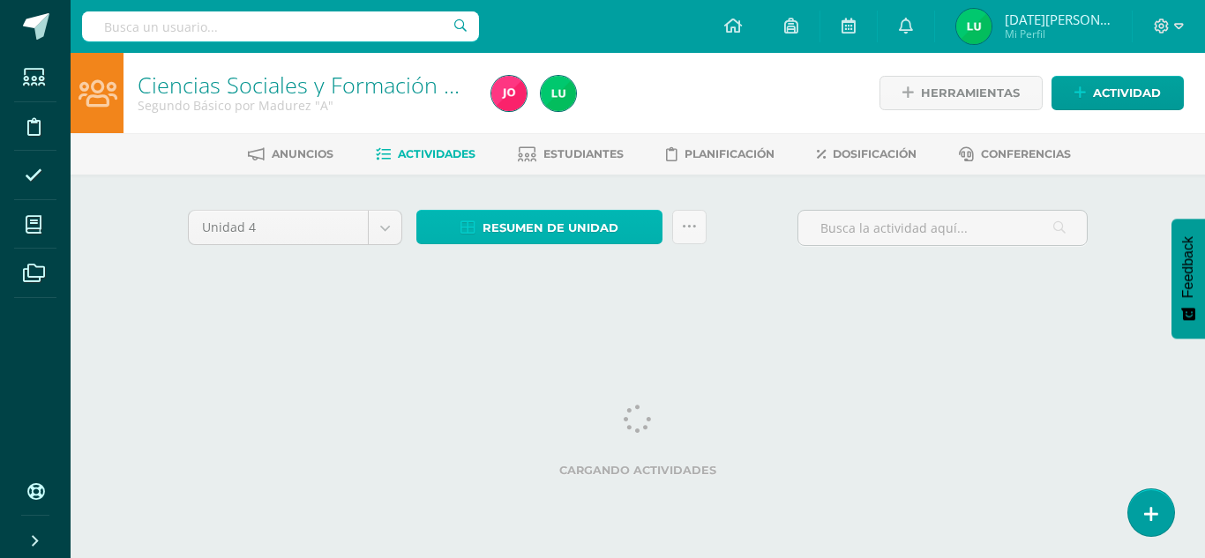
click at [568, 224] on span "Resumen de unidad" at bounding box center [551, 228] width 136 height 33
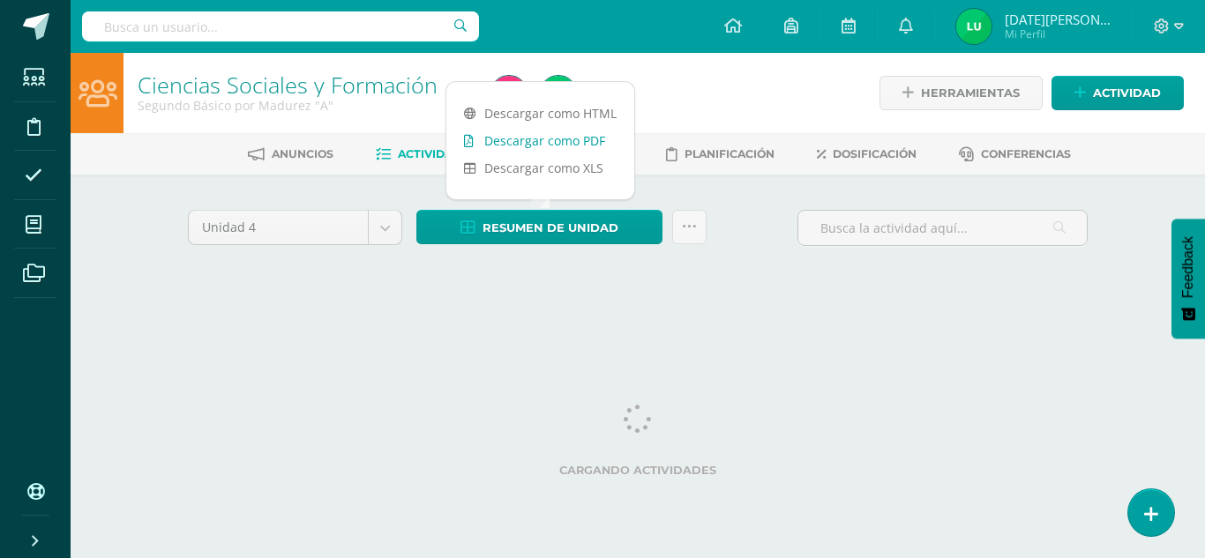
click at [599, 137] on link "Descargar como PDF" at bounding box center [540, 140] width 188 height 27
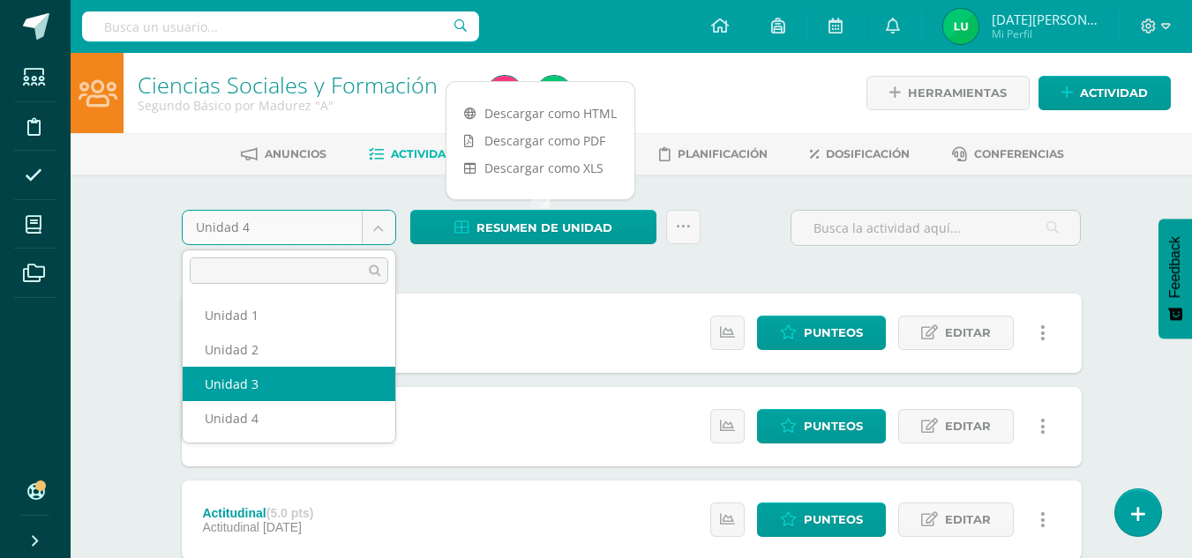
select select "Unidad 3"
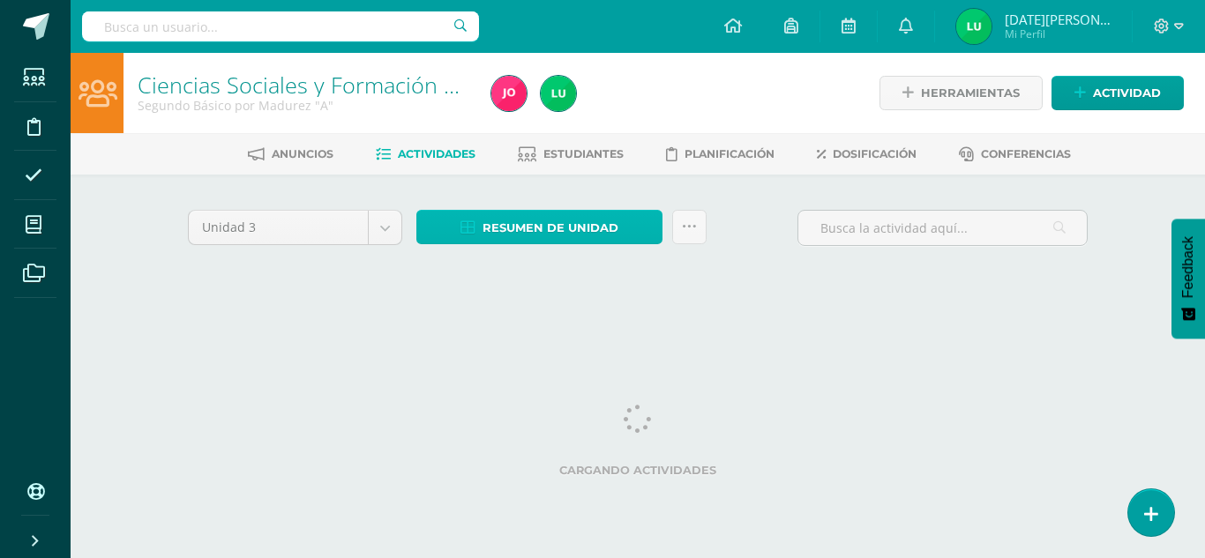
click at [565, 223] on span "Resumen de unidad" at bounding box center [551, 228] width 136 height 33
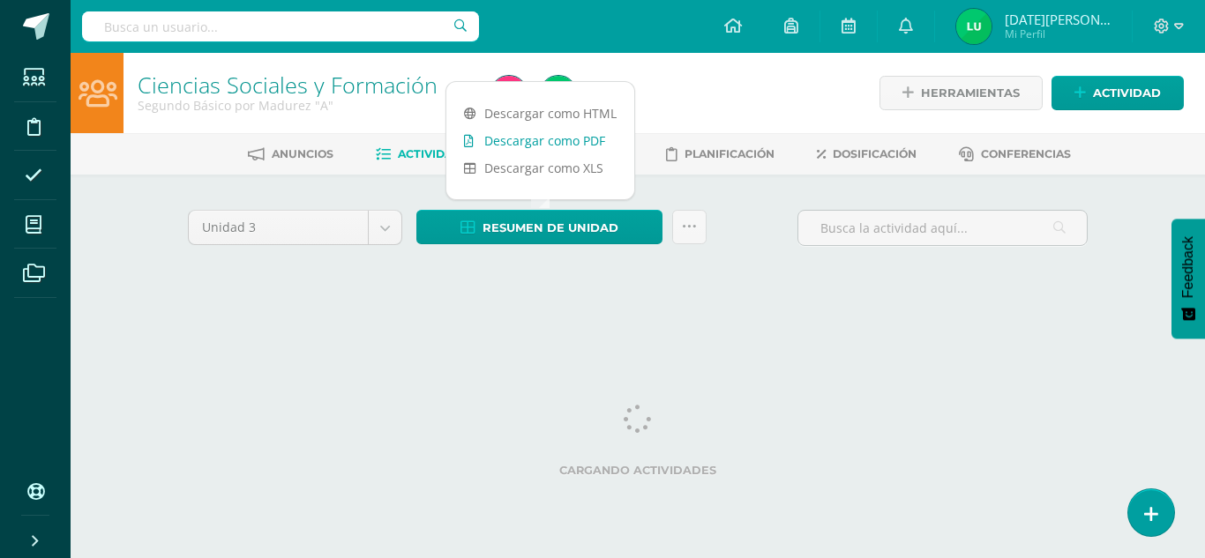
click at [579, 137] on link "Descargar como PDF" at bounding box center [540, 140] width 188 height 27
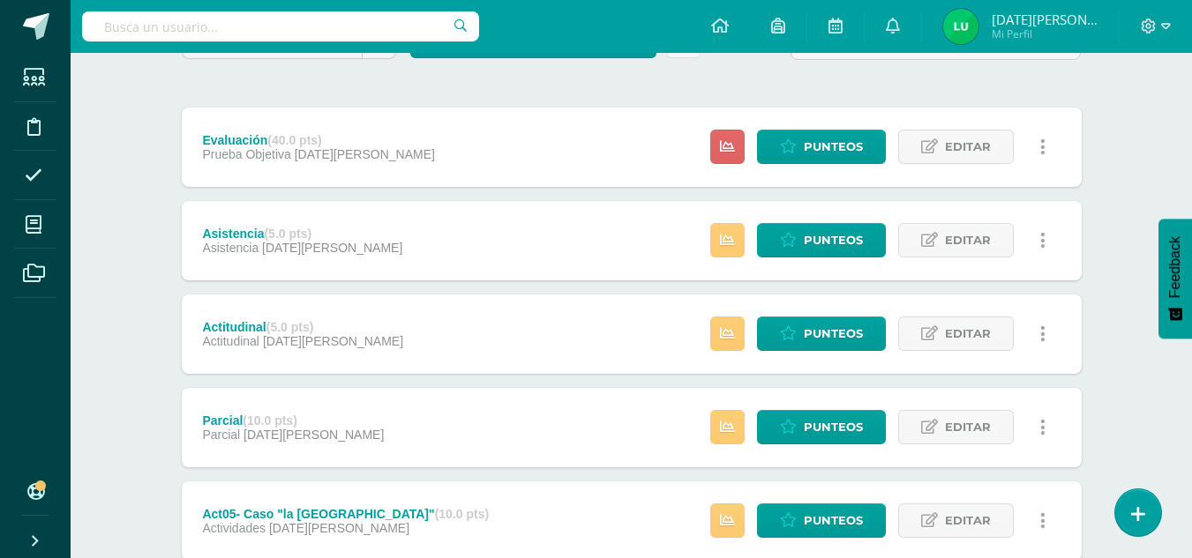
scroll to position [189, 0]
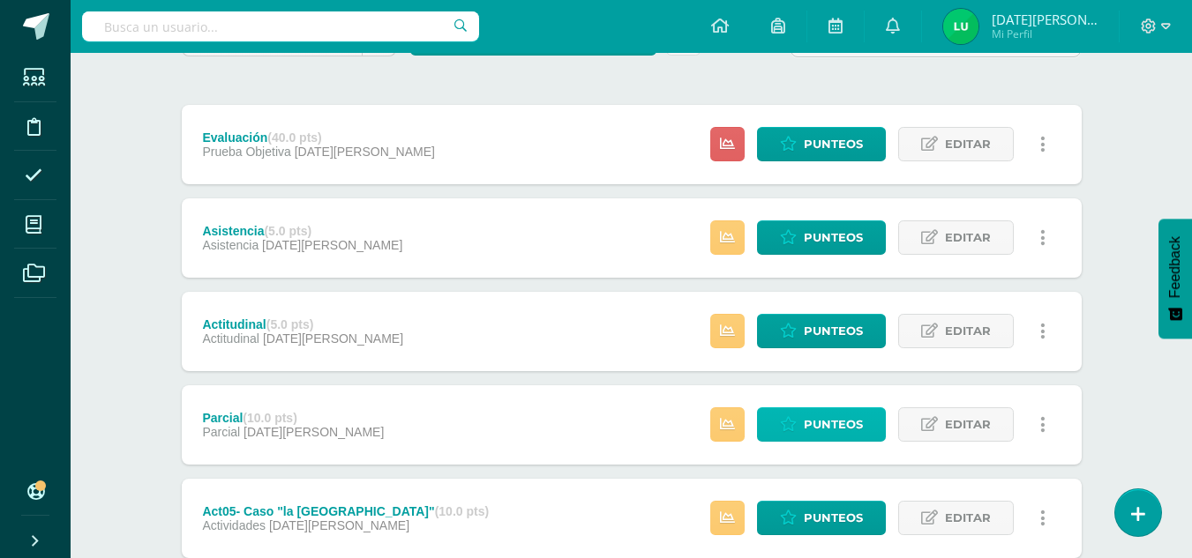
click at [823, 425] on span "Punteos" at bounding box center [833, 424] width 59 height 33
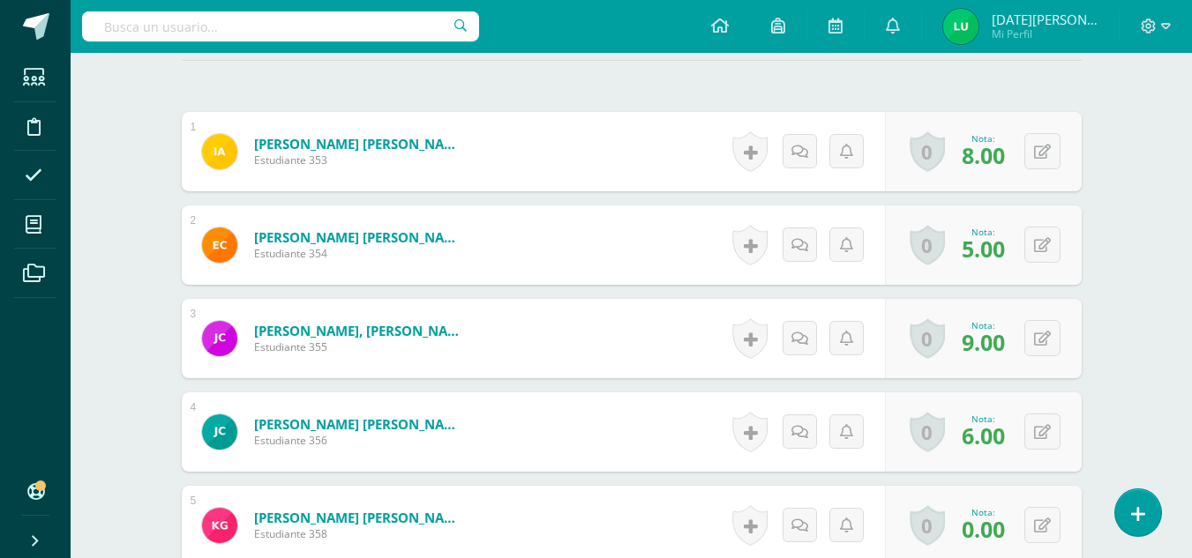
scroll to position [510, 0]
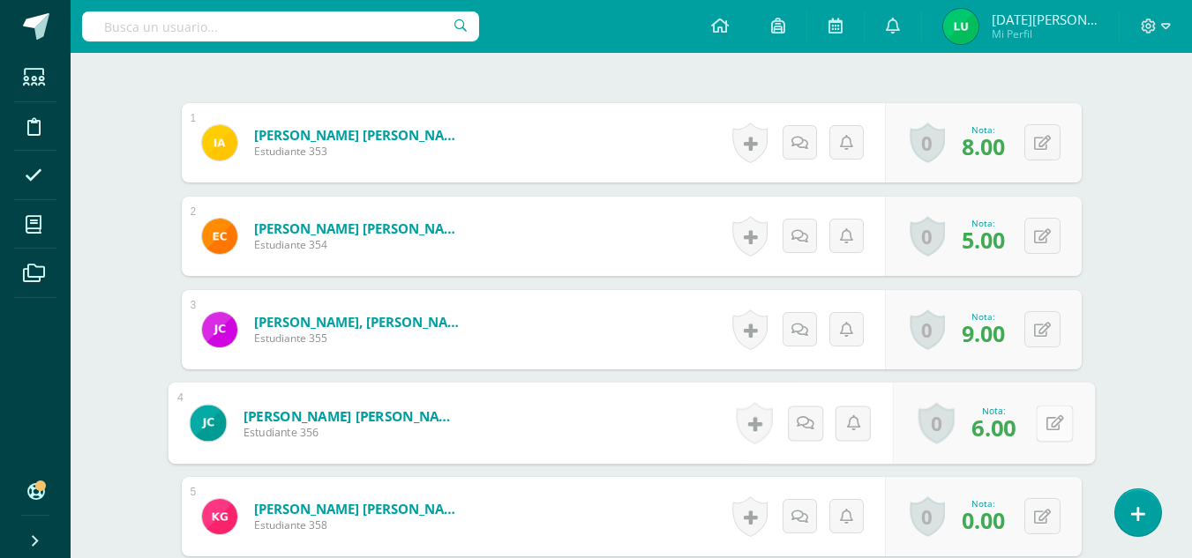
click at [1051, 423] on button at bounding box center [1054, 423] width 37 height 37
type input "0"
type input "10"
click at [1021, 429] on link at bounding box center [1007, 429] width 35 height 35
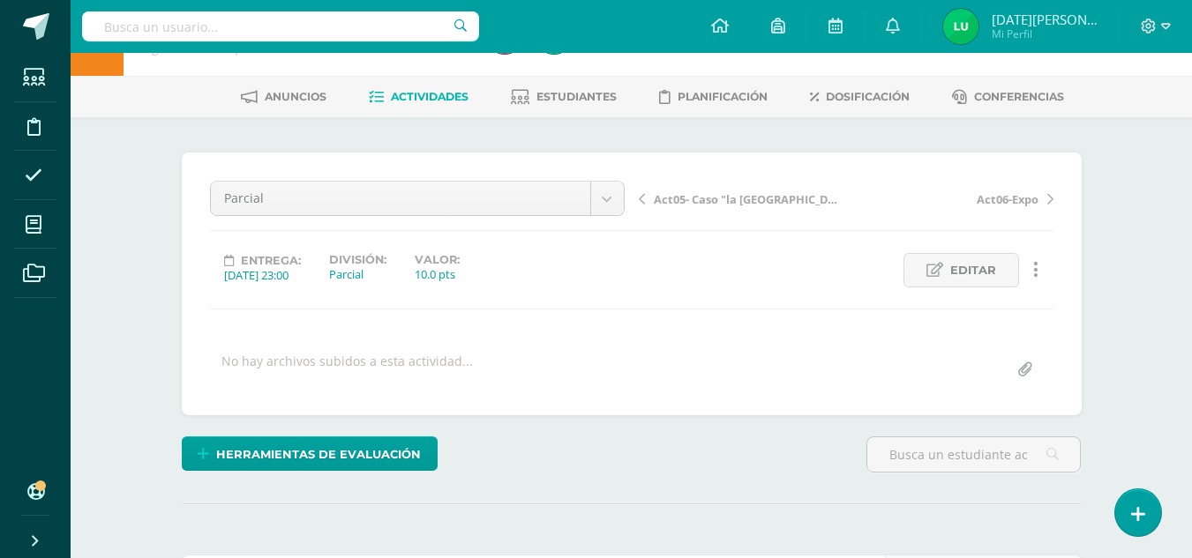
scroll to position [51, 0]
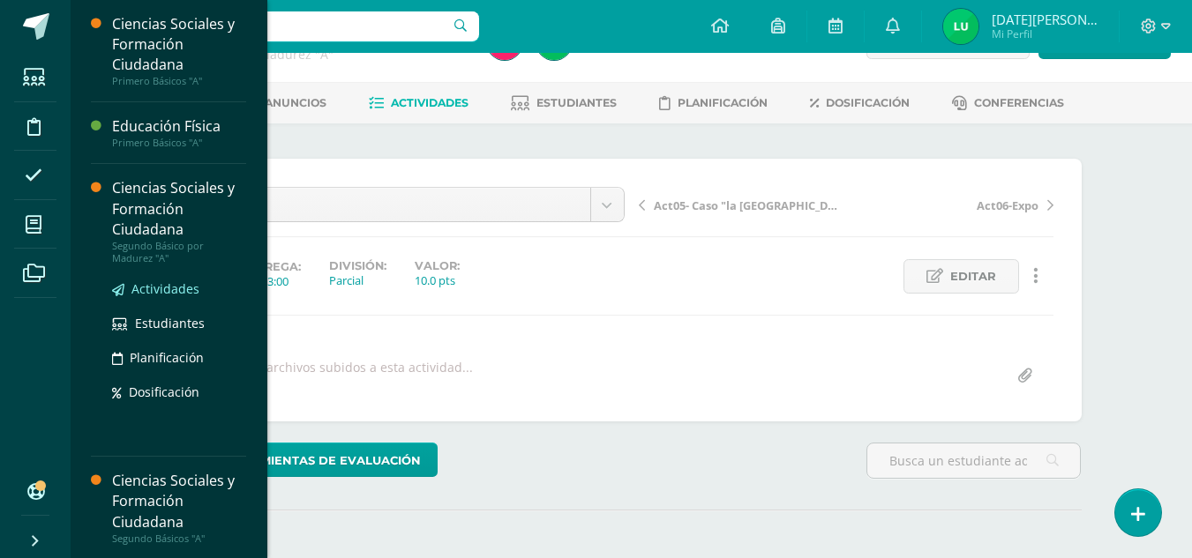
click at [164, 288] on span "Actividades" at bounding box center [165, 289] width 68 height 17
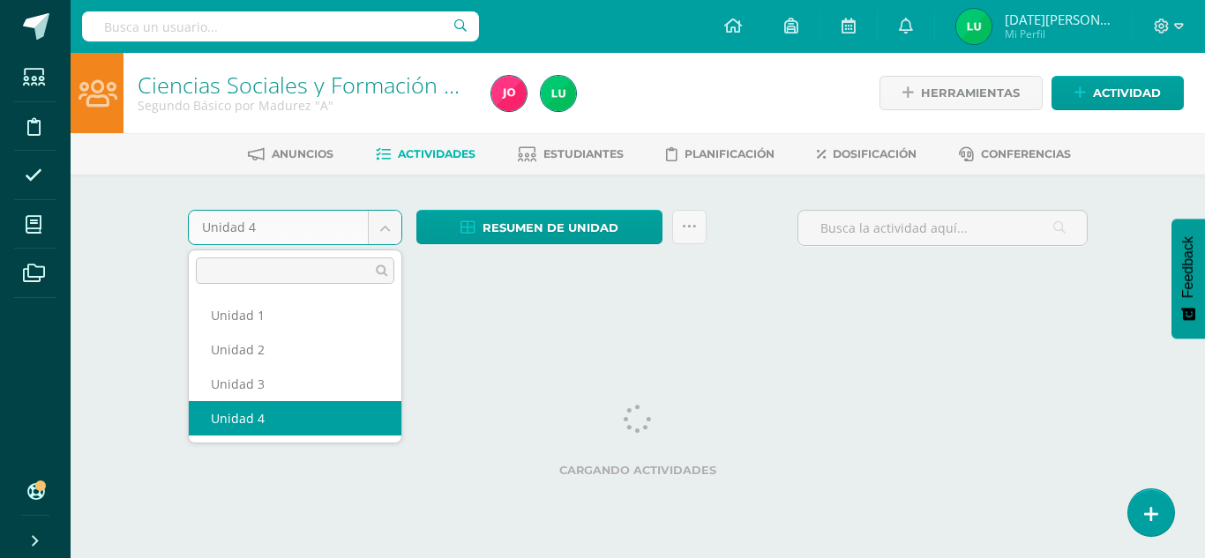
click at [386, 232] on body "Estudiantes Disciplina Asistencia Mis cursos Archivos Soporte Ayuda Reportar un…" at bounding box center [602, 164] width 1205 height 329
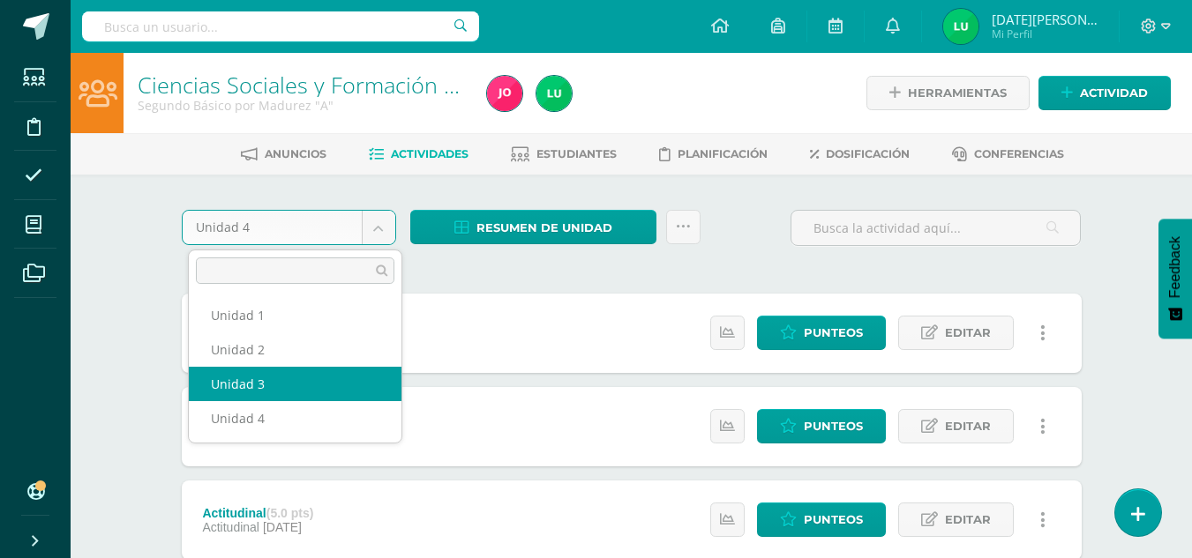
select select "Unidad 3"
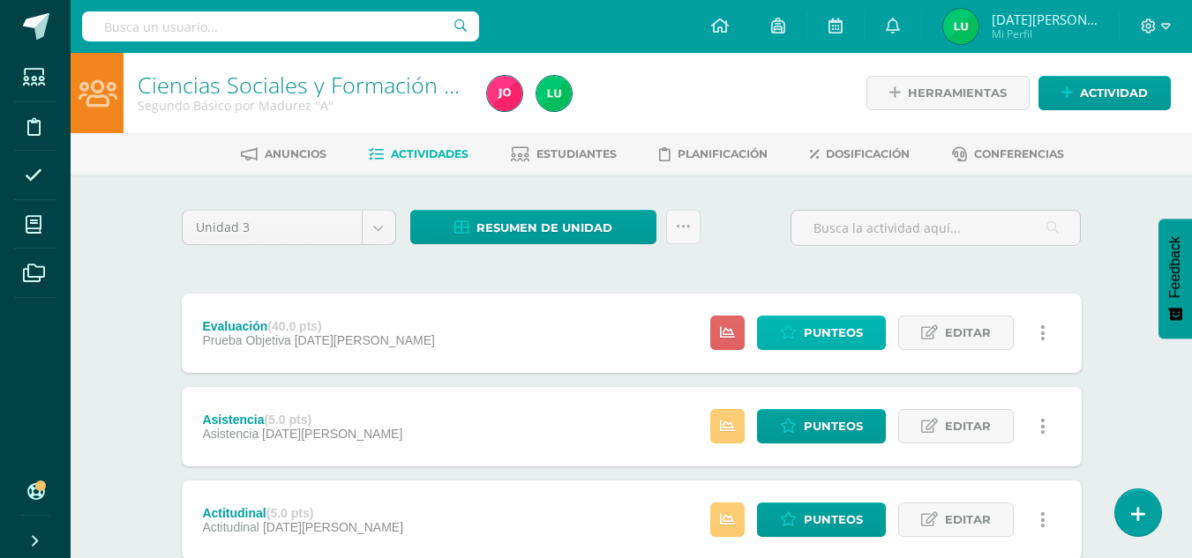
click at [868, 349] on link "Punteos" at bounding box center [821, 333] width 129 height 34
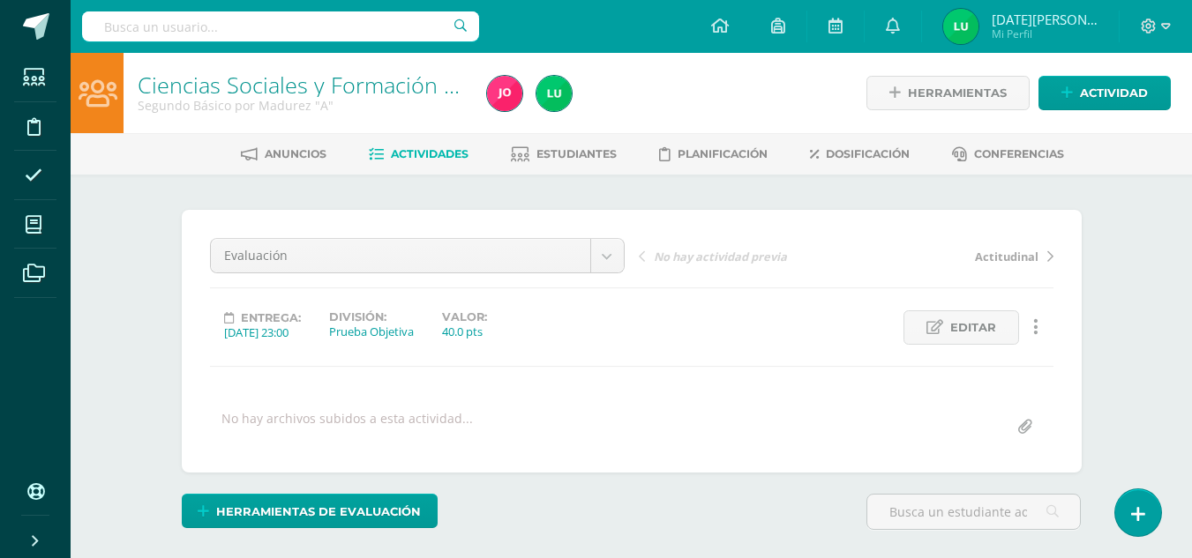
click at [847, 330] on div "Editar Historial de actividad Eliminar Historial de actividad" at bounding box center [953, 328] width 214 height 34
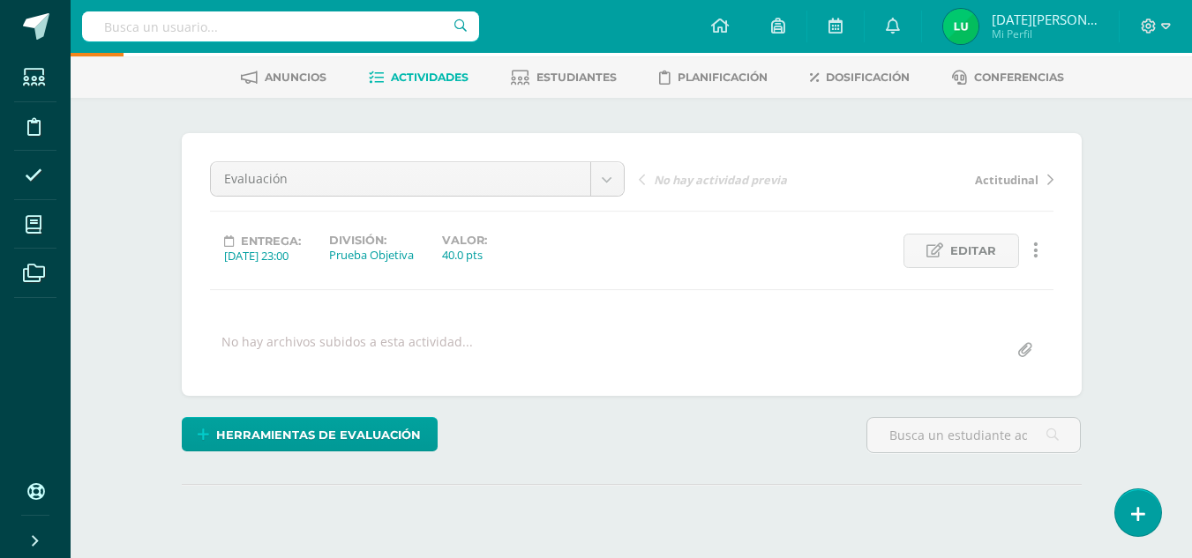
scroll to position [246, 0]
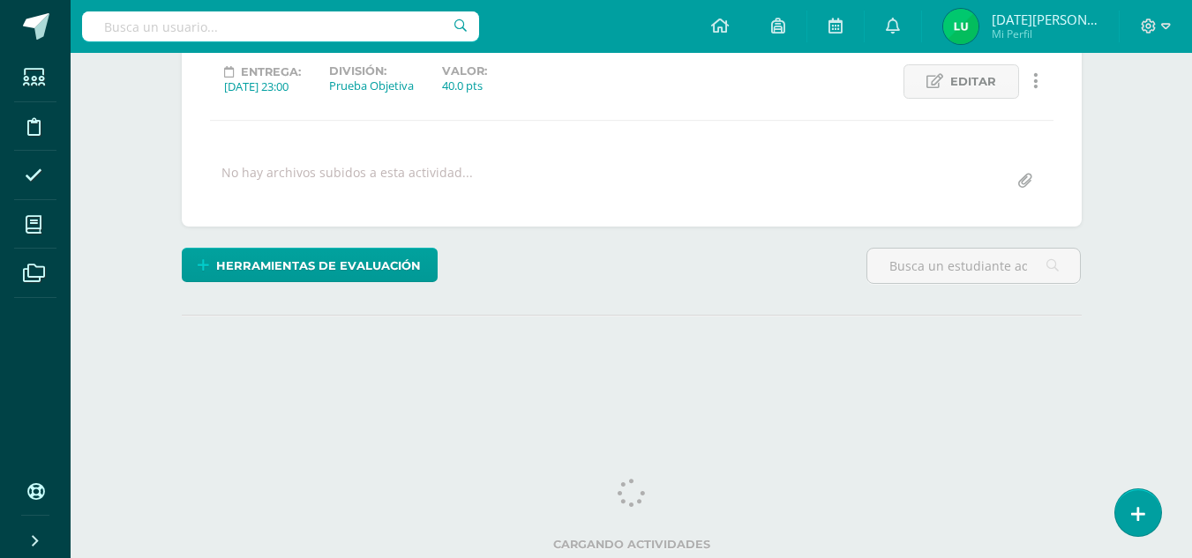
click at [1191, 375] on html "Estudiantes Disciplina Asistencia Mis cursos Archivos Soporte Ayuda Reportar un…" at bounding box center [596, 103] width 1192 height 699
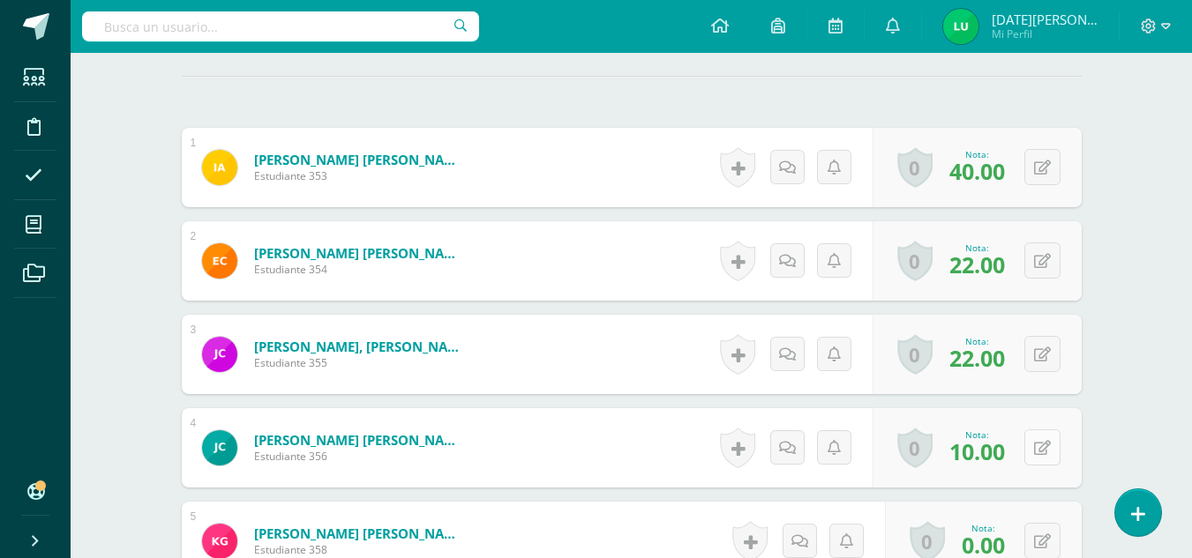
scroll to position [486, 0]
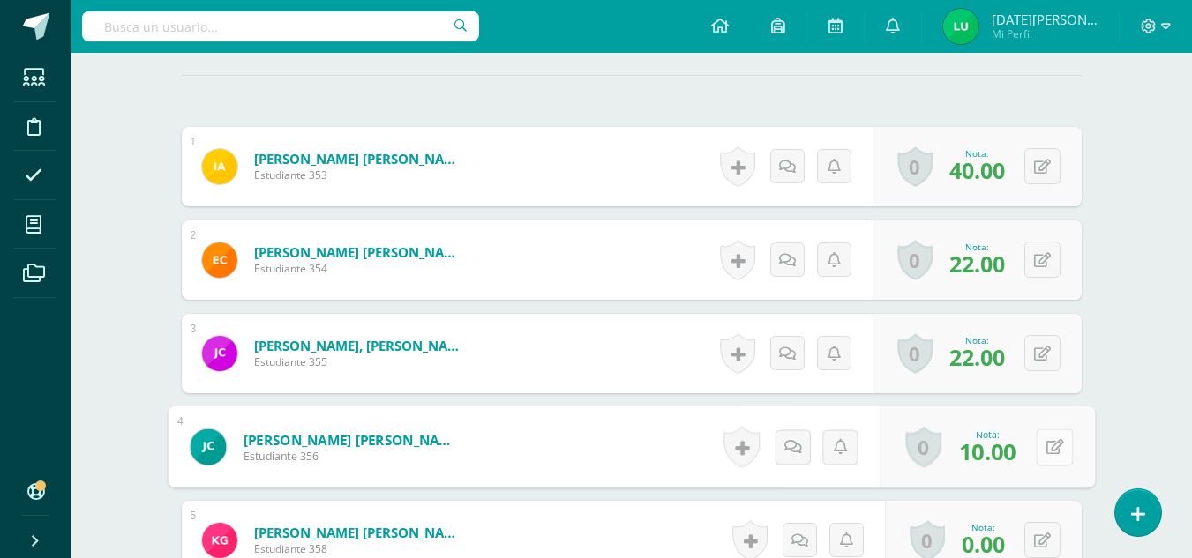
click at [1036, 450] on button at bounding box center [1054, 447] width 37 height 37
type input "35"
click at [1001, 461] on link at bounding box center [1007, 453] width 35 height 35
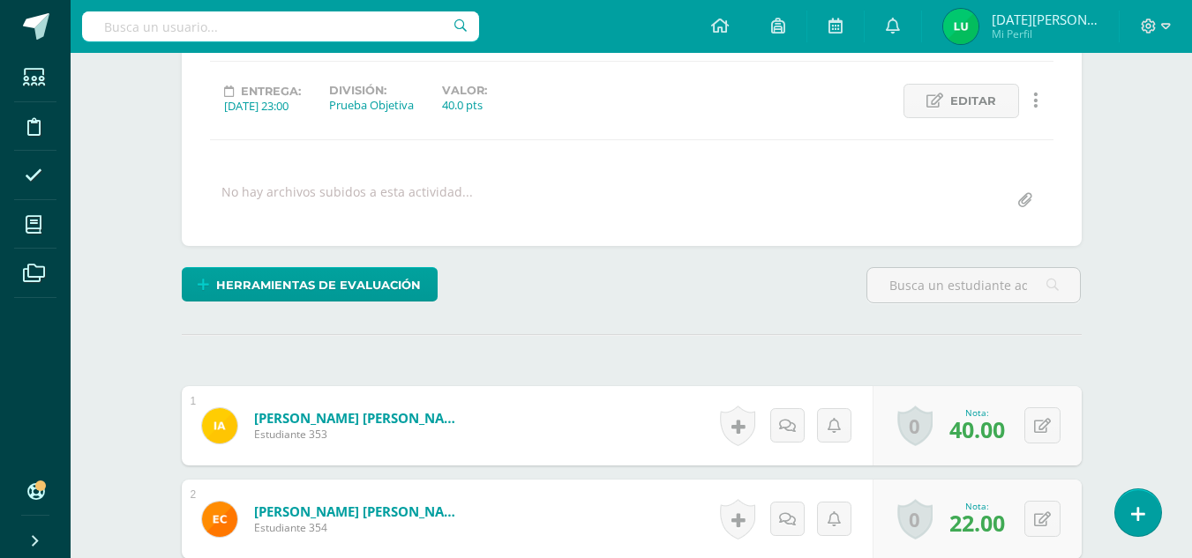
scroll to position [223, 0]
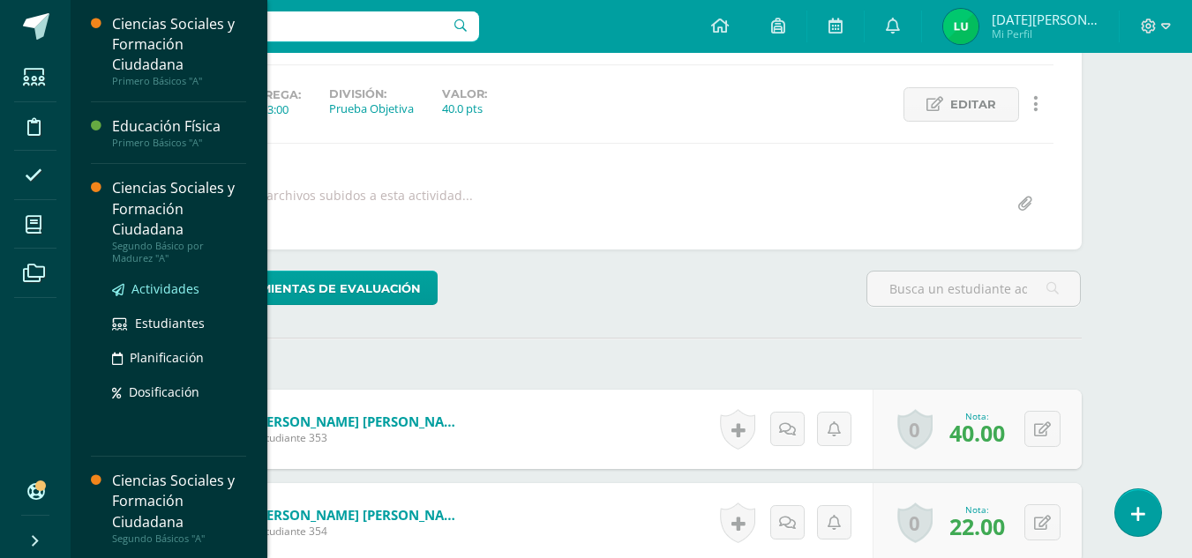
click at [176, 288] on span "Actividades" at bounding box center [165, 289] width 68 height 17
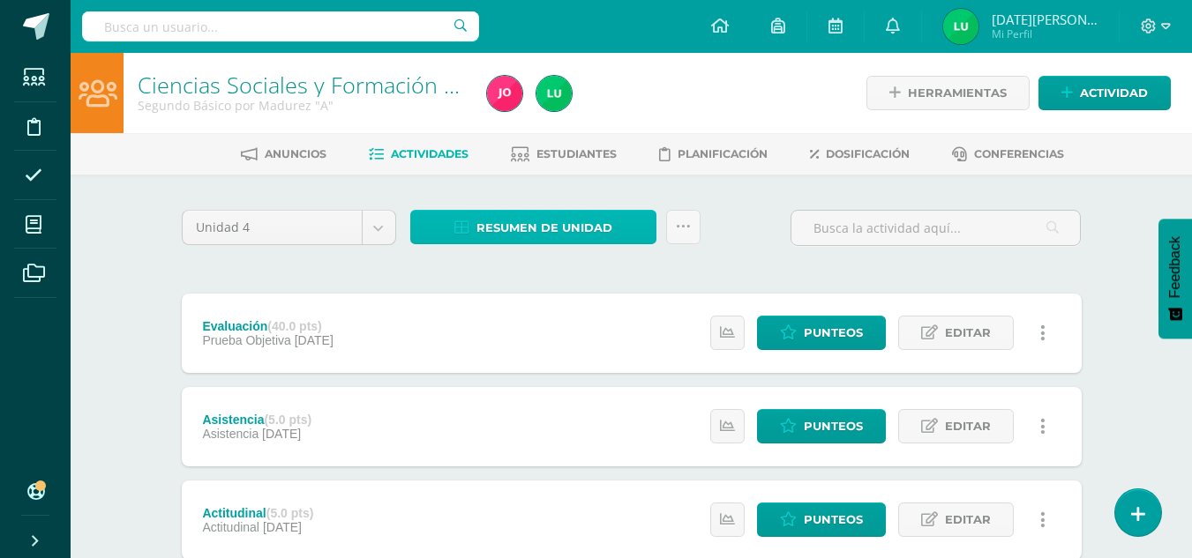
click at [604, 219] on span "Resumen de unidad" at bounding box center [544, 228] width 136 height 33
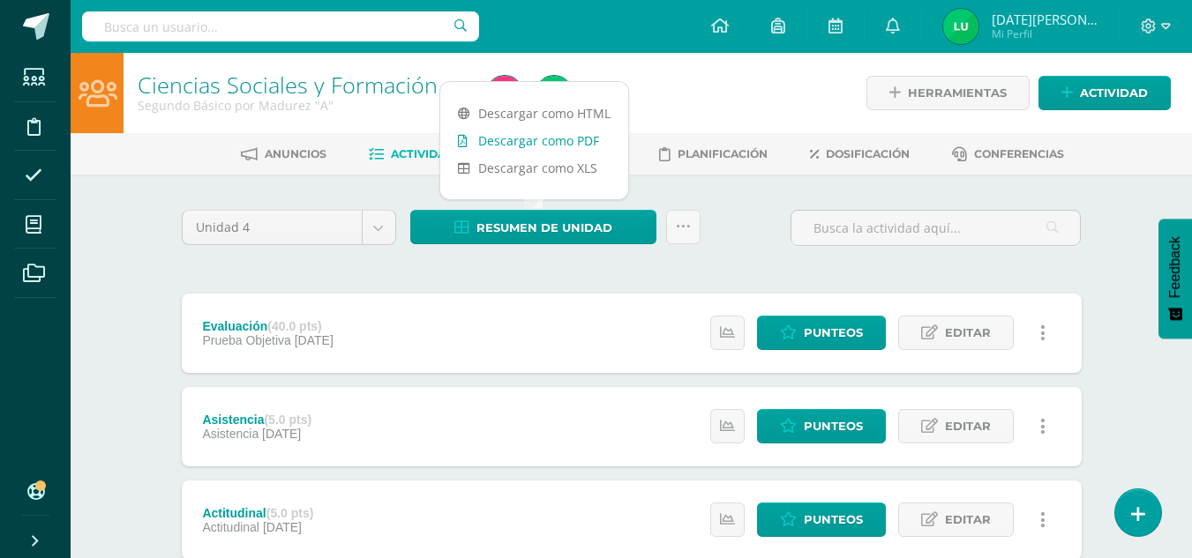
click at [565, 137] on link "Descargar como PDF" at bounding box center [534, 140] width 188 height 27
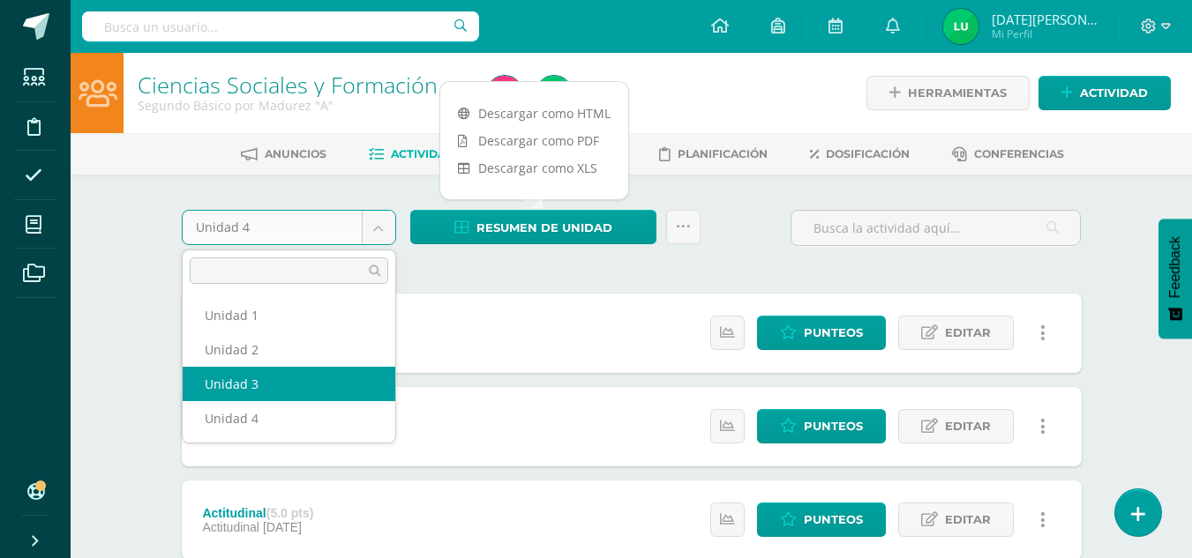
select select "Unidad 3"
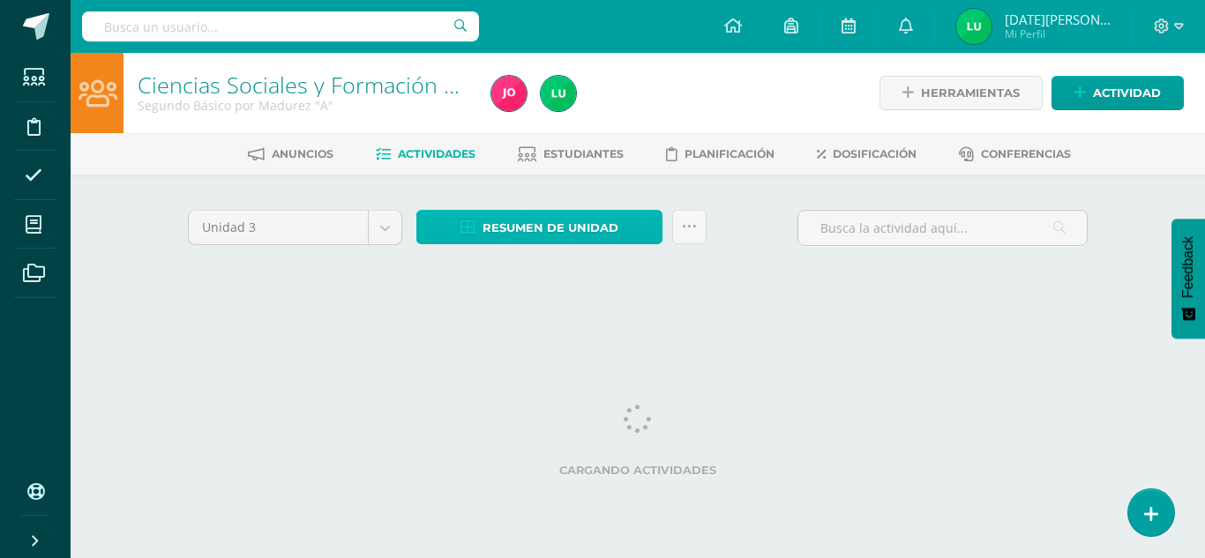
click at [558, 238] on span "Resumen de unidad" at bounding box center [551, 228] width 136 height 33
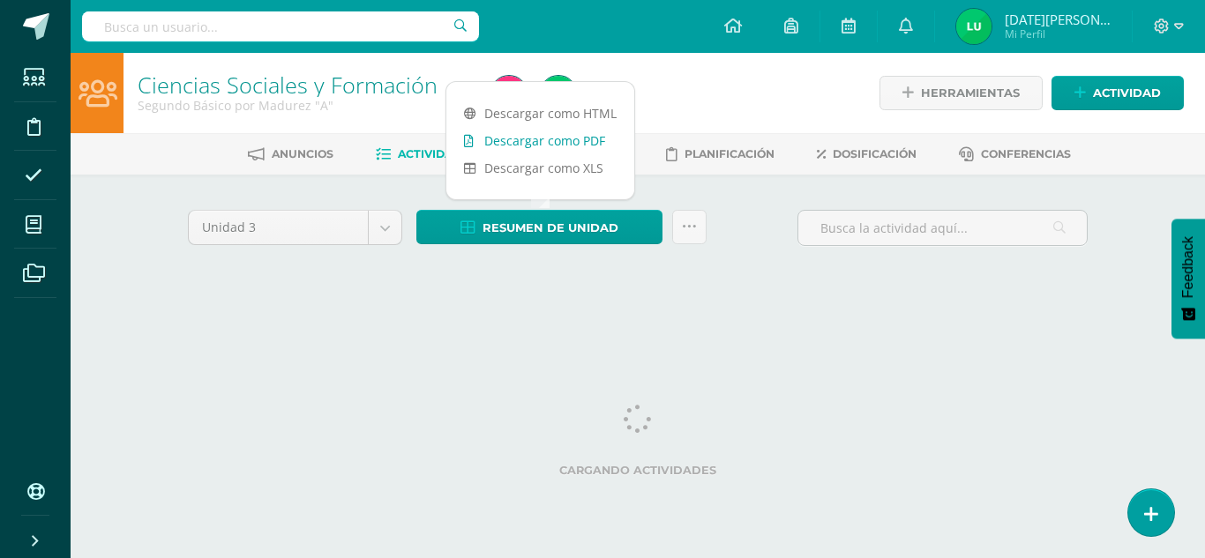
click at [572, 145] on link "Descargar como PDF" at bounding box center [540, 140] width 188 height 27
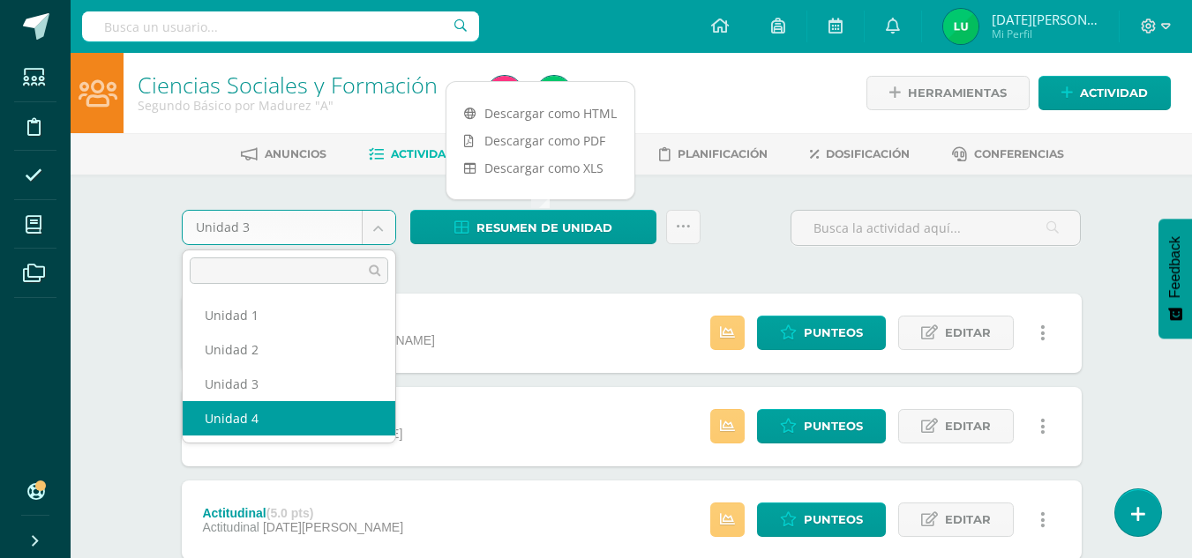
select select "Unidad 4"
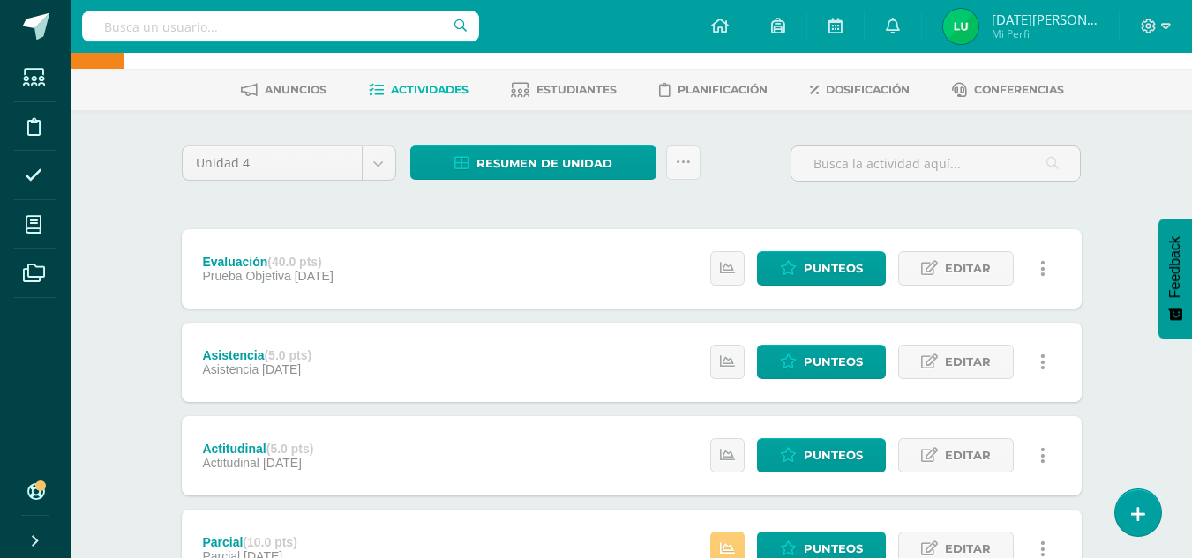
scroll to position [117, 0]
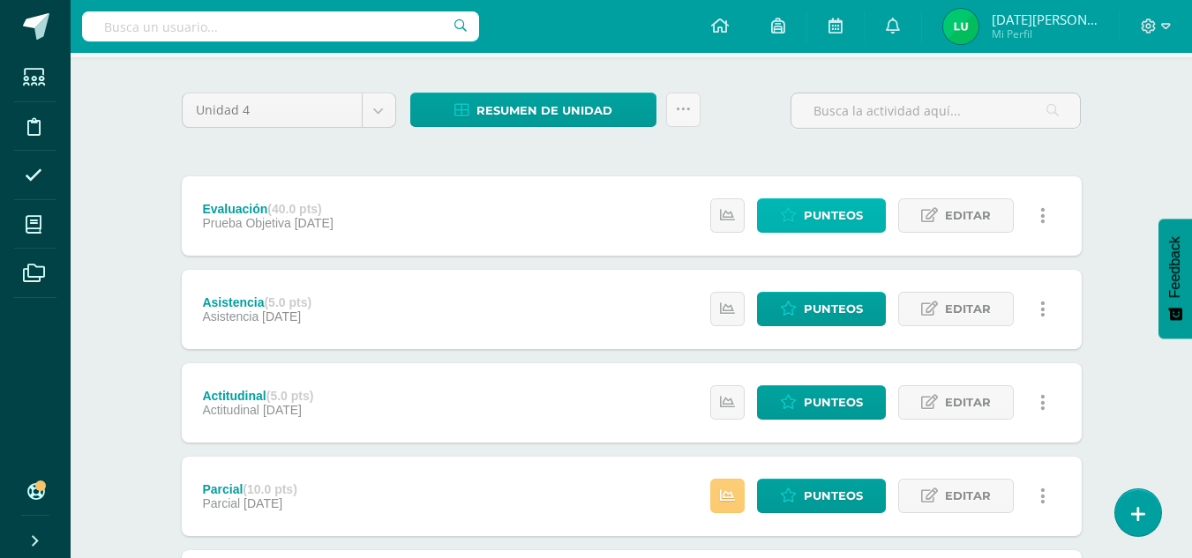
click at [884, 214] on link "Punteos" at bounding box center [821, 215] width 129 height 34
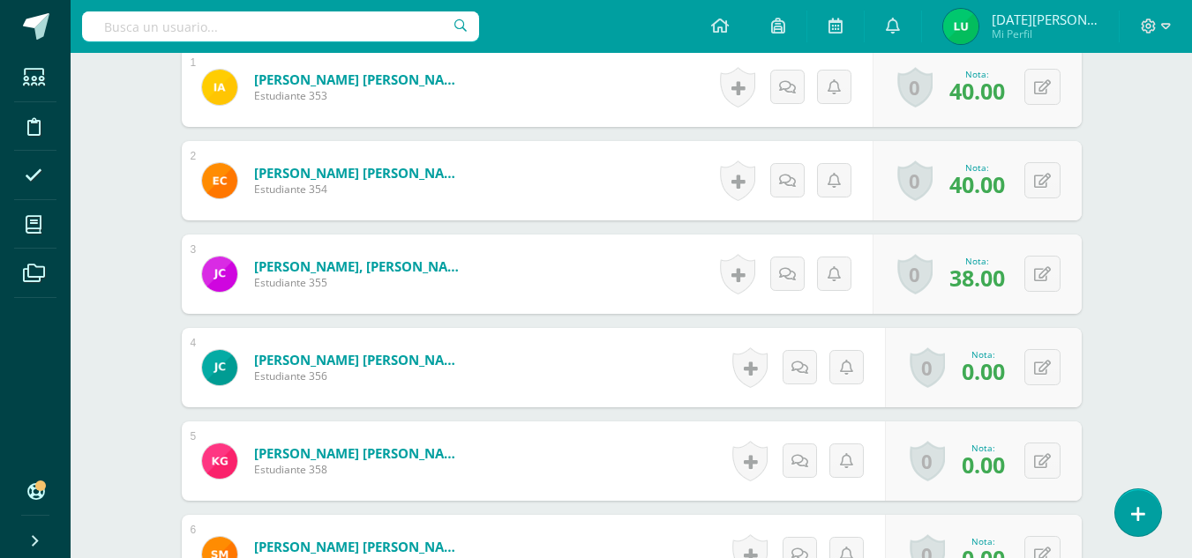
scroll to position [571, 0]
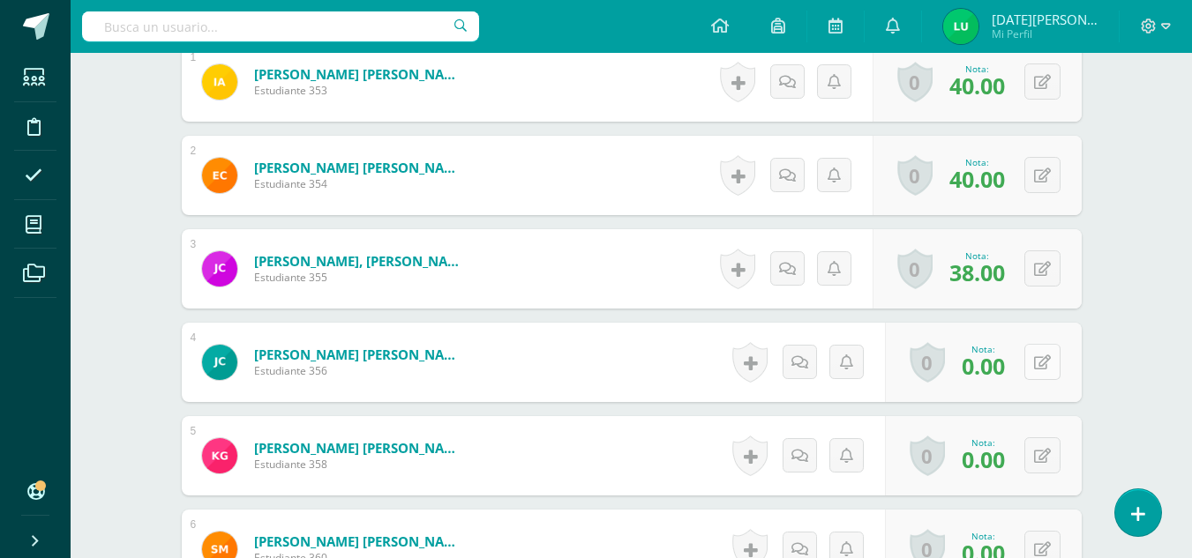
click at [1034, 366] on div "0 Logros Logros obtenidos Aún no hay logros agregados Nota: 0.00" at bounding box center [983, 362] width 197 height 79
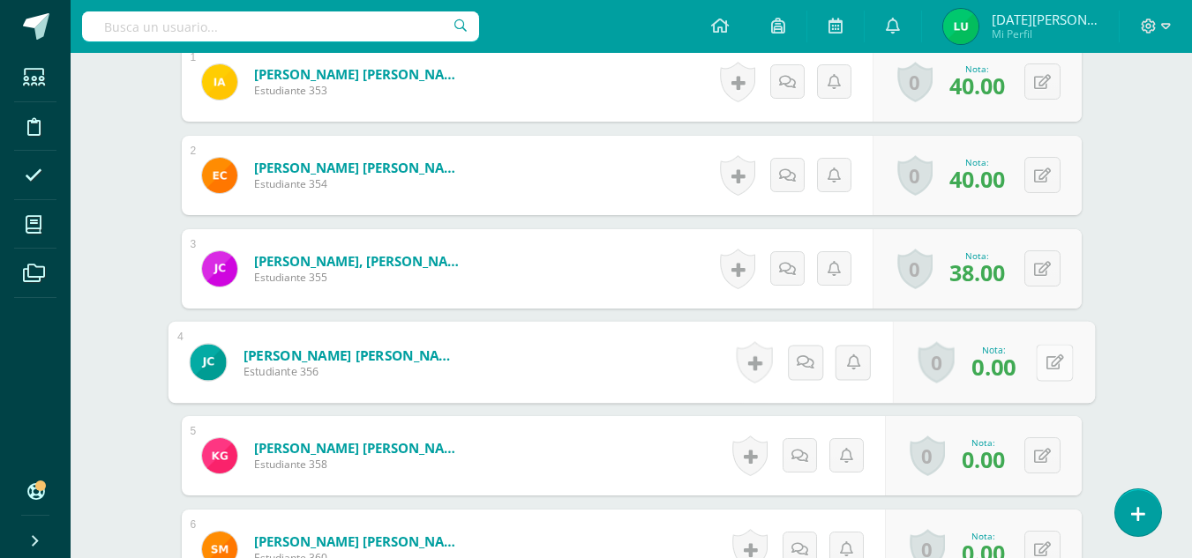
scroll to position [572, 0]
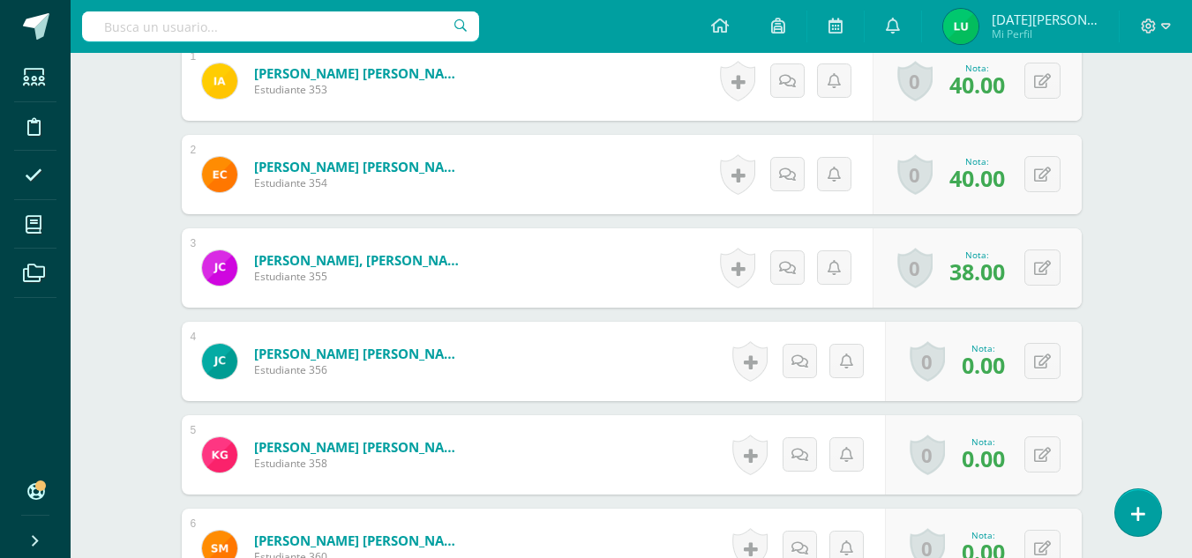
click at [1080, 386] on div "0 Logros Logros obtenidos Aún no hay logros agregados Nota: 0.00" at bounding box center [983, 361] width 197 height 79
click at [1048, 356] on icon at bounding box center [1042, 362] width 17 height 15
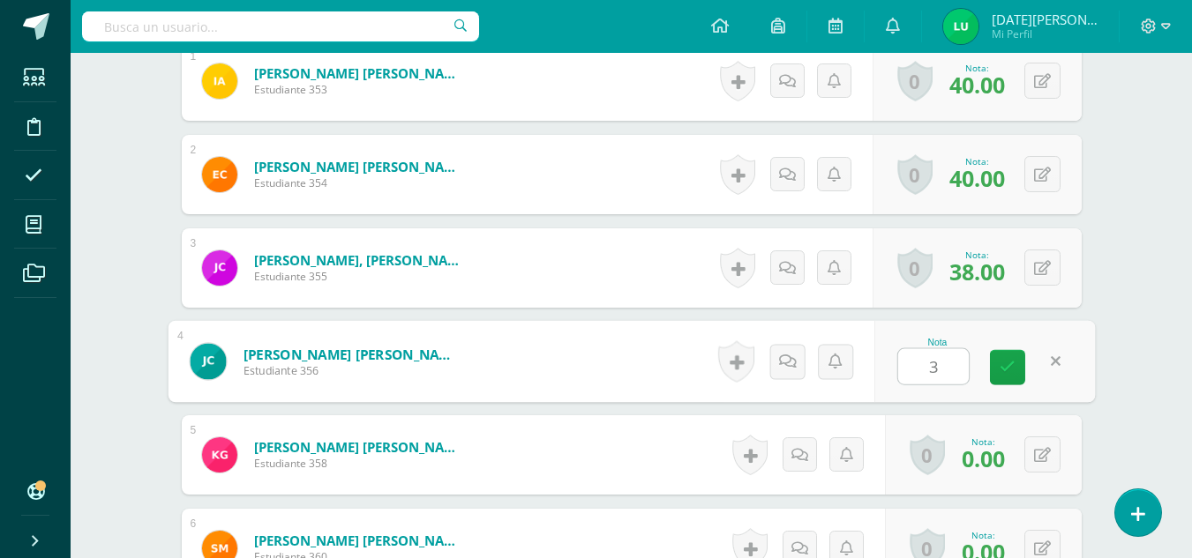
type input "35"
click at [1006, 362] on icon at bounding box center [1007, 367] width 16 height 15
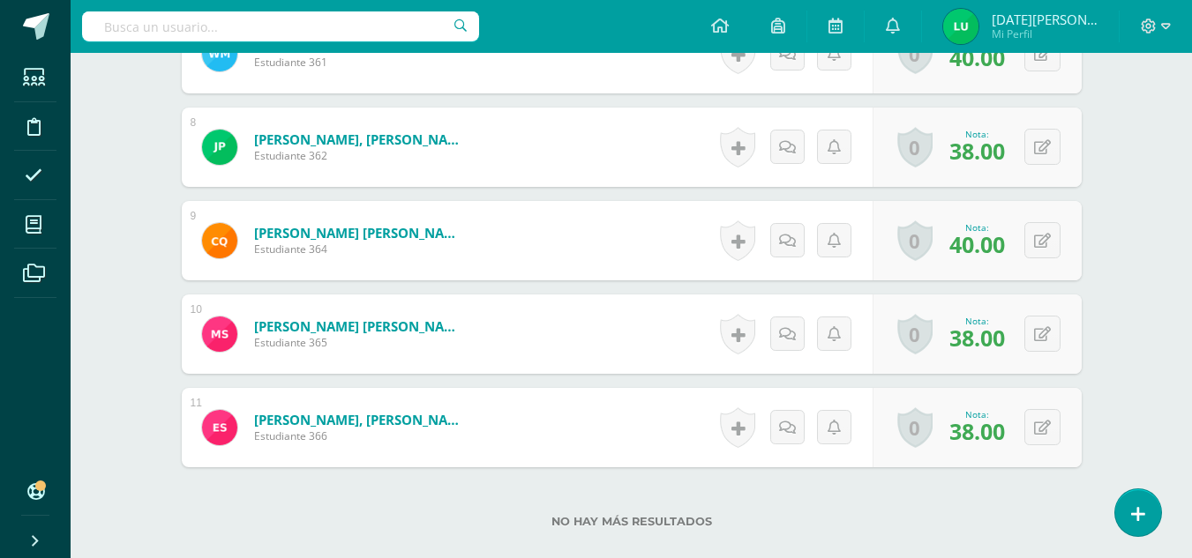
scroll to position [1271, 0]
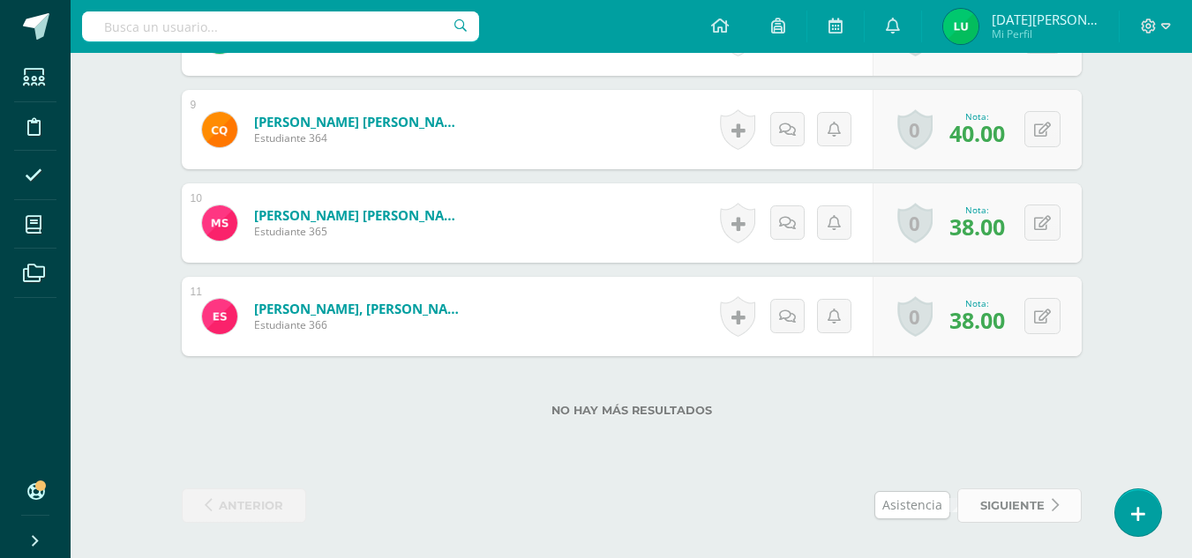
click at [999, 506] on span "siguiente" at bounding box center [1012, 506] width 64 height 33
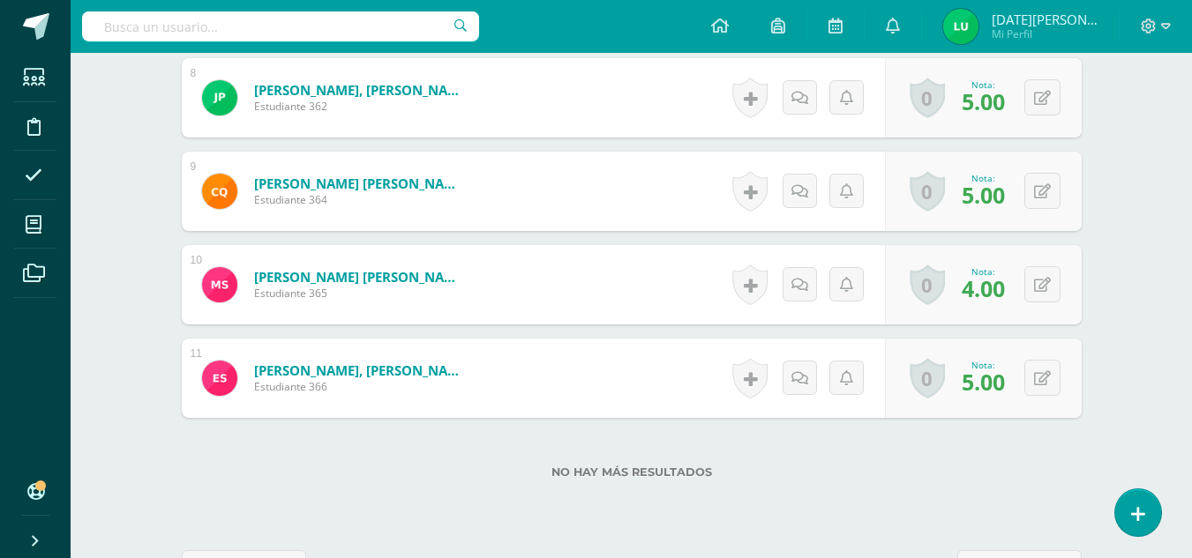
scroll to position [1271, 0]
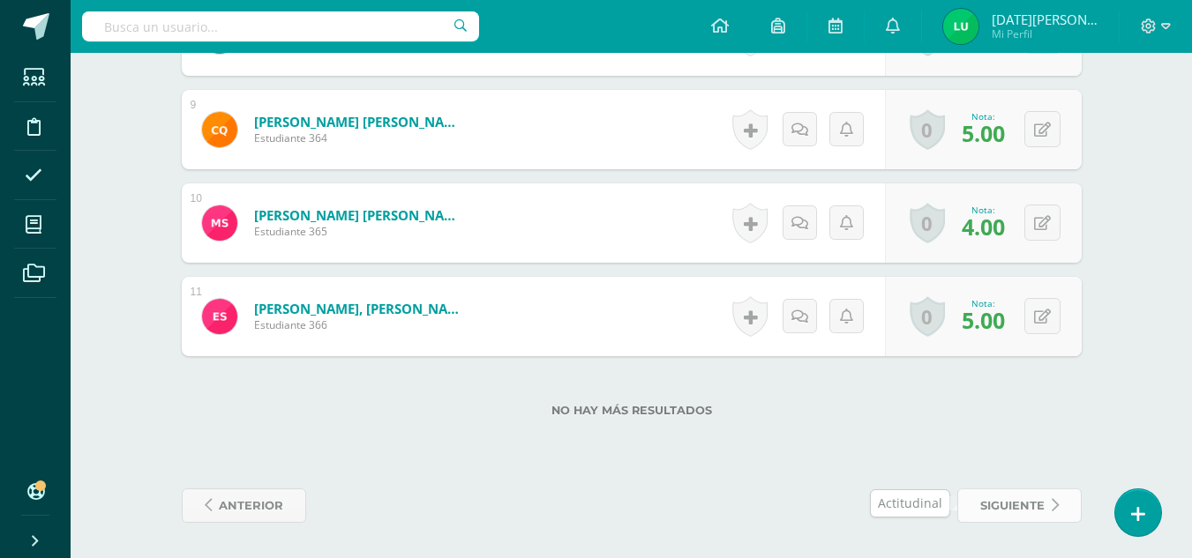
click at [1025, 509] on span "siguiente" at bounding box center [1012, 506] width 64 height 33
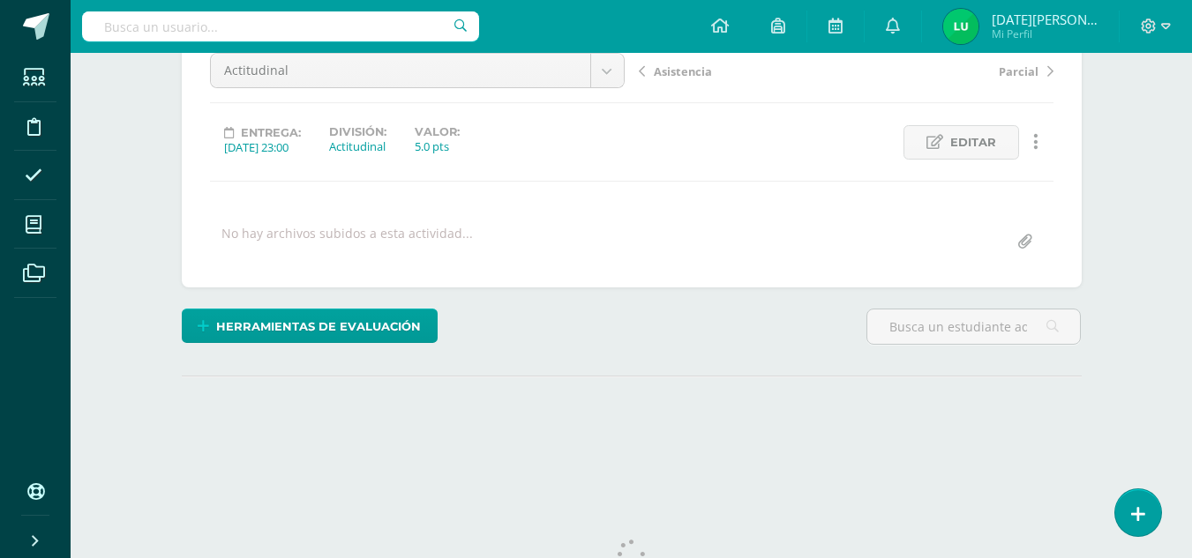
scroll to position [246, 0]
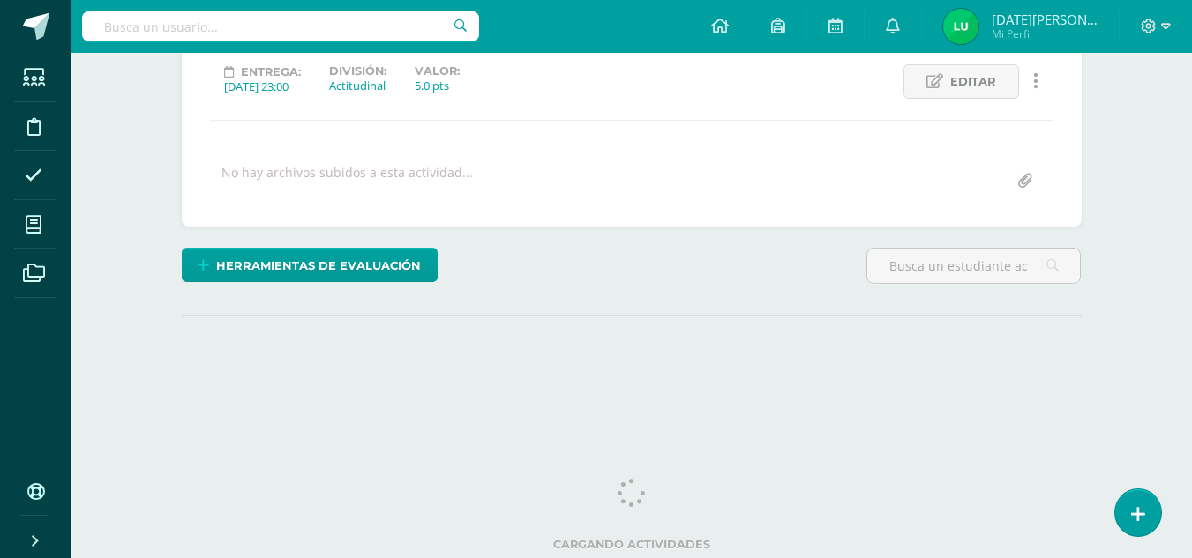
drag, startPoint x: 1200, startPoint y: 282, endPoint x: 1197, endPoint y: 556, distance: 273.5
click at [1192, 453] on html "Estudiantes Disciplina Asistencia Mis cursos Archivos Soporte Ayuda Reportar un…" at bounding box center [596, 103] width 1192 height 699
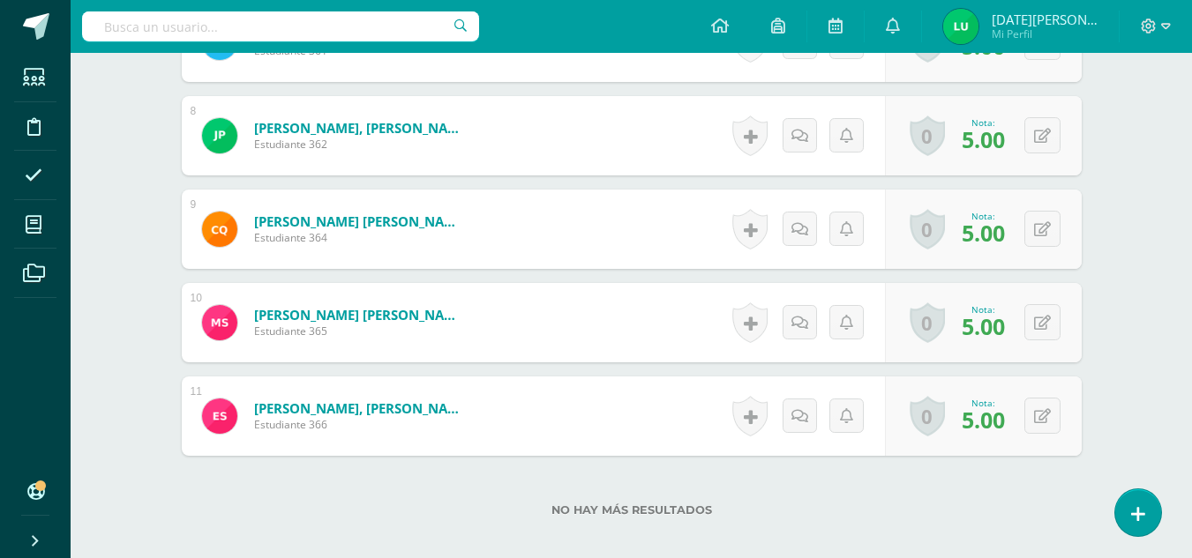
scroll to position [1172, 0]
click at [1013, 498] on div "No hay más resultados" at bounding box center [632, 496] width 900 height 82
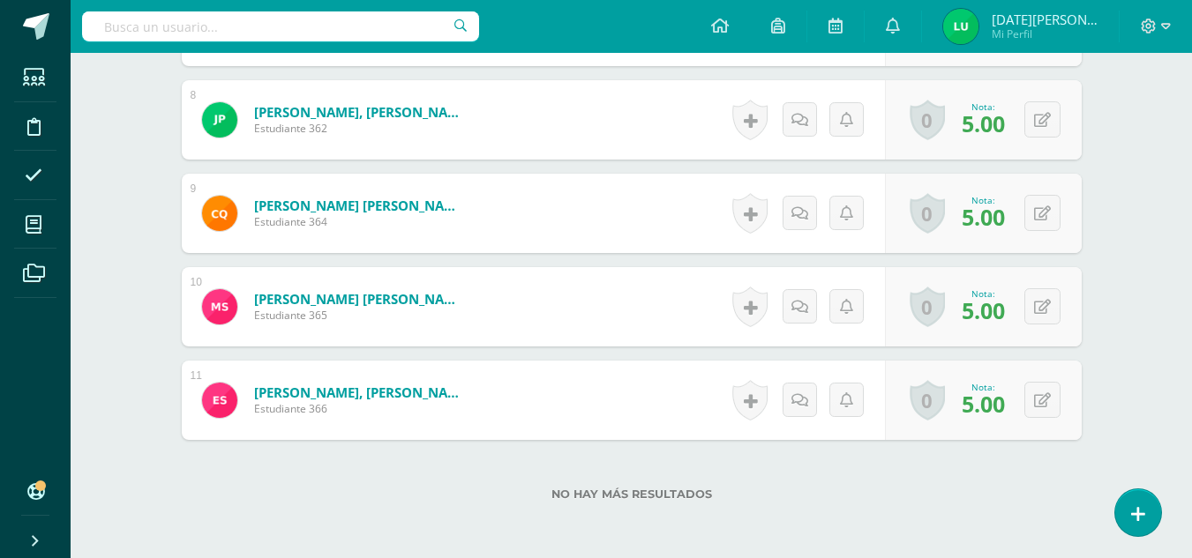
scroll to position [1271, 0]
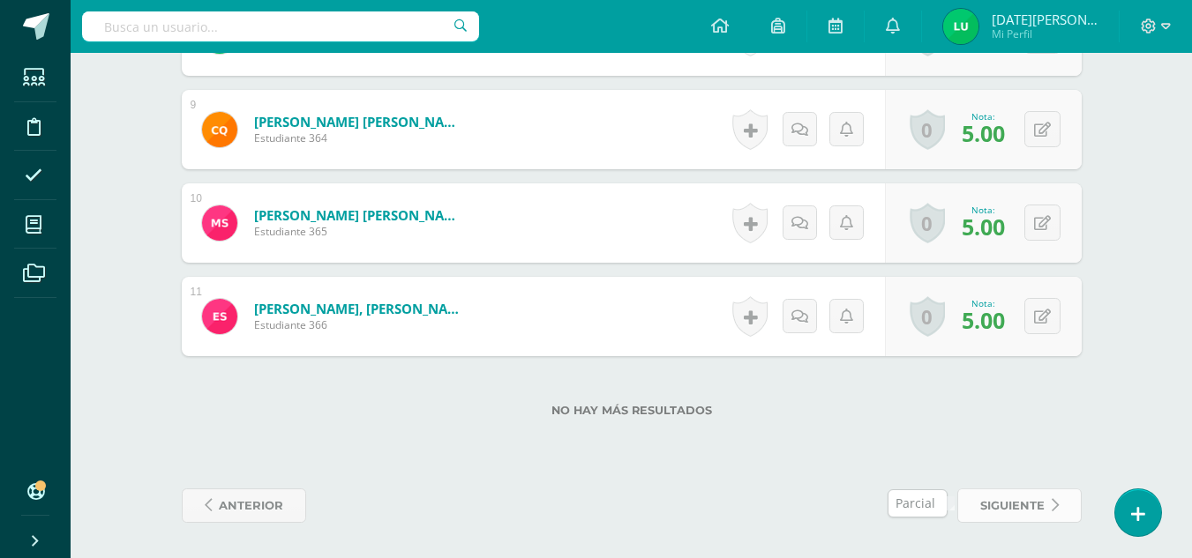
click at [992, 498] on span "siguiente" at bounding box center [1012, 506] width 64 height 33
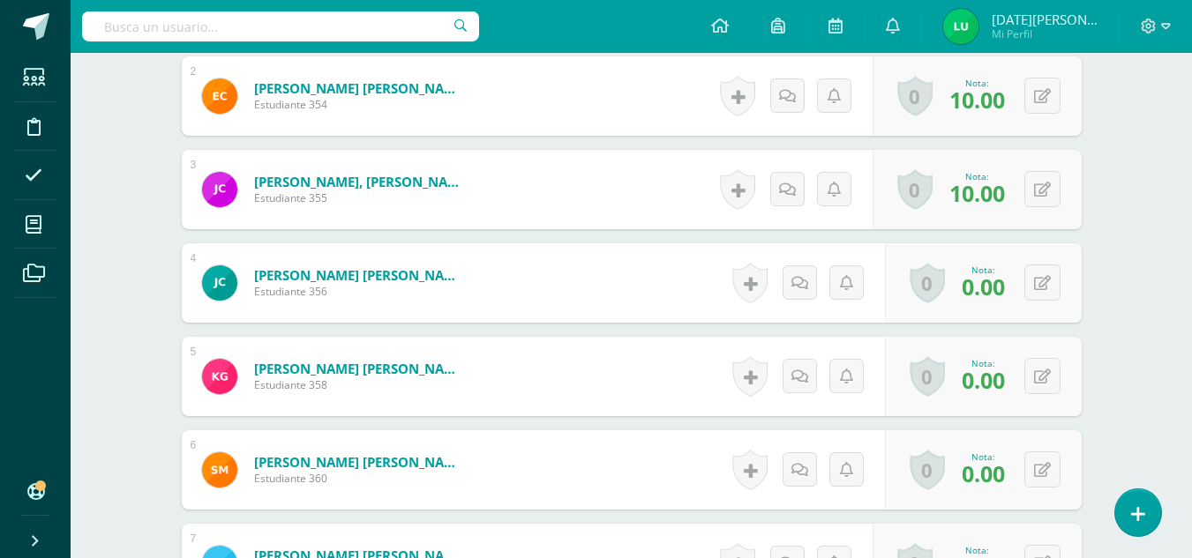
scroll to position [651, 0]
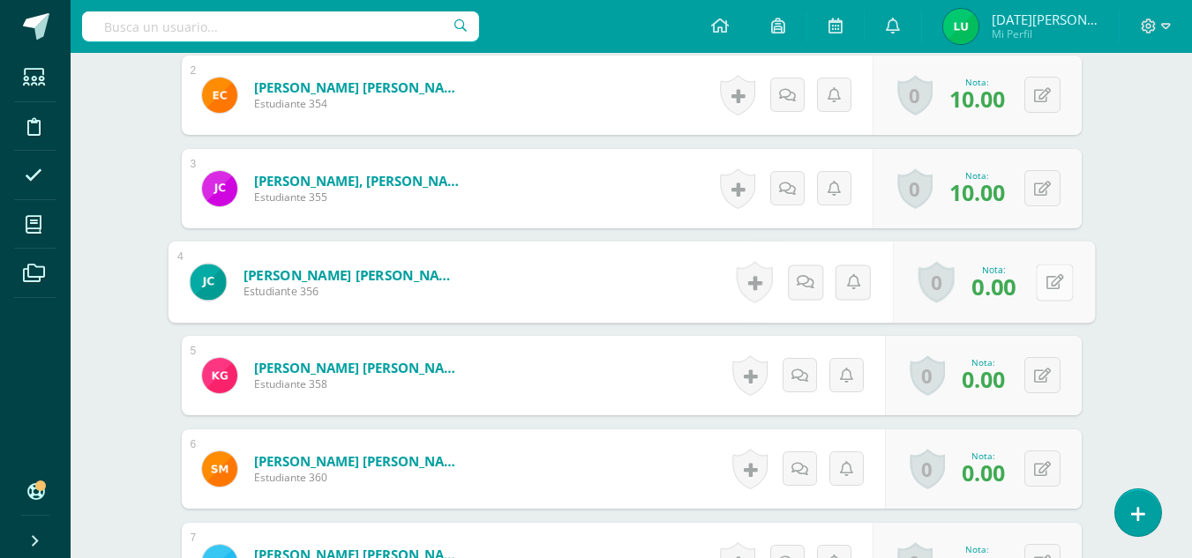
click at [1048, 281] on icon at bounding box center [1054, 281] width 18 height 15
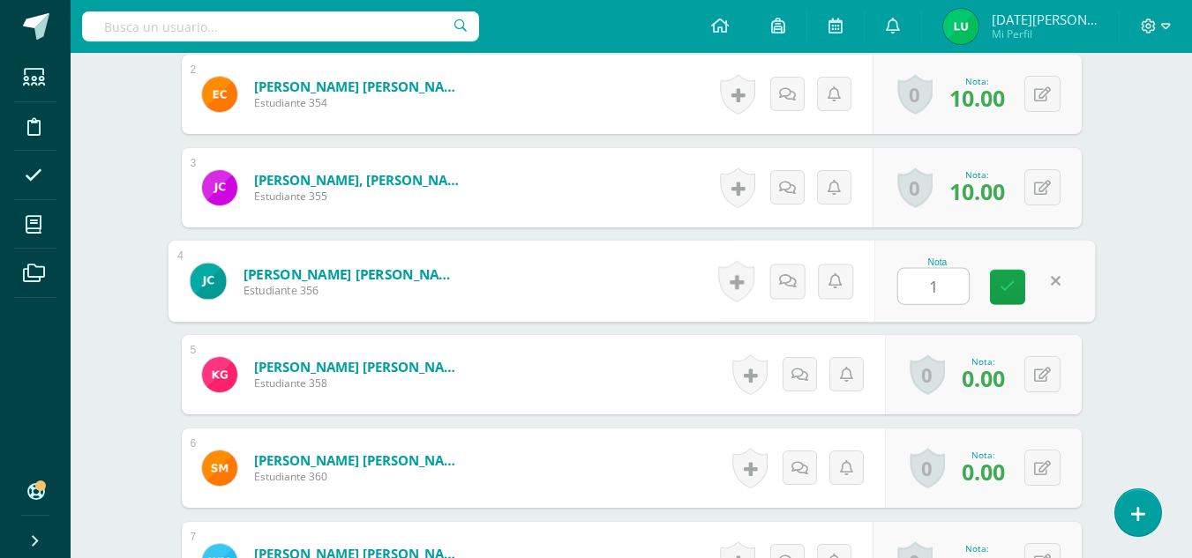
type input "10"
click at [1020, 284] on link at bounding box center [1007, 287] width 35 height 35
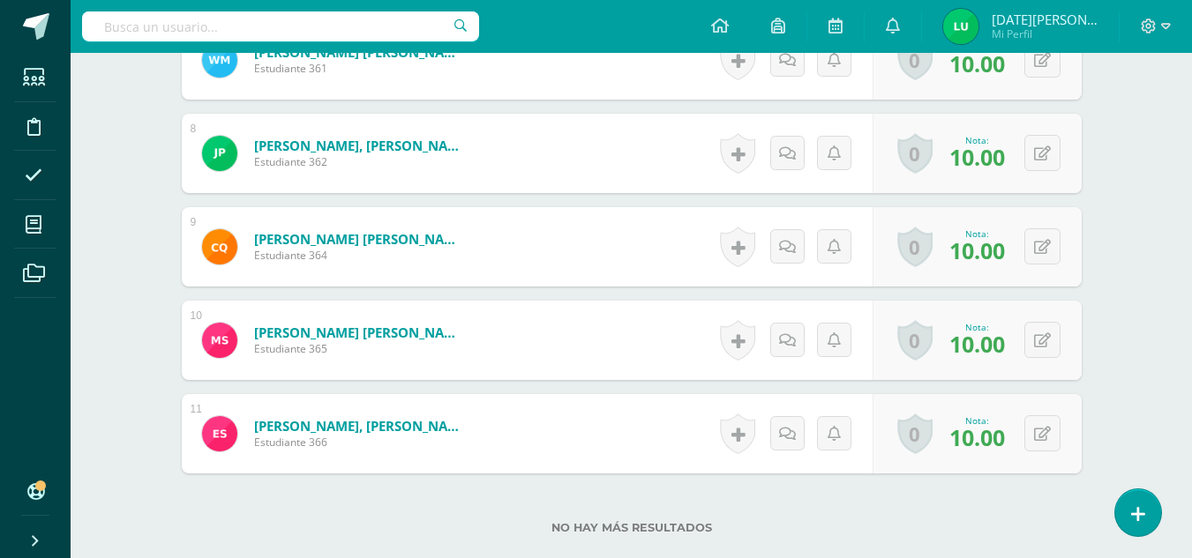
scroll to position [1271, 0]
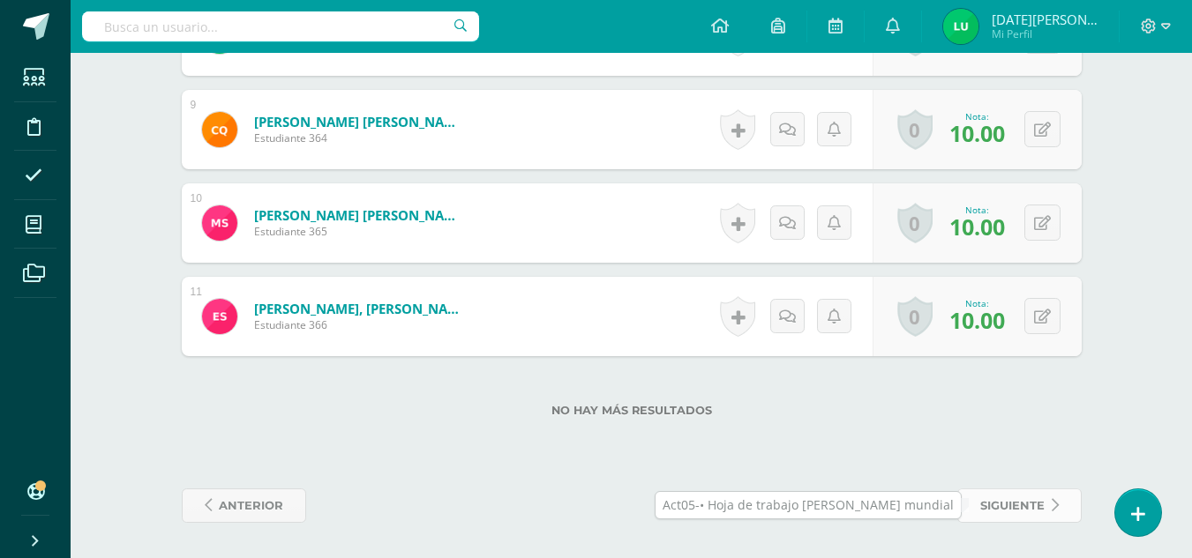
click at [1016, 506] on span "siguiente" at bounding box center [1012, 506] width 64 height 33
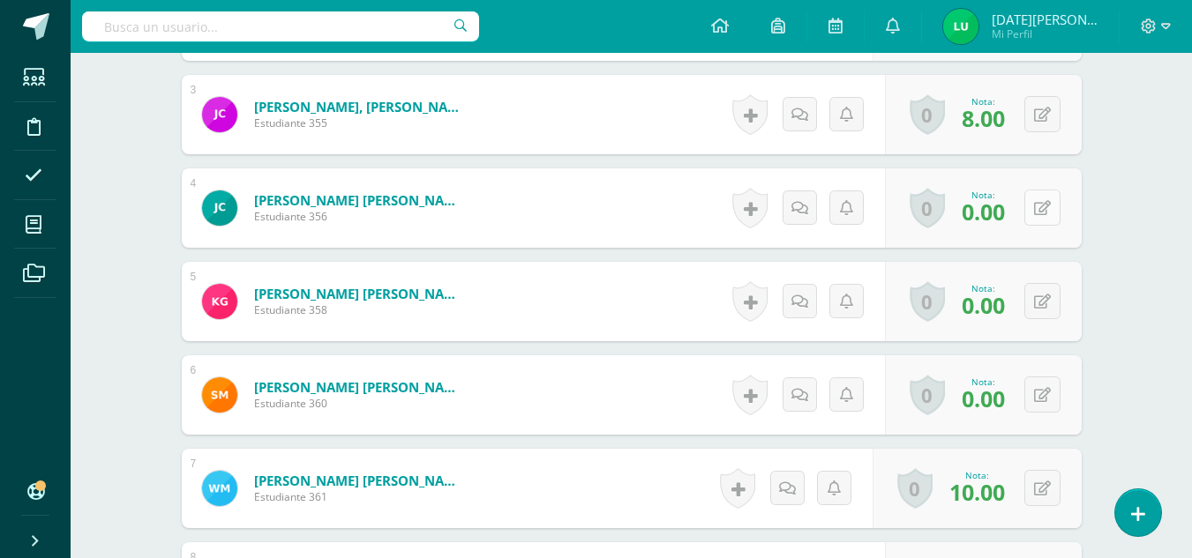
scroll to position [726, 0]
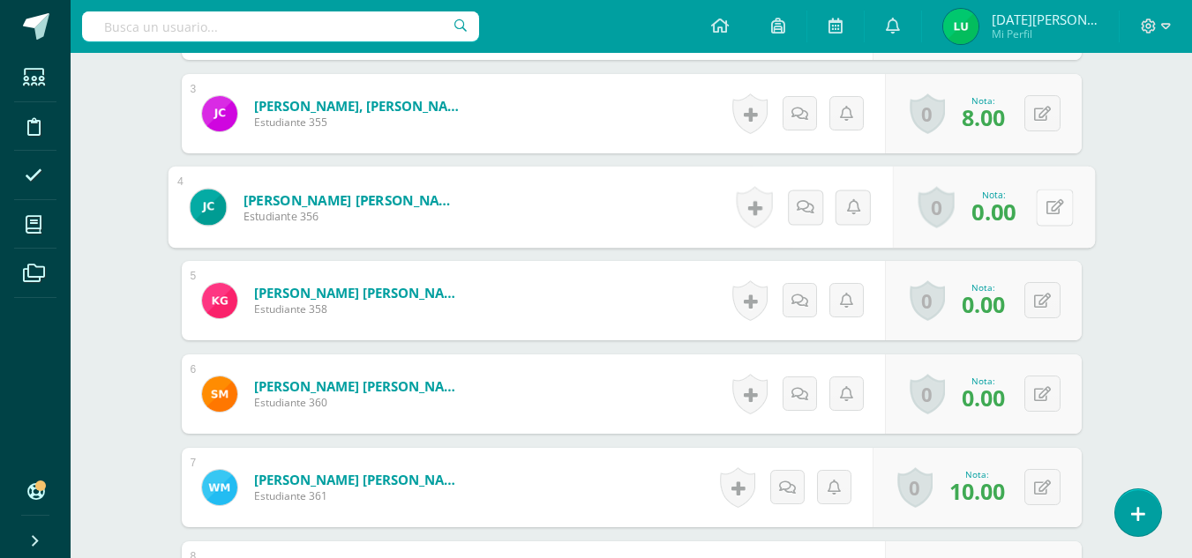
click at [1055, 210] on button at bounding box center [1054, 207] width 37 height 37
type input "8"
click at [1017, 198] on link at bounding box center [1007, 213] width 35 height 35
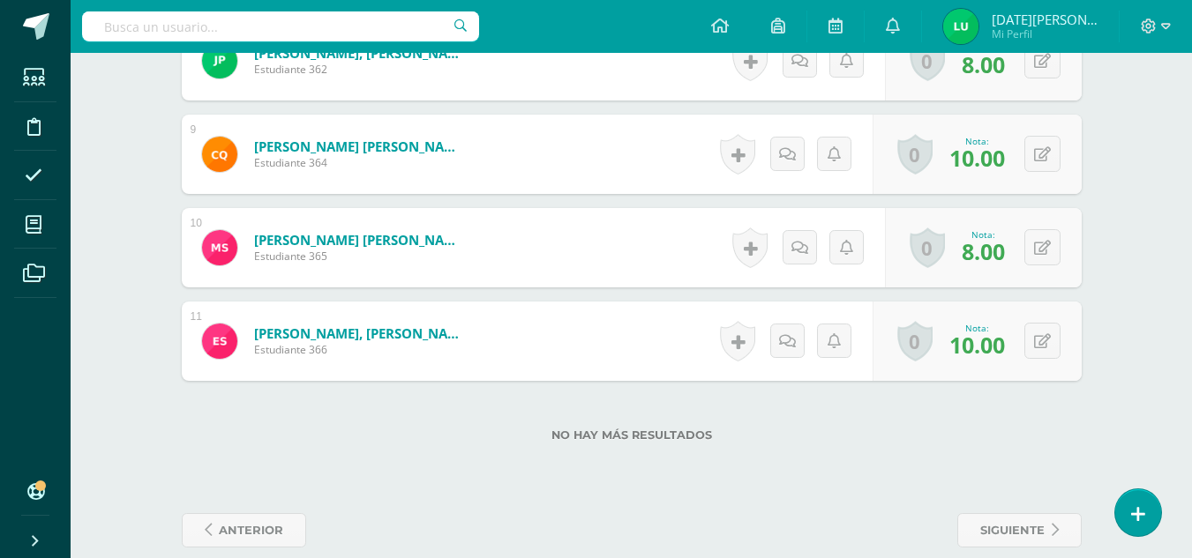
scroll to position [1271, 0]
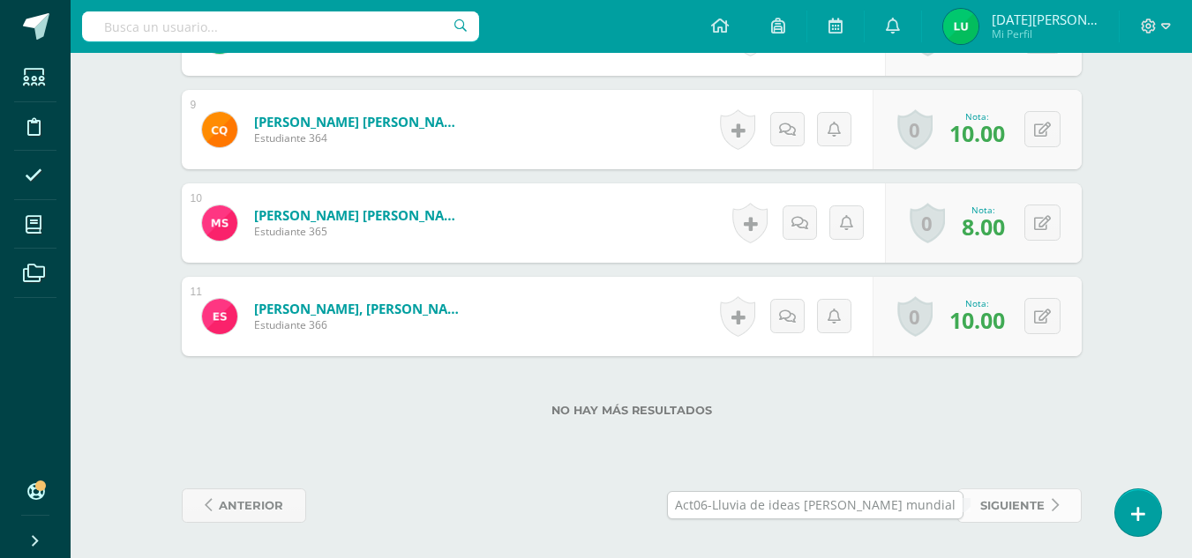
click at [993, 501] on span "siguiente" at bounding box center [1012, 506] width 64 height 33
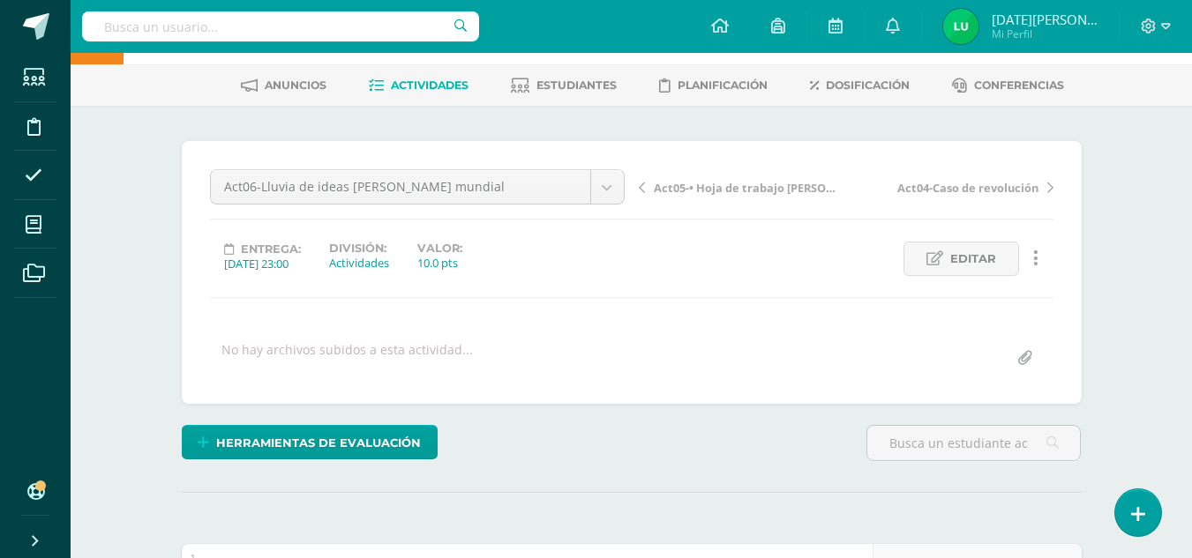
scroll to position [70, 0]
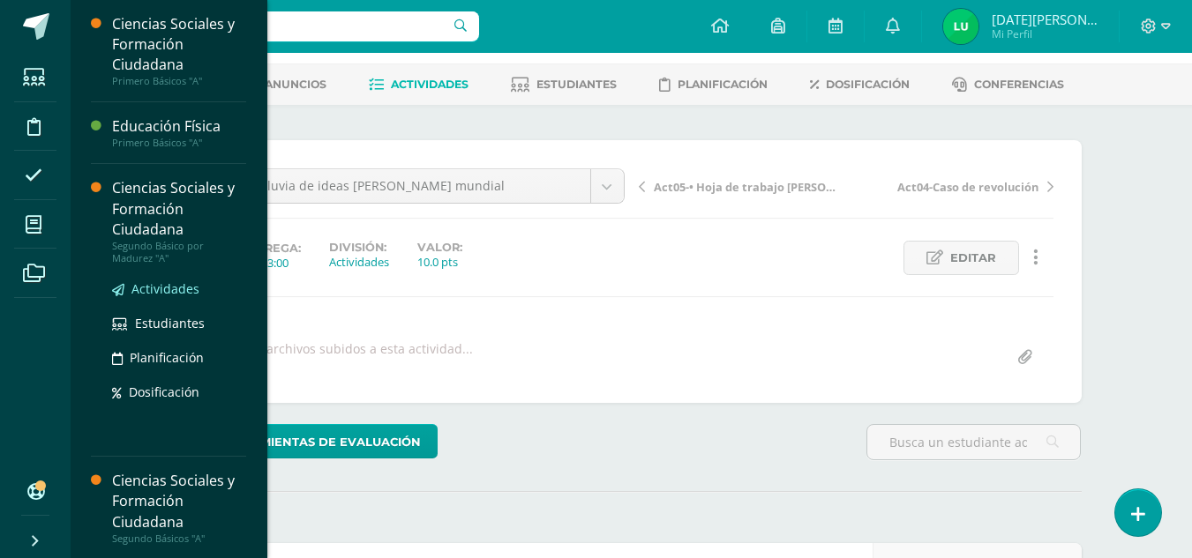
click at [161, 286] on span "Actividades" at bounding box center [165, 289] width 68 height 17
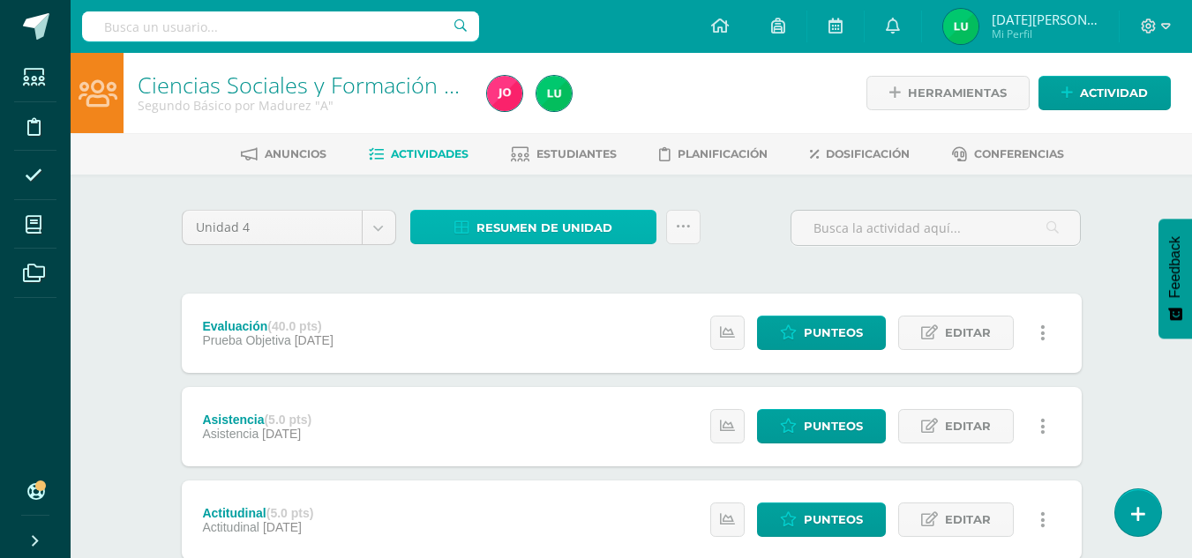
click at [562, 230] on span "Resumen de unidad" at bounding box center [544, 228] width 136 height 33
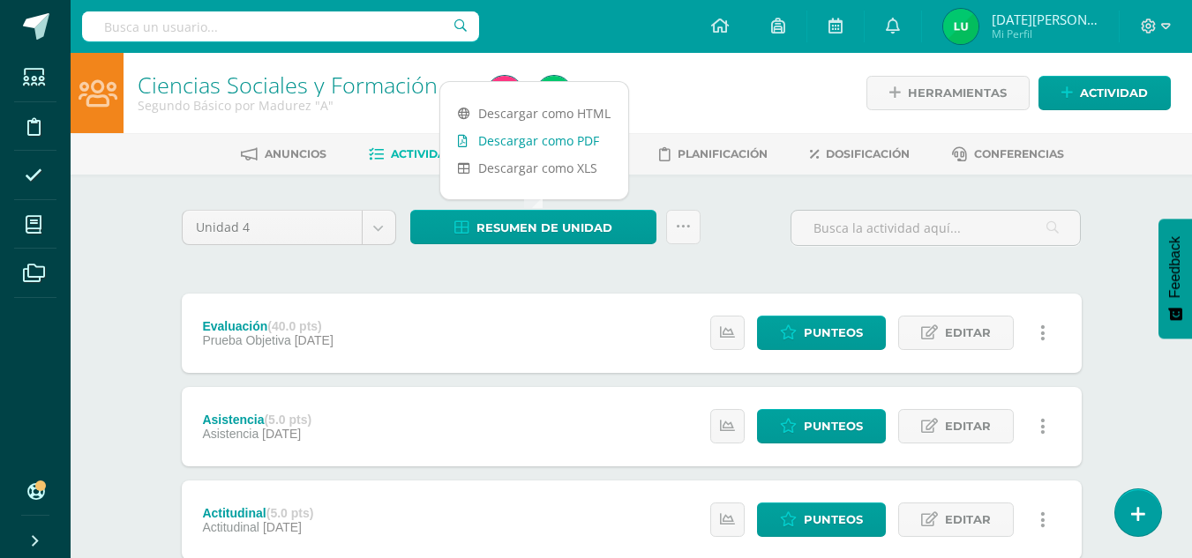
click at [562, 140] on link "Descargar como PDF" at bounding box center [534, 140] width 188 height 27
